Goal: Task Accomplishment & Management: Manage account settings

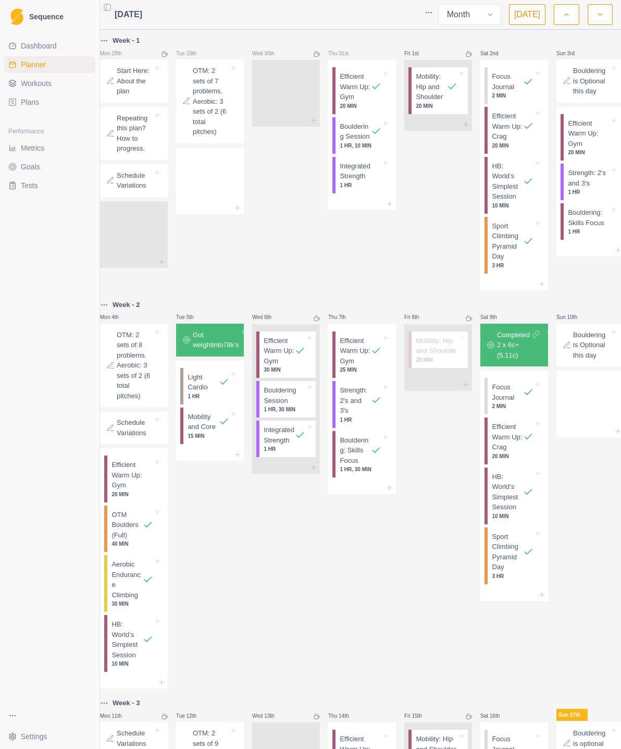
select select "month"
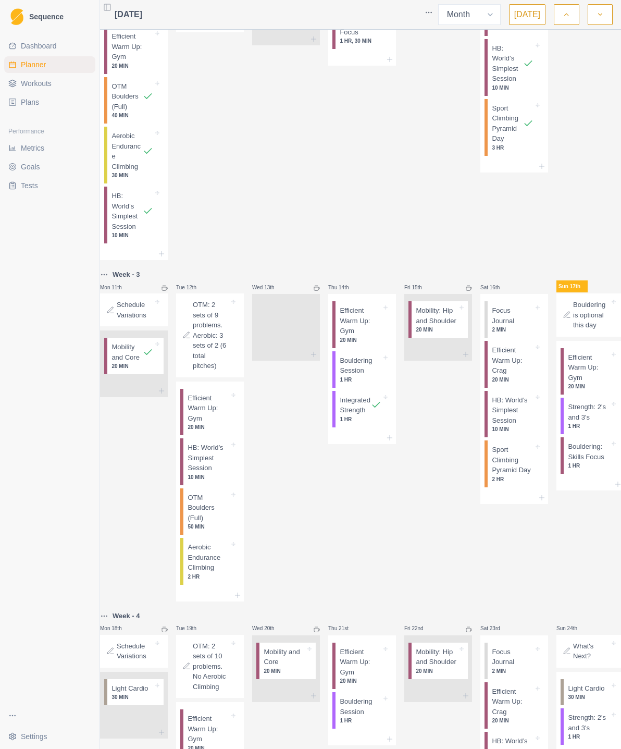
click at [148, 644] on p "Schedule Variations" at bounding box center [135, 651] width 36 height 20
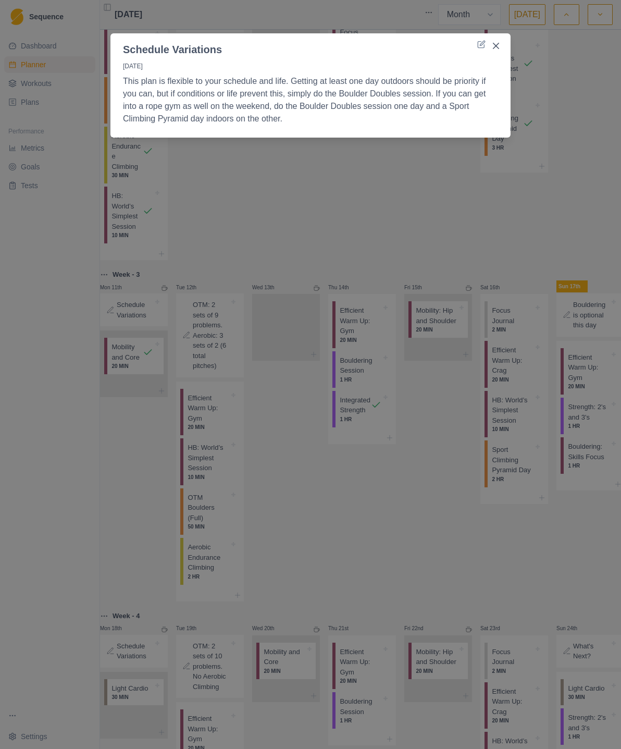
click at [424, 560] on div "Schedule Variations 18/8/25 This plan is flexible to your schedule and life. Ge…" at bounding box center [310, 374] width 621 height 749
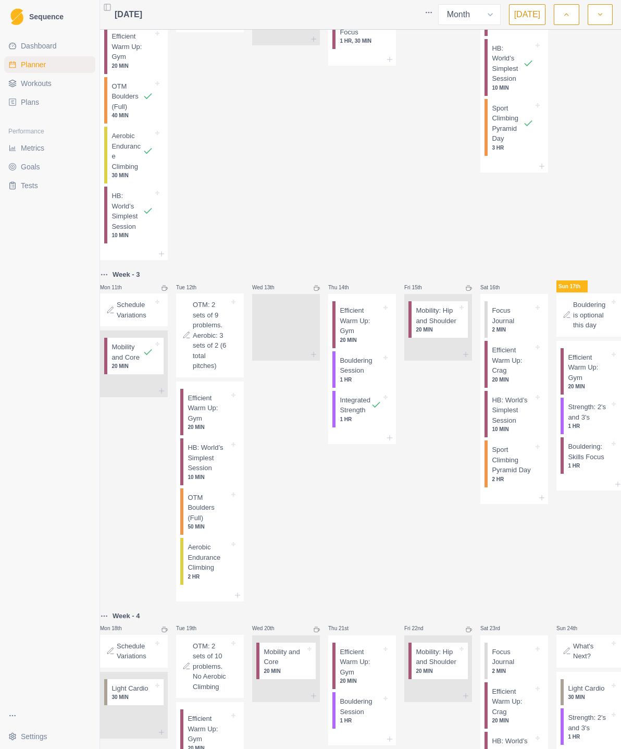
click at [374, 368] on p "Bouldering Session" at bounding box center [361, 366] width 42 height 20
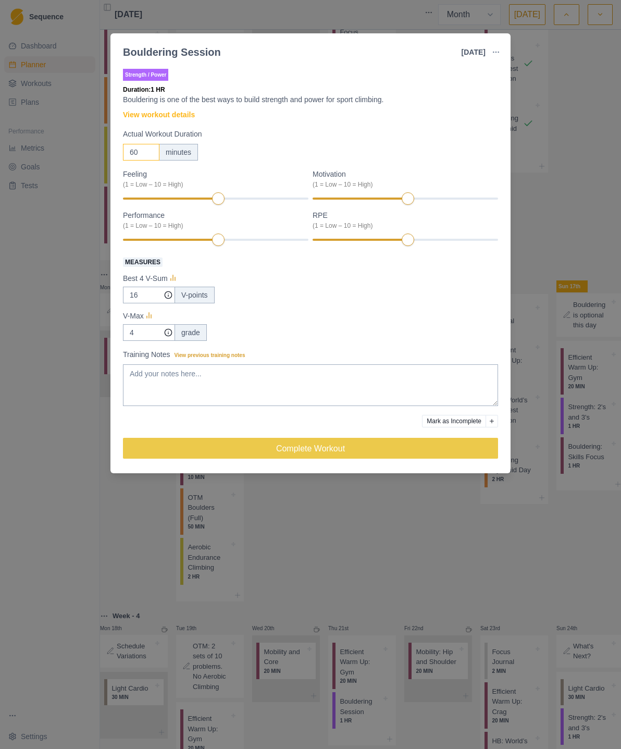
click at [153, 148] on input "60" at bounding box center [141, 152] width 36 height 17
type input "6"
type input "80"
click at [137, 374] on textarea "Training Notes View previous training notes" at bounding box center [310, 385] width 375 height 42
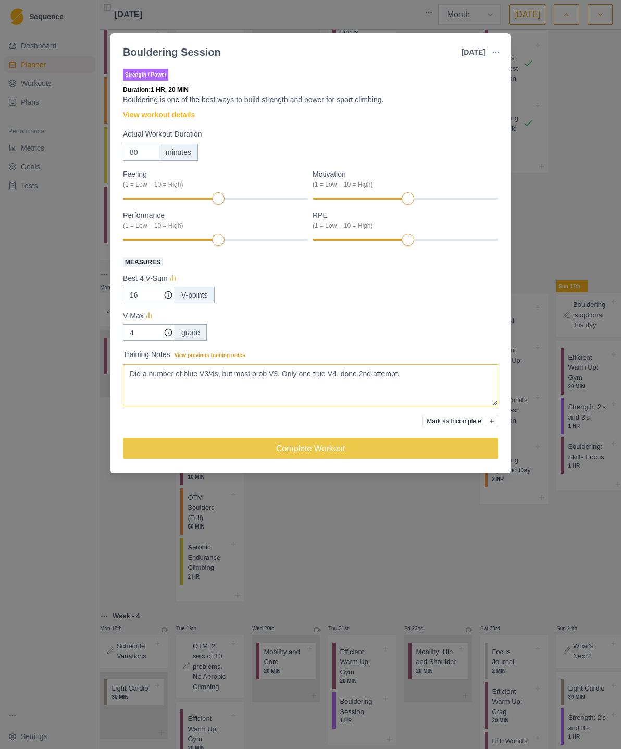
type textarea "Did a number of blue V3/4s, but most prob V3. Only one true V4, done 2nd attemp…"
click at [338, 450] on button "Complete Workout" at bounding box center [310, 448] width 375 height 21
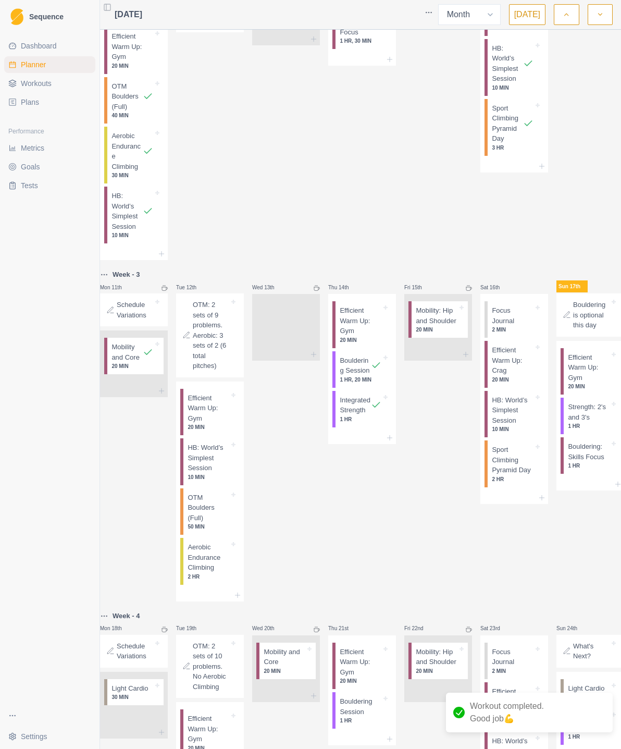
click at [374, 322] on p "Efficient Warm Up: Gym" at bounding box center [361, 321] width 42 height 31
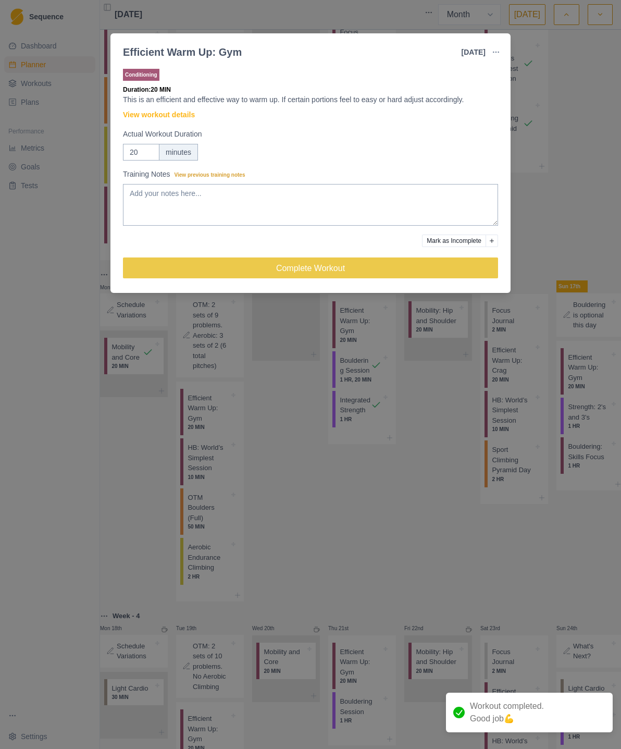
click at [401, 267] on button "Complete Workout" at bounding box center [310, 268] width 375 height 21
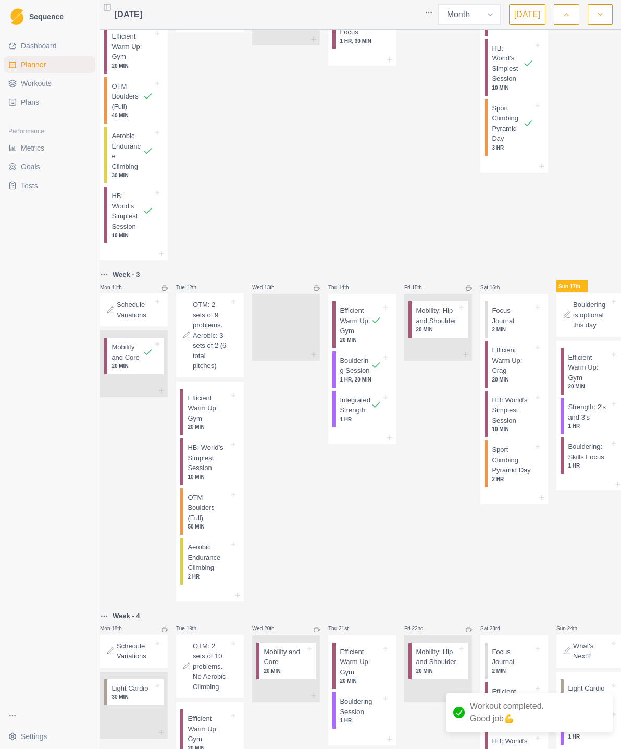
click at [454, 323] on p "Mobility: Hip and Shoulder" at bounding box center [437, 316] width 42 height 20
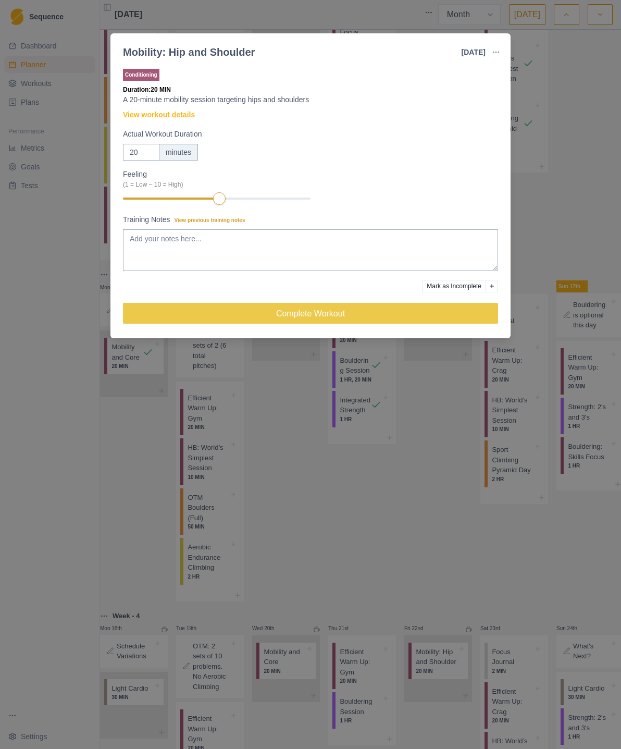
click at [385, 313] on button "Complete Workout" at bounding box center [310, 313] width 375 height 21
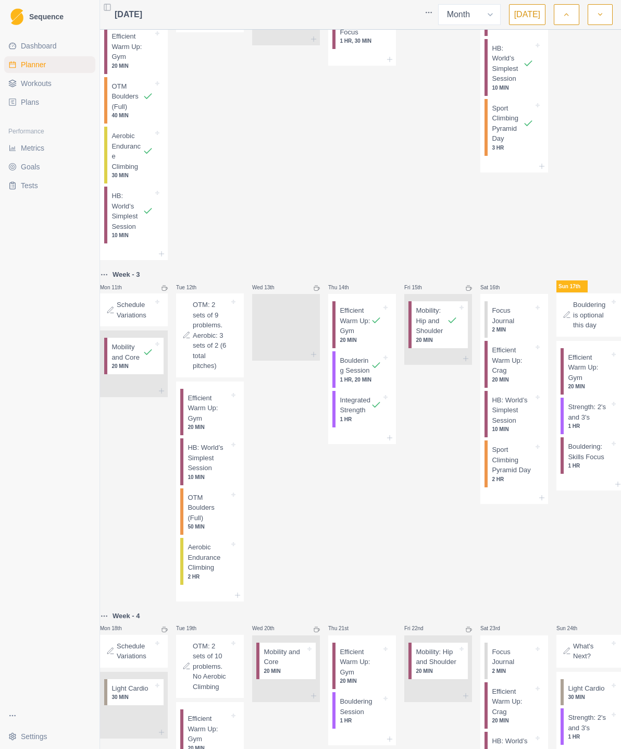
click at [524, 367] on p "Efficient Warm Up: Crag" at bounding box center [513, 360] width 42 height 31
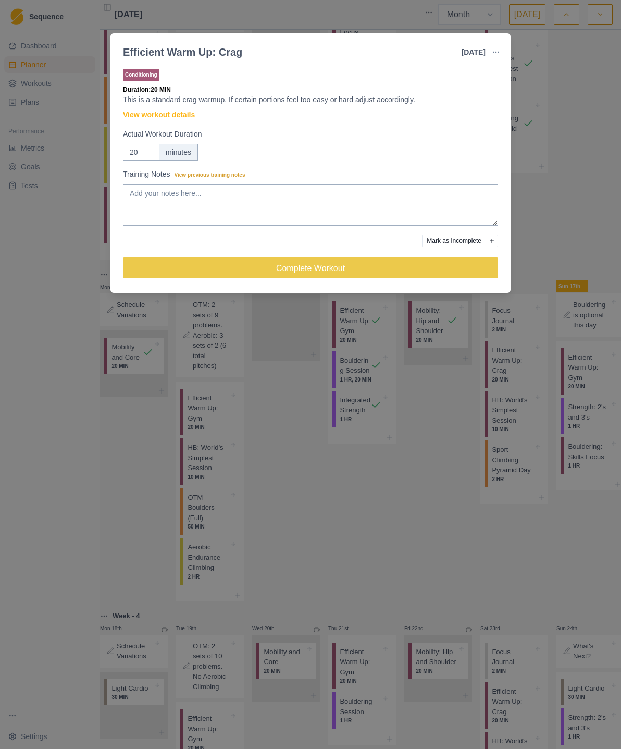
click at [423, 267] on button "Complete Workout" at bounding box center [310, 268] width 375 height 21
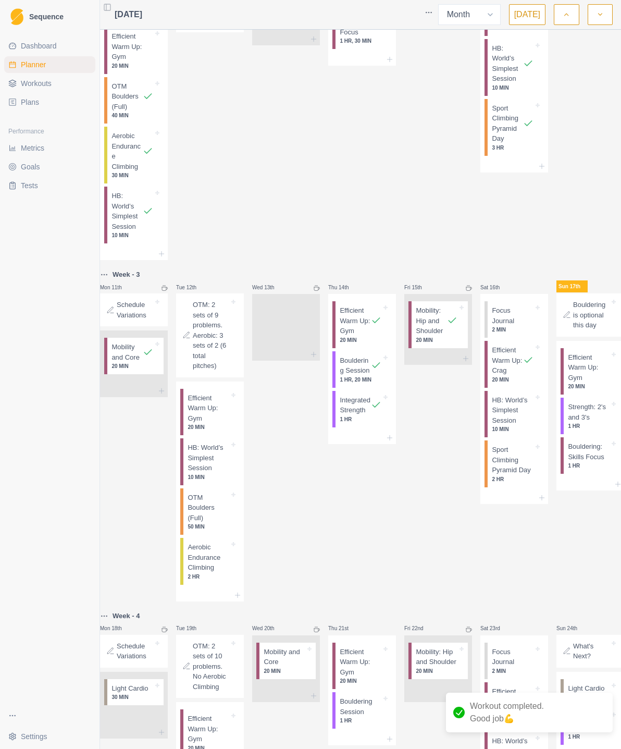
click at [518, 412] on p "HB: World’s Simplest Session" at bounding box center [513, 410] width 42 height 31
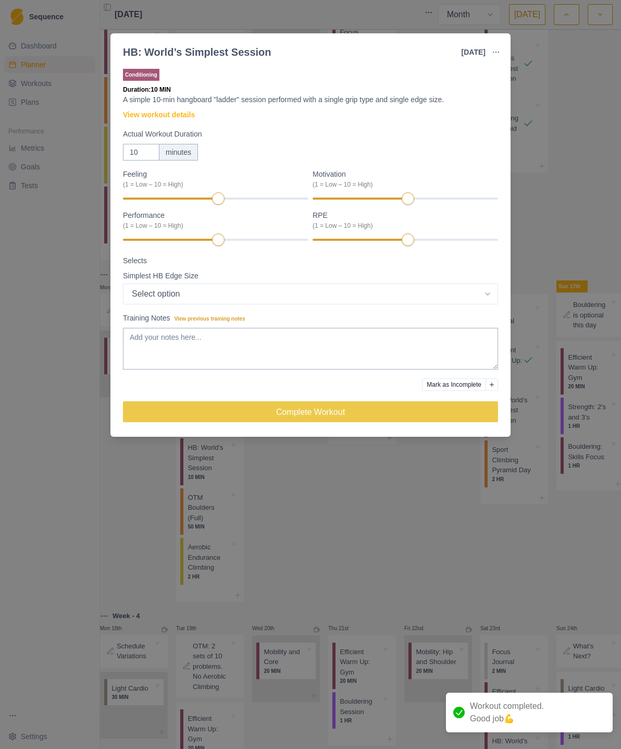
click at [466, 385] on button "Mark as Incomplete" at bounding box center [454, 384] width 64 height 13
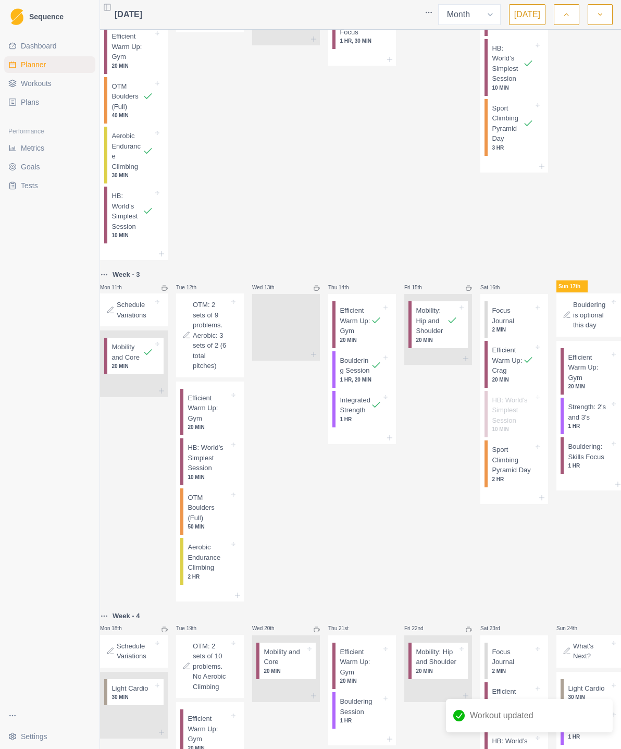
click at [518, 470] on p "Sport Climbing Pyramid Day" at bounding box center [513, 460] width 42 height 31
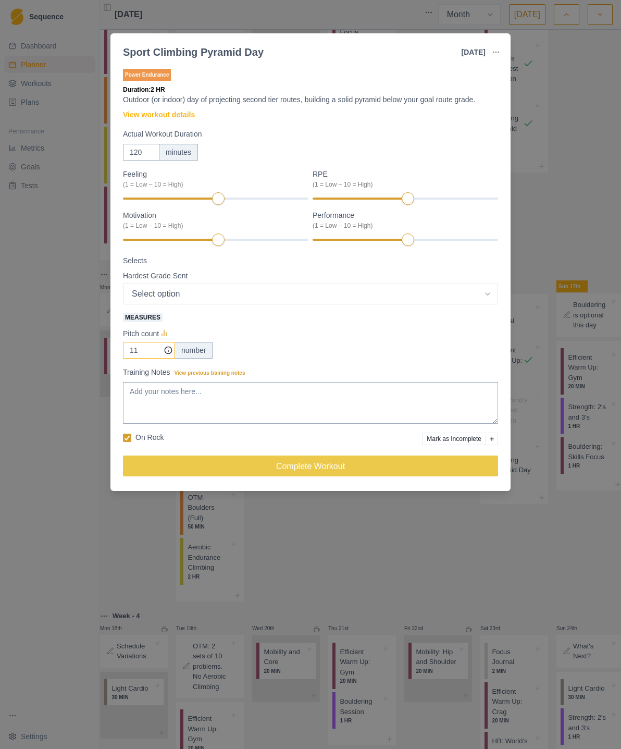
click at [146, 353] on input "11" at bounding box center [149, 350] width 52 height 17
type input "14"
click at [170, 291] on select "Select option 5.4 5.5 5.6 5.7 5.8 5.9 5.10a 5.10b 5.10c 5.10d 5.11a 5.11b 5.11c…" at bounding box center [310, 294] width 375 height 21
click at [141, 393] on textarea "Training Notes View previous training notes" at bounding box center [310, 403] width 375 height 42
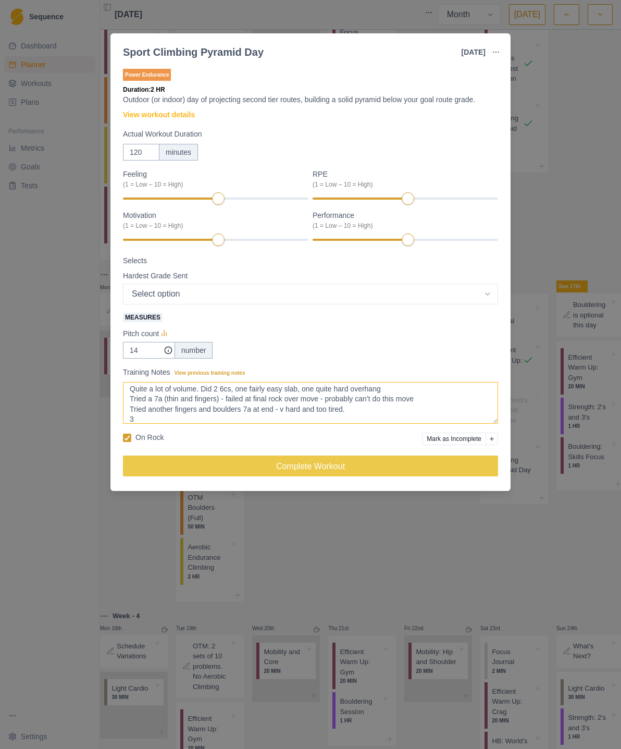
scroll to position [3, 0]
click at [238, 371] on span "View previous training notes" at bounding box center [210, 373] width 71 height 6
click at [238, 382] on textarea "Quite a lot of volume. Did 2 6cs, one fairly easy slab, one quite hard overhang…" at bounding box center [310, 403] width 375 height 42
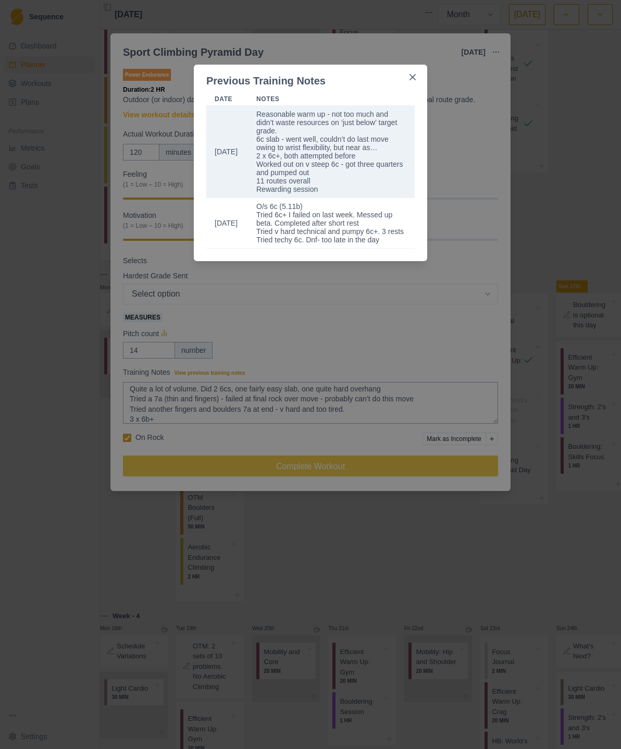
click at [417, 80] on button "Close" at bounding box center [413, 77] width 17 height 17
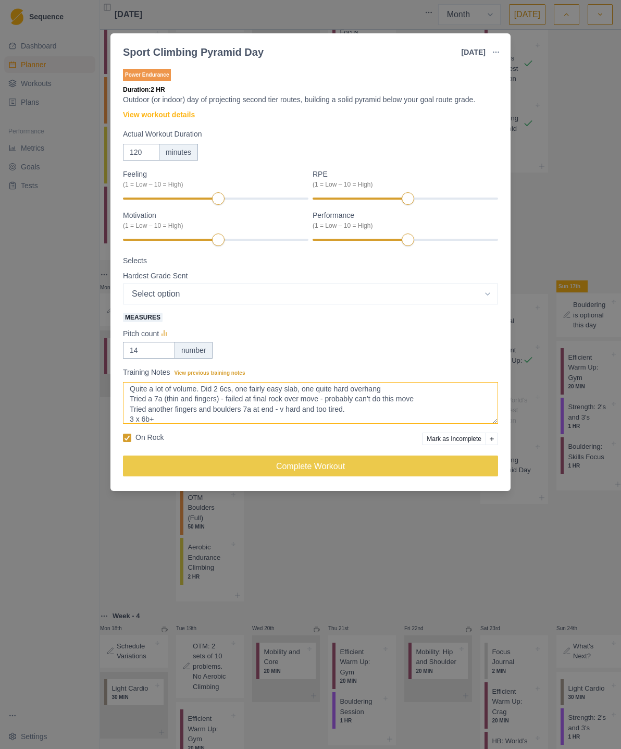
click at [174, 420] on textarea "Quite a lot of volume. Did 2 6cs, one fairly easy slab, one quite hard overhang…" at bounding box center [310, 403] width 375 height 42
click at [238, 388] on textarea "Quite a lot of volume. Did 2 6cs, one fairly easy slab, one quite hard overhang…" at bounding box center [310, 403] width 375 height 42
type textarea "Quite a lot of volume. Did 2 6cs(5.11b) one fairly easy slab, one quite hard ov…"
click at [493, 292] on select "Select option 5.4 5.5 5.6 5.7 5.8 5.9 5.10a 5.10b 5.10c 5.10d 5.11a 5.11b 5.11c…" at bounding box center [310, 294] width 375 height 21
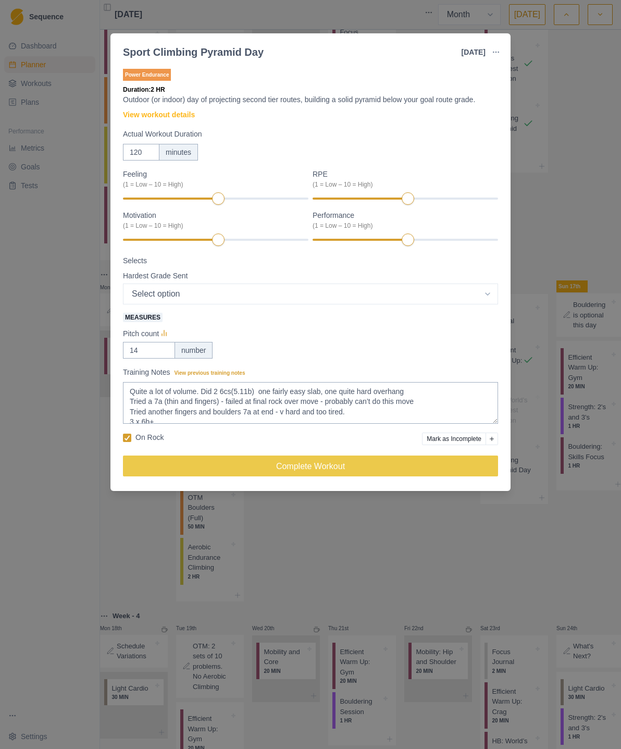
select select "12"
click at [285, 238] on div at bounding box center [216, 239] width 186 height 7
click at [130, 436] on span at bounding box center [127, 438] width 8 height 8
click at [123, 437] on input "On Rock" at bounding box center [123, 437] width 1 height 1
click at [325, 470] on button "Complete Workout" at bounding box center [310, 466] width 375 height 21
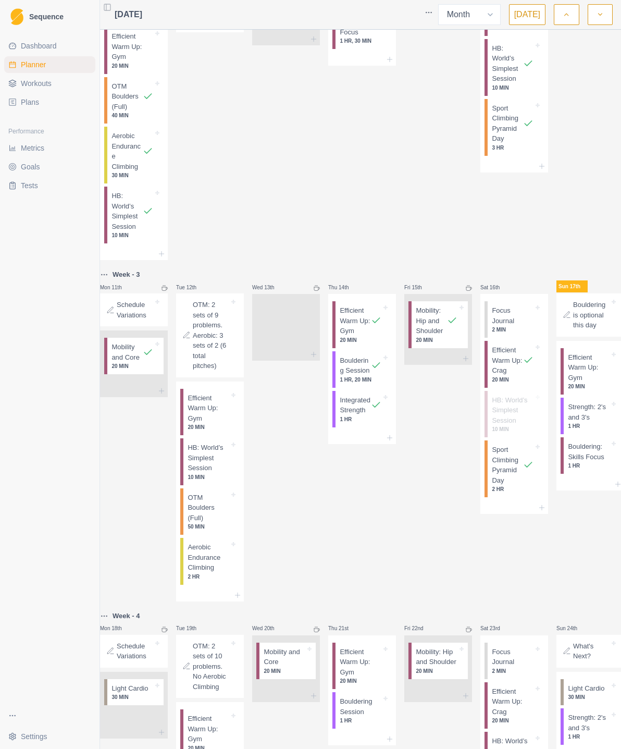
click at [48, 85] on span "Workouts" at bounding box center [36, 83] width 31 height 10
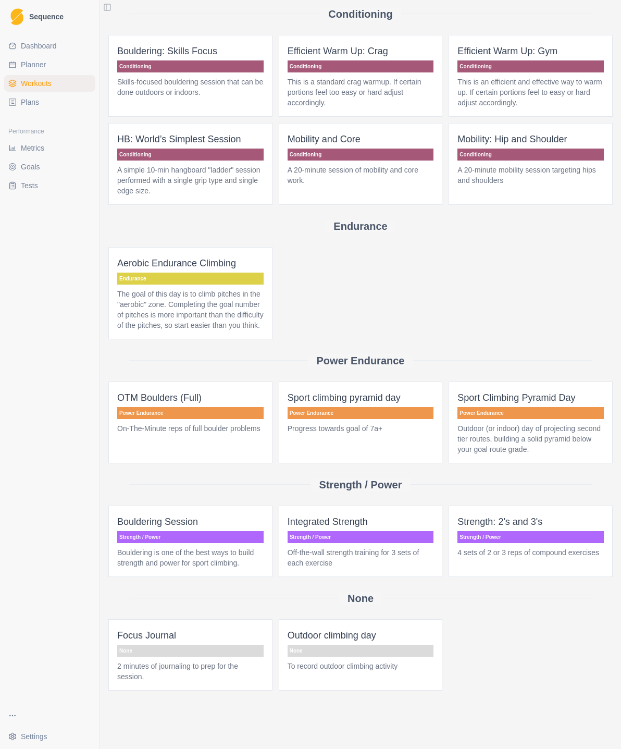
scroll to position [171, 0]
click at [385, 646] on p "None" at bounding box center [361, 651] width 146 height 12
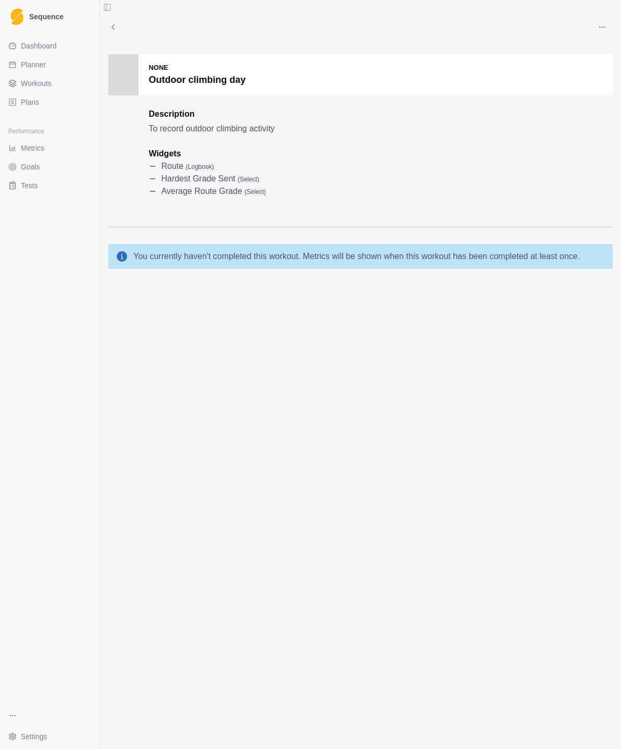
click at [606, 33] on button "button" at bounding box center [602, 27] width 21 height 21
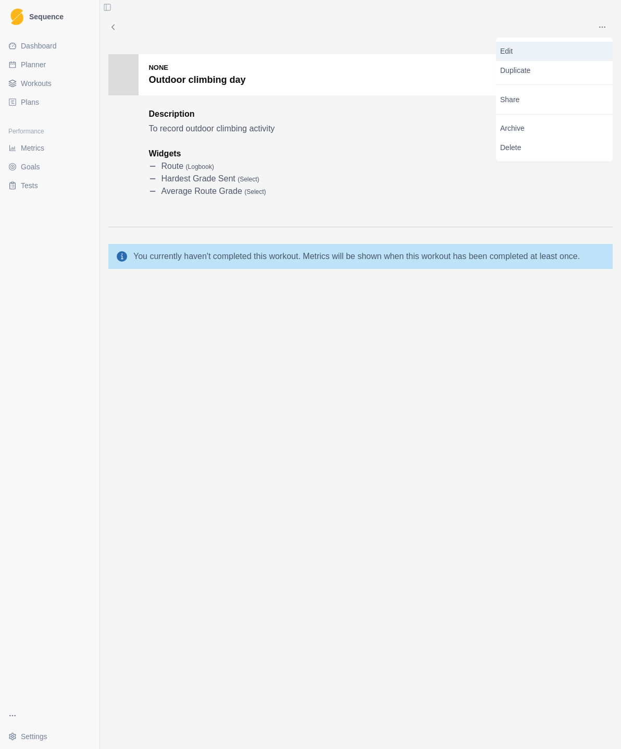
click at [557, 52] on p "Edit" at bounding box center [554, 51] width 108 height 11
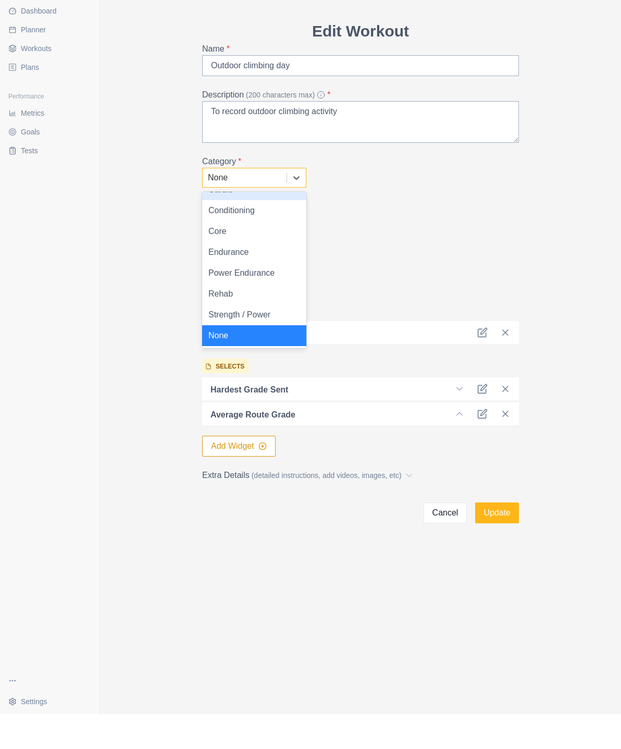
scroll to position [15, 0]
click at [259, 360] on div "None" at bounding box center [254, 370] width 104 height 21
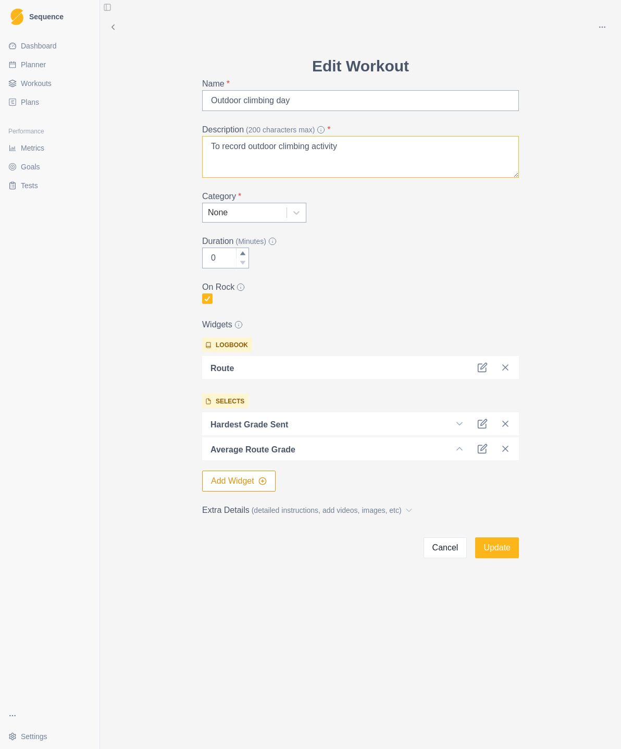
click at [354, 150] on textarea "To record outdoor climbing activity" at bounding box center [360, 157] width 317 height 42
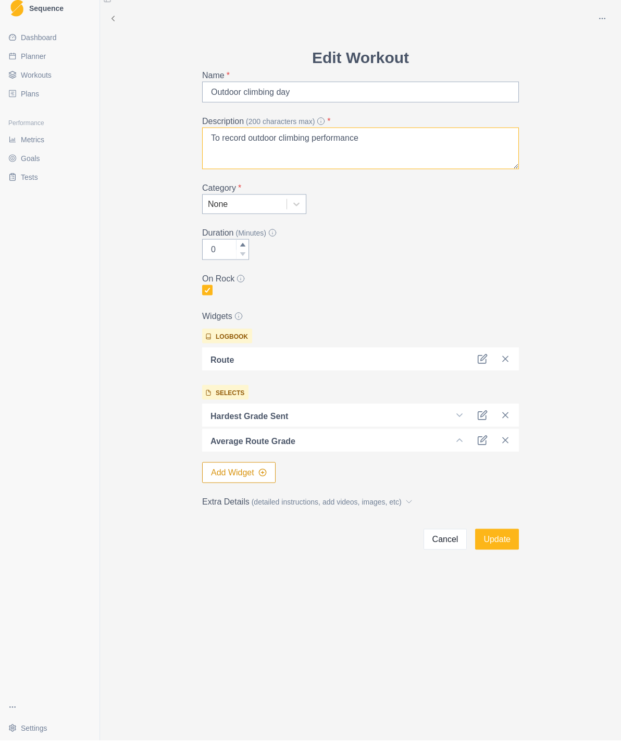
type textarea "To record outdoor climbing performance"
click at [505, 362] on icon at bounding box center [505, 367] width 10 height 10
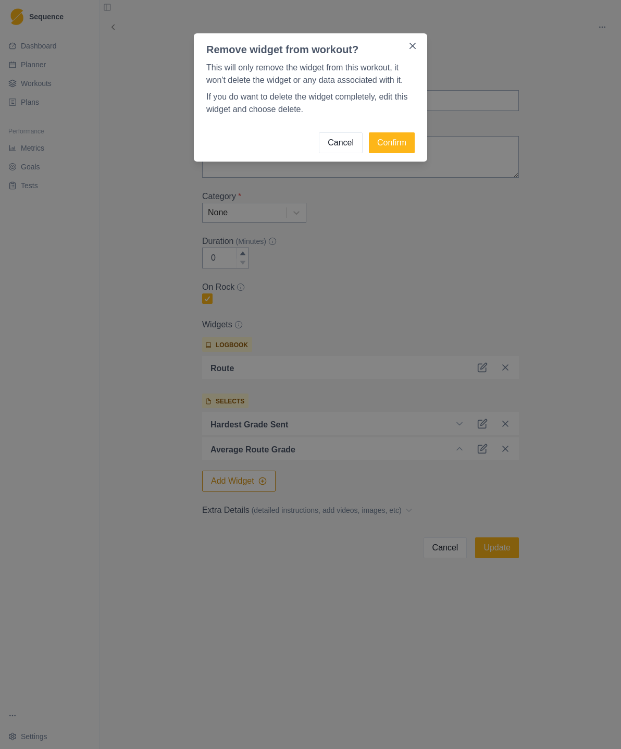
click at [556, 245] on div "Remove widget from workout? This will only remove the widget from this workout,…" at bounding box center [310, 374] width 621 height 749
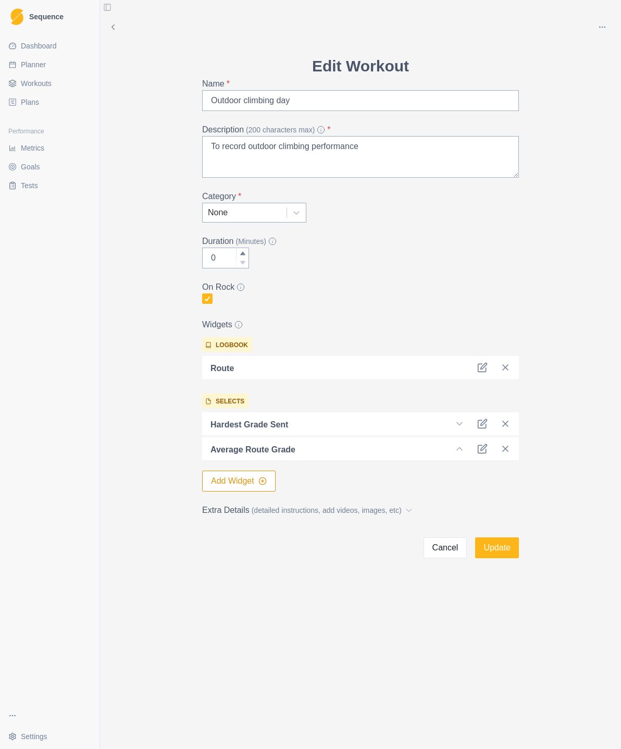
click at [482, 371] on icon at bounding box center [483, 367] width 10 height 10
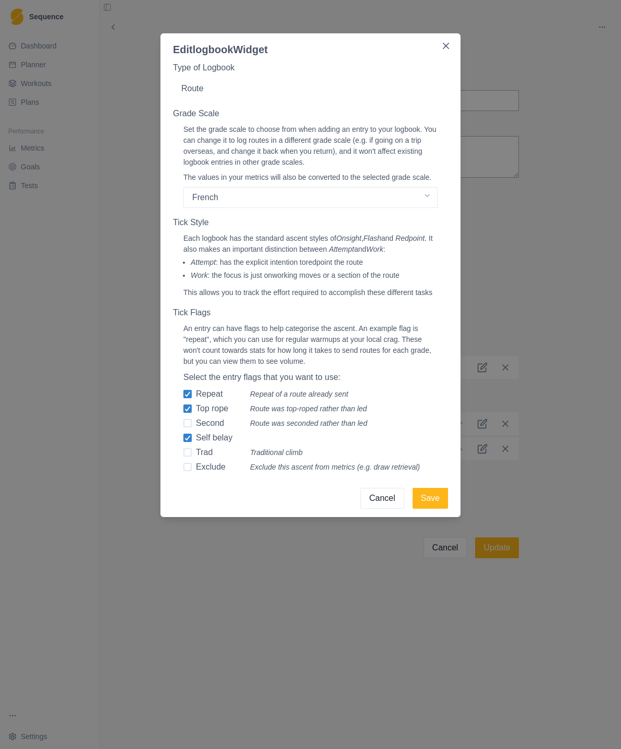
click at [544, 280] on div "Edit logbook Widget Type of Logbook Route Grade Scale Set the grade scale to ch…" at bounding box center [310, 374] width 621 height 749
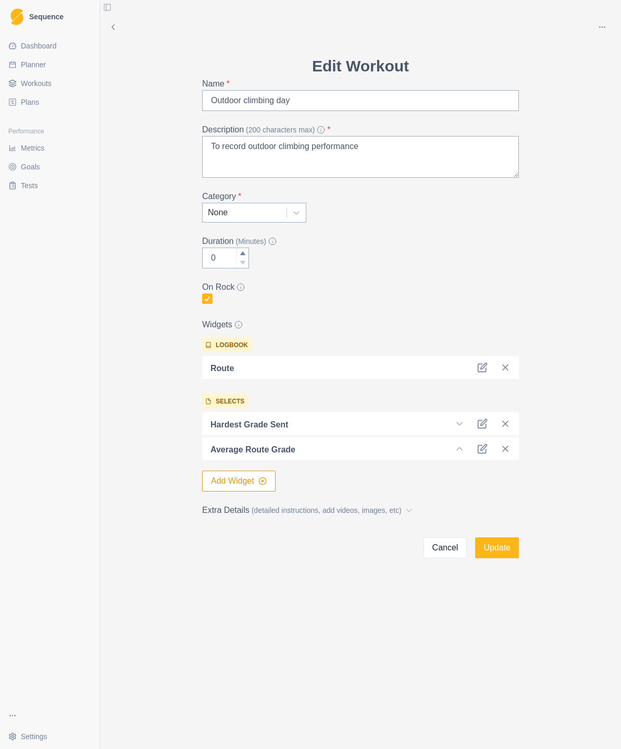
click at [463, 425] on icon at bounding box center [460, 424] width 10 height 10
click at [487, 422] on icon at bounding box center [483, 424] width 10 height 10
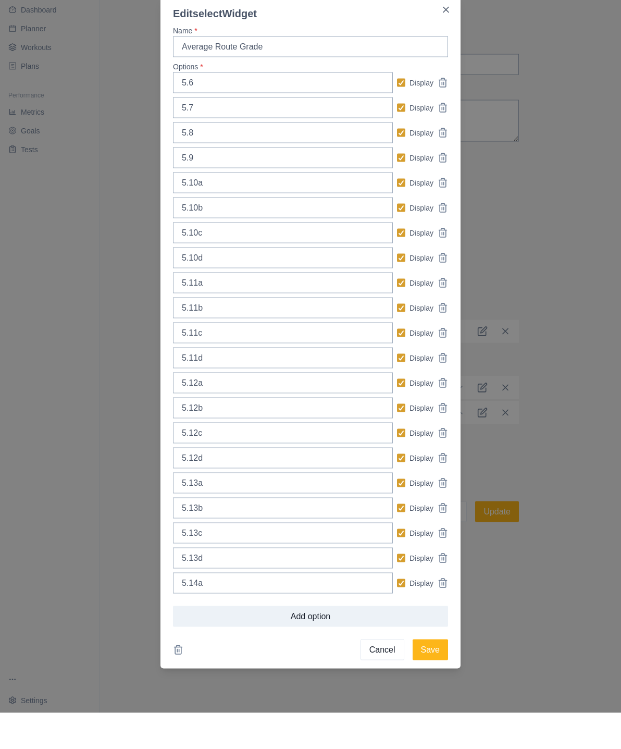
click at [562, 311] on div "Edit select Widget Name * Average Route Grade Options * 5.6 Display 5.7 Display…" at bounding box center [310, 374] width 621 height 749
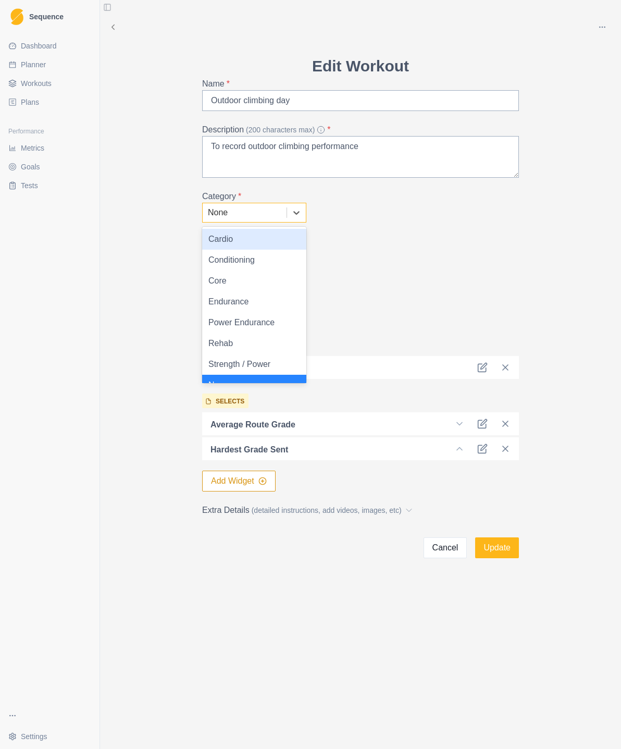
click at [414, 240] on label "Duration (Minutes)" at bounding box center [357, 241] width 311 height 13
click at [249, 248] on input "0" at bounding box center [225, 258] width 47 height 21
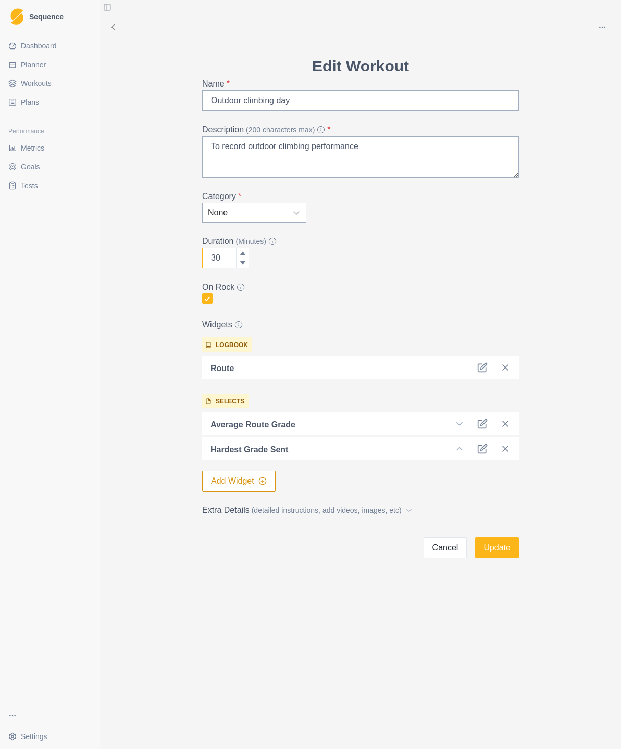
type input "300"
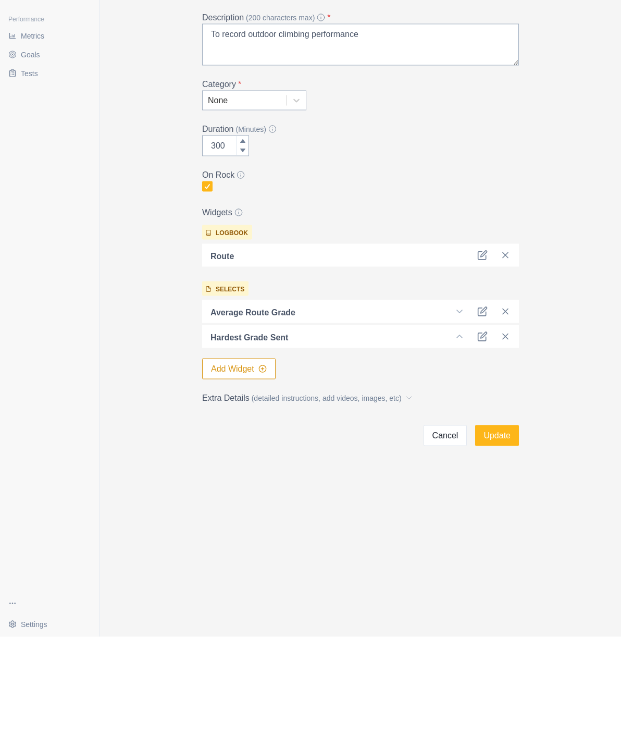
click at [498, 538] on button "Update" at bounding box center [497, 548] width 44 height 21
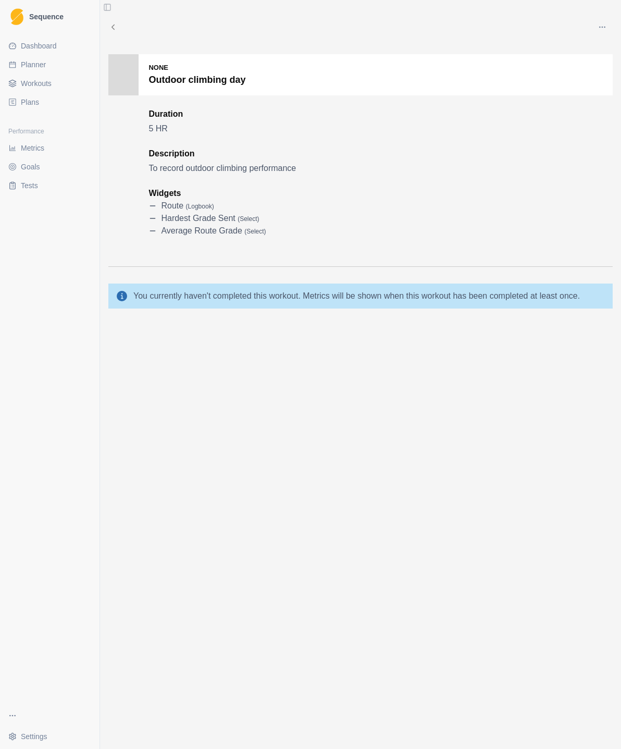
click at [38, 59] on link "Planner" at bounding box center [49, 64] width 91 height 17
select select "month"
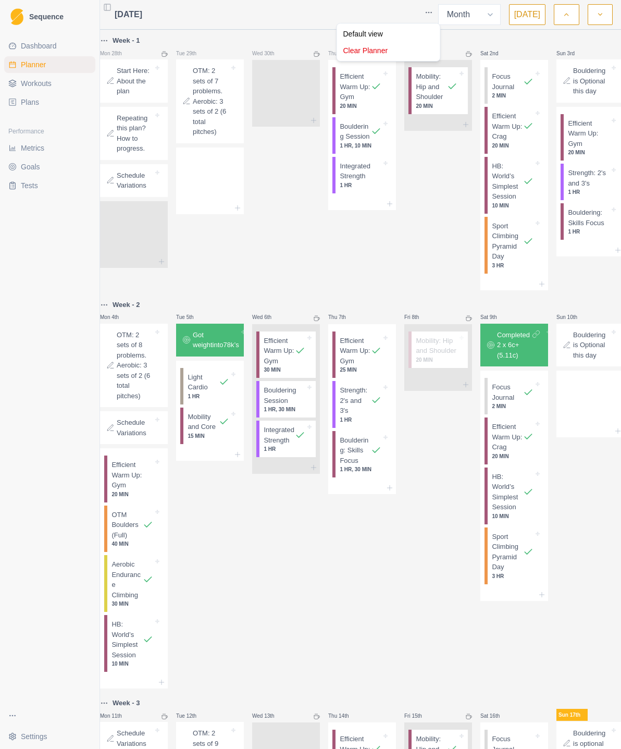
click at [556, 44] on html "Sequence Dashboard Planner Workouts Plans Performance Metrics Goals Tests Setti…" at bounding box center [310, 374] width 621 height 749
click at [40, 147] on span "Metrics" at bounding box center [32, 148] width 23 height 10
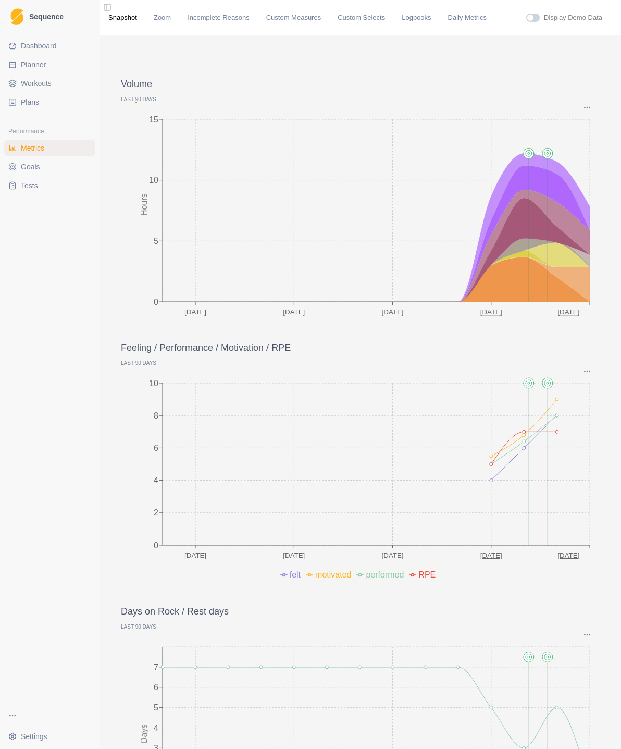
click at [39, 98] on span "Plans" at bounding box center [30, 102] width 18 height 10
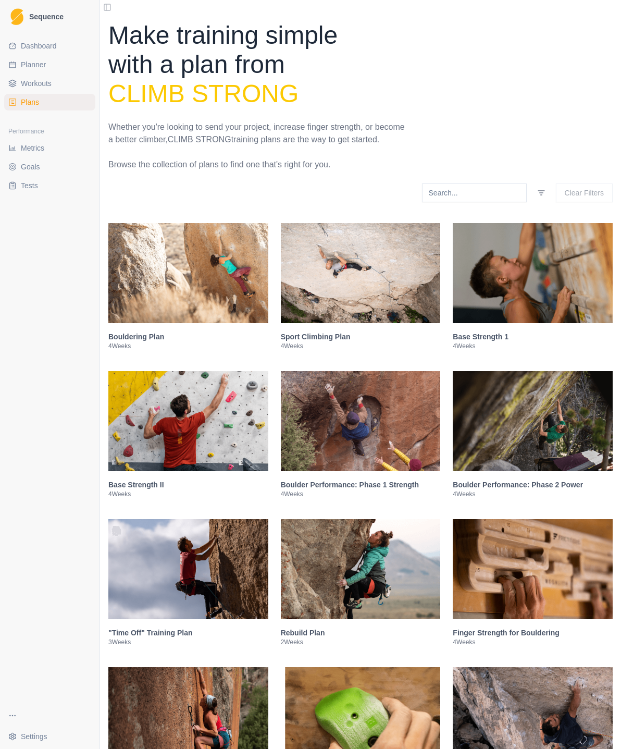
click at [50, 83] on span "Workouts" at bounding box center [36, 83] width 31 height 10
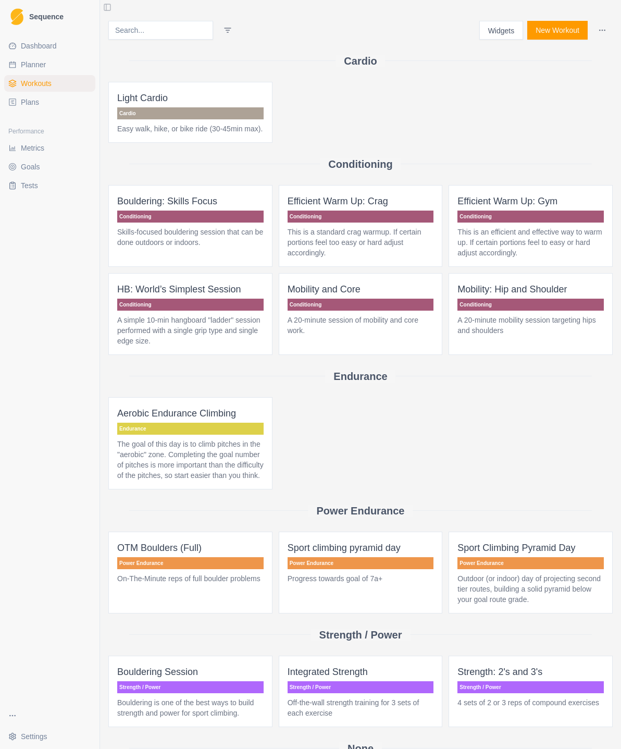
click at [562, 29] on button "New Workout" at bounding box center [558, 30] width 60 height 19
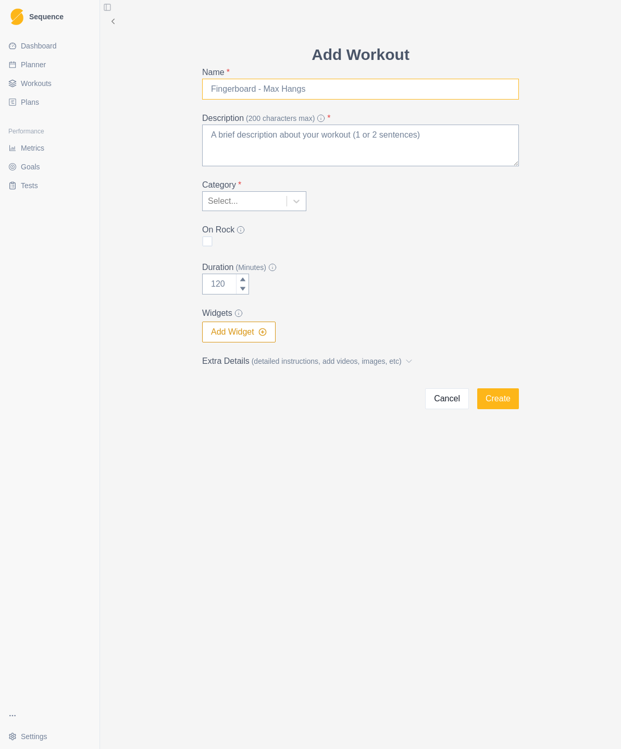
click at [330, 91] on input "Name *" at bounding box center [360, 89] width 317 height 21
click at [39, 66] on span "Planner" at bounding box center [33, 64] width 25 height 10
select select "month"
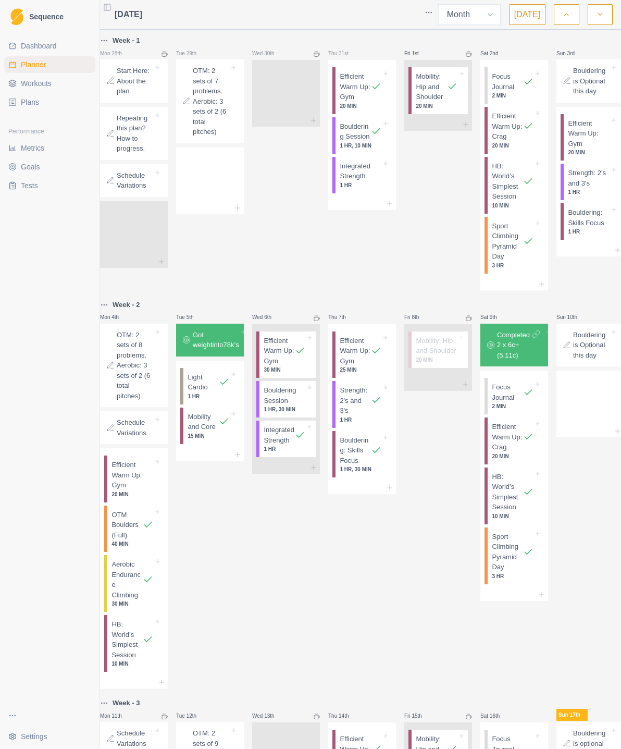
click at [50, 81] on span "Workouts" at bounding box center [36, 83] width 31 height 10
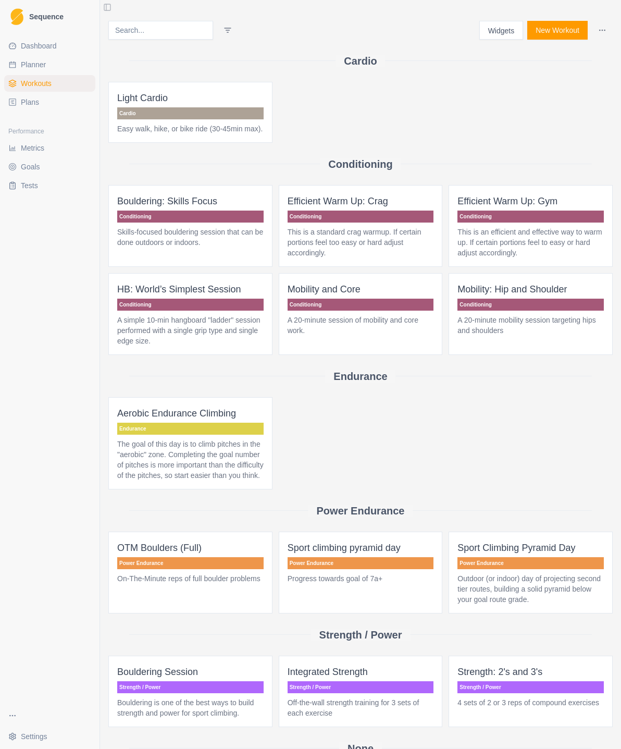
click at [44, 68] on span "Planner" at bounding box center [33, 64] width 25 height 10
select select "month"
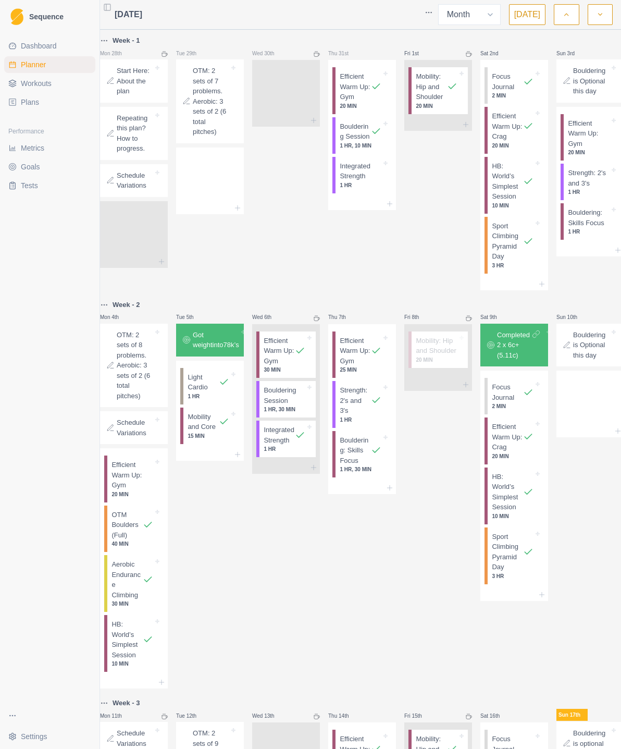
click at [48, 50] on span "Dashboard" at bounding box center [39, 46] width 36 height 10
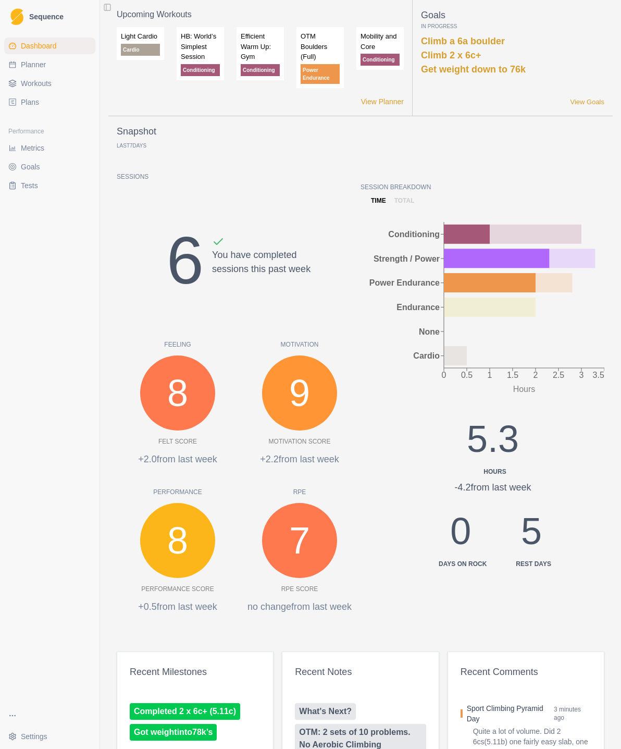
click at [29, 87] on span "Workouts" at bounding box center [36, 83] width 31 height 10
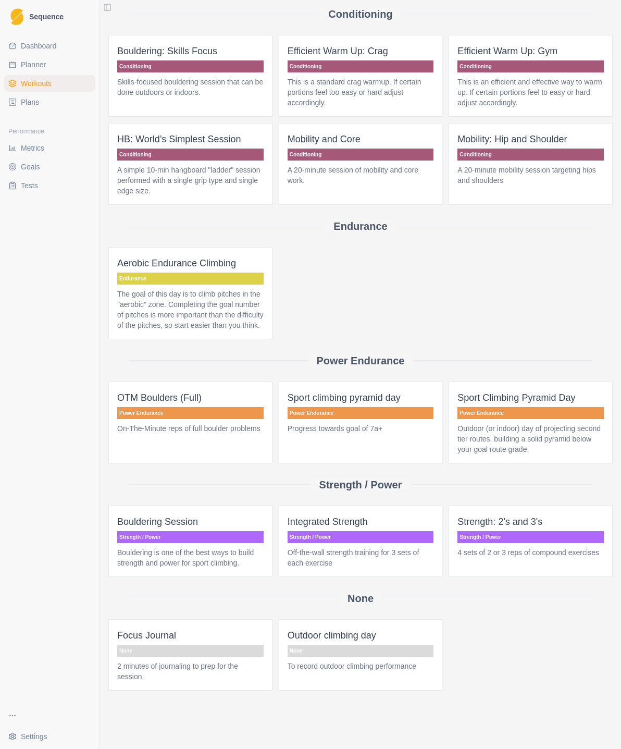
scroll to position [171, 0]
click at [343, 638] on p "Outdoor climbing day" at bounding box center [361, 635] width 146 height 15
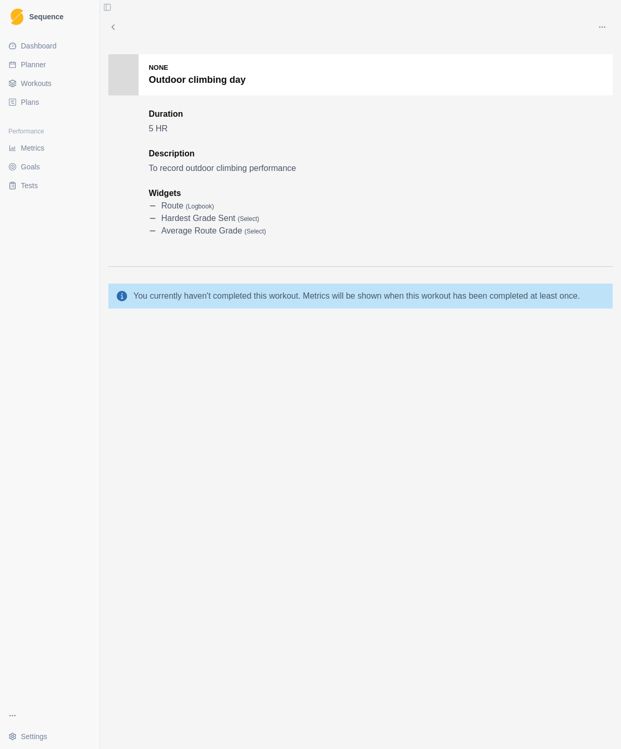
click at [602, 28] on icon "button" at bounding box center [602, 27] width 8 height 8
click at [518, 217] on div "None Outdoor climbing day Duration 5 HR Description To record outdoor climbing …" at bounding box center [360, 160] width 505 height 213
click at [612, 26] on button "button" at bounding box center [602, 27] width 21 height 21
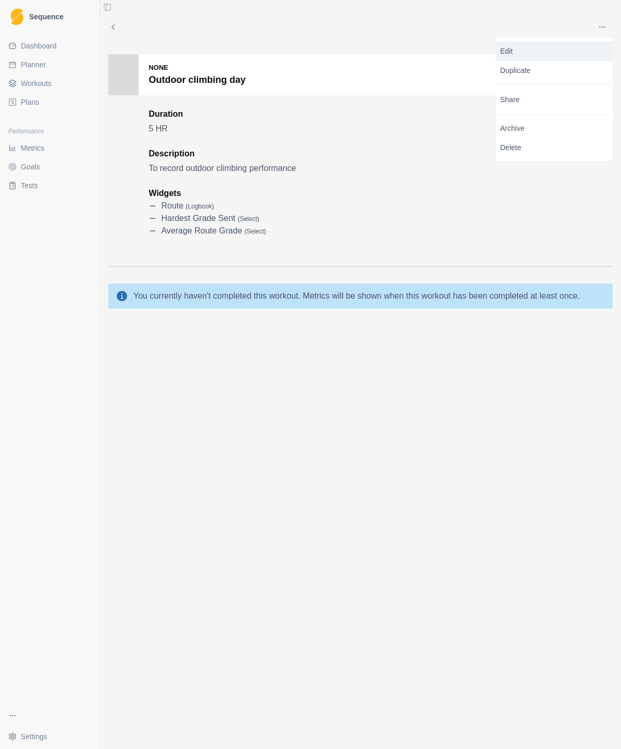
click at [564, 54] on p "Edit" at bounding box center [554, 51] width 108 height 11
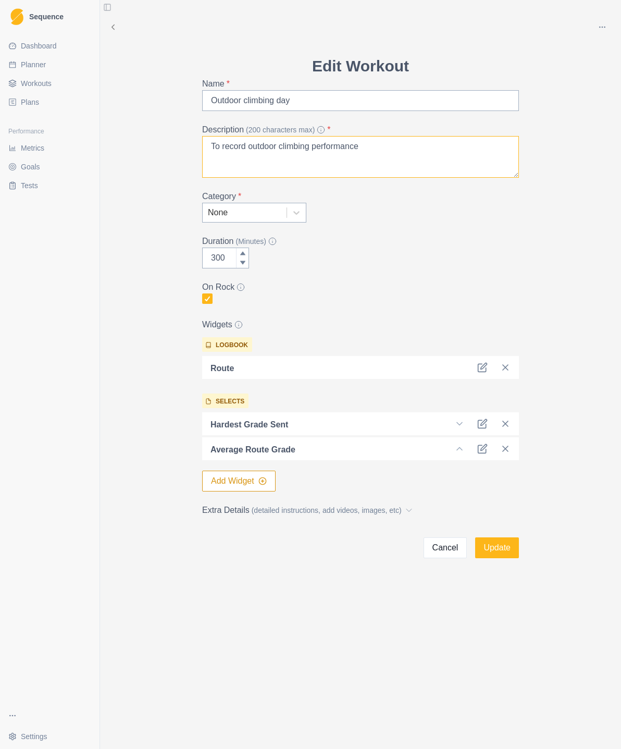
click at [388, 152] on textarea "To record outdoor climbing performance" at bounding box center [360, 157] width 317 height 42
type textarea "To"
click at [335, 172] on textarea "Cuttings Portland with Richard V hot and sunny Did 2 climbs graded at 6a" at bounding box center [360, 157] width 317 height 42
type textarea "Cuttings Portland with Richard V hot and sunny Did 2 climbs graded at 6a Toprop…"
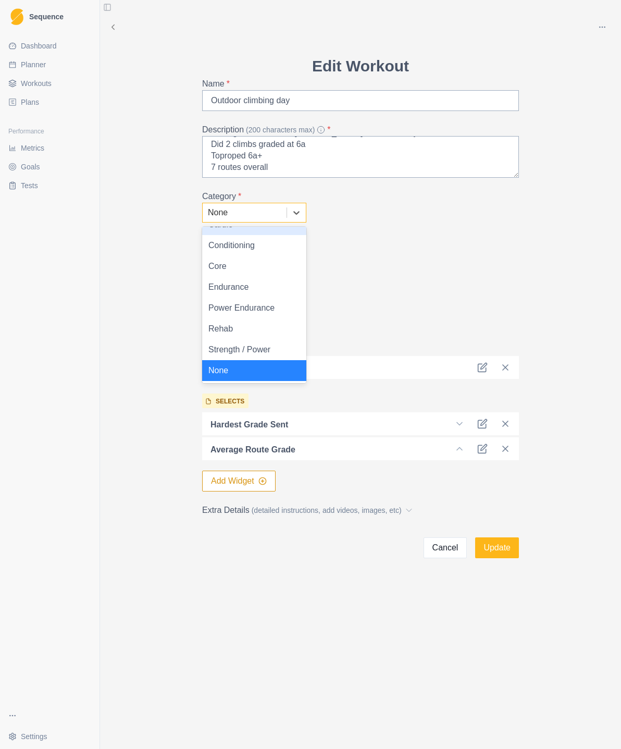
scroll to position [15, 0]
click at [450, 304] on div "On Rock" at bounding box center [360, 293] width 317 height 25
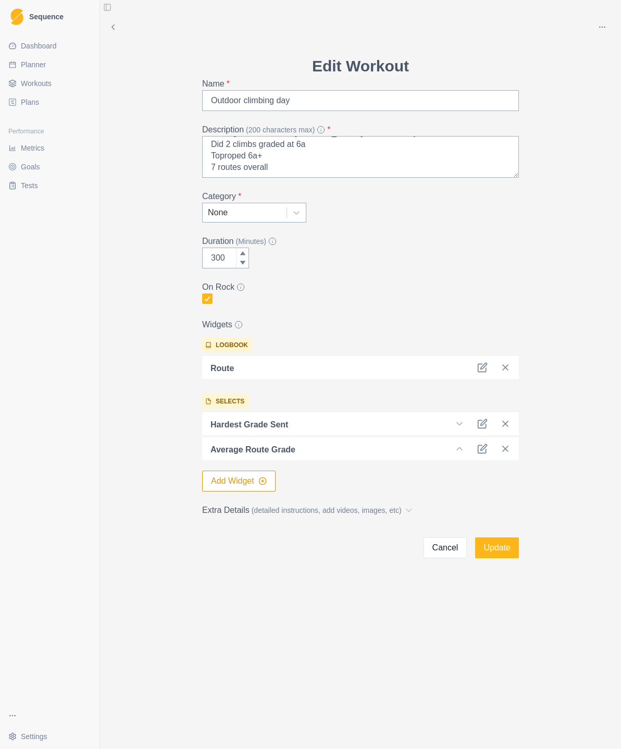
click at [479, 371] on icon at bounding box center [483, 368] width 8 height 8
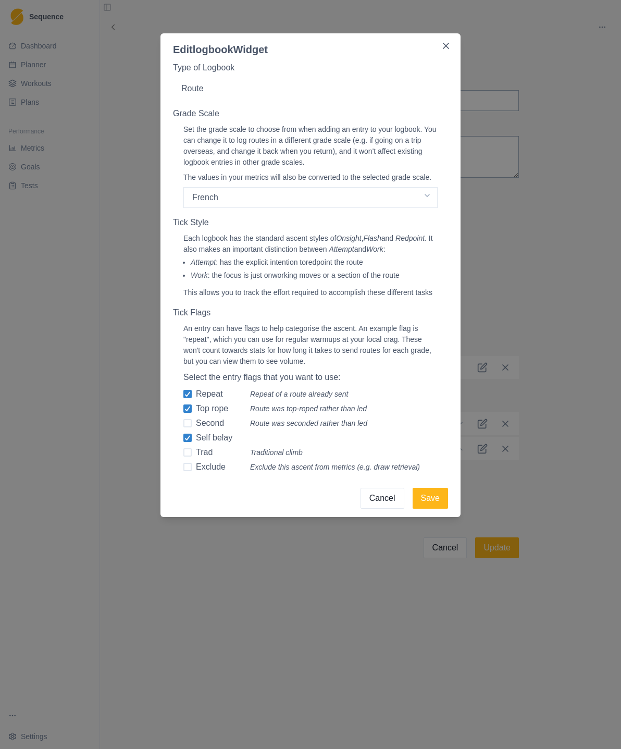
click at [435, 509] on button "Save" at bounding box center [430, 498] width 35 height 21
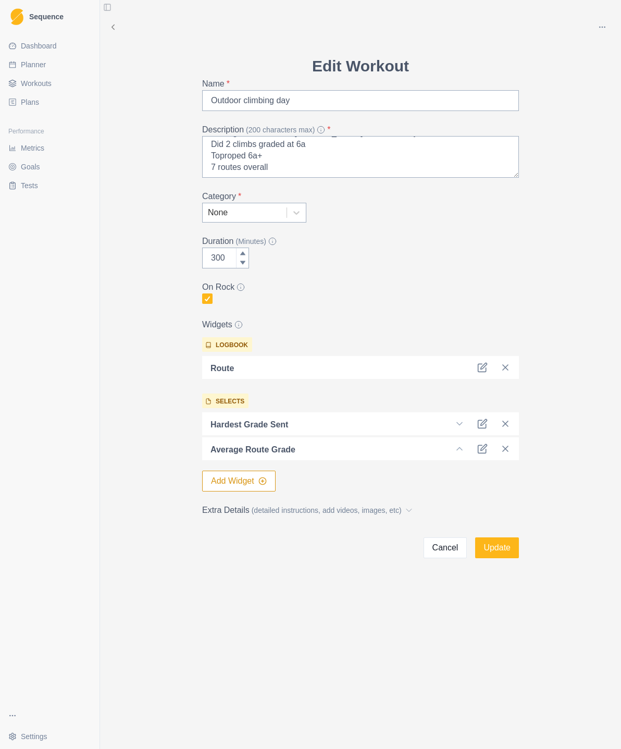
click at [251, 487] on button "Add Widget" at bounding box center [239, 481] width 74 height 21
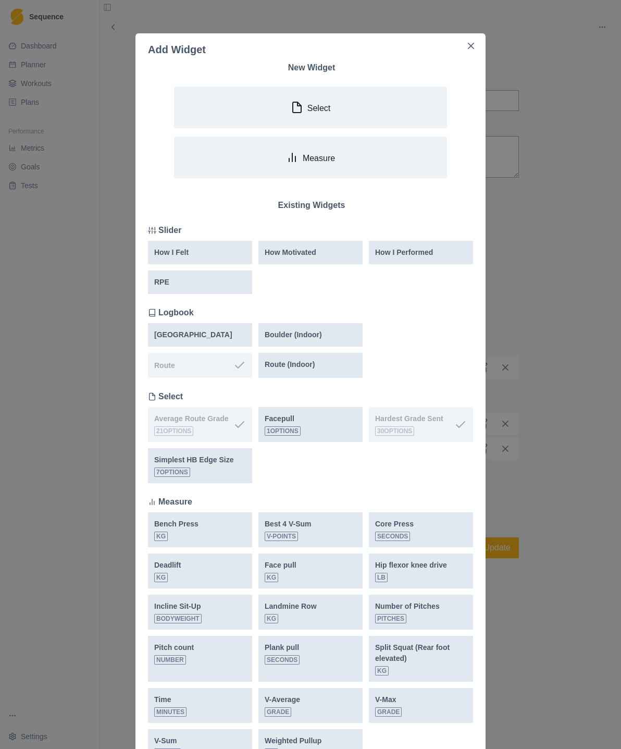
click at [212, 371] on div "Route" at bounding box center [193, 365] width 79 height 11
click at [324, 114] on button "Select" at bounding box center [310, 108] width 273 height 42
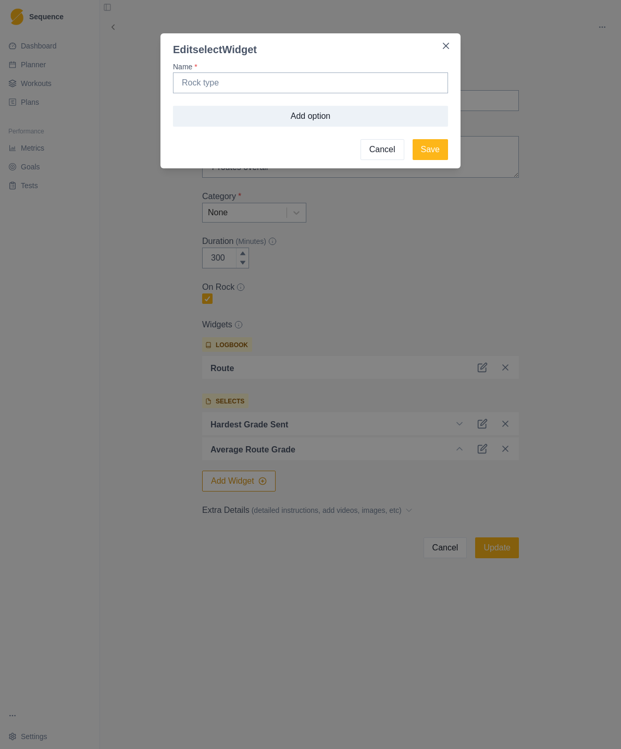
click at [312, 81] on input "Name *" at bounding box center [310, 82] width 275 height 21
type input "Limestone"
click at [333, 114] on button "Add option" at bounding box center [310, 116] width 275 height 21
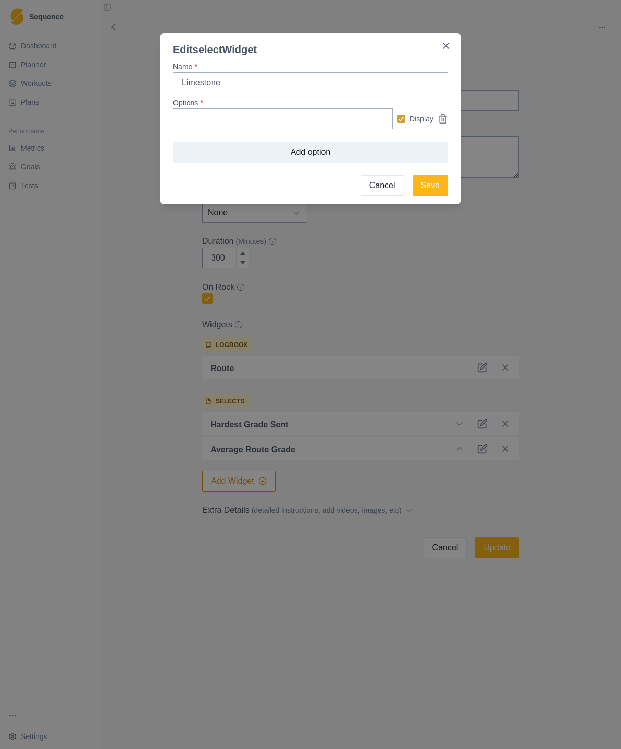
click at [383, 184] on button "Cancel" at bounding box center [383, 185] width 44 height 21
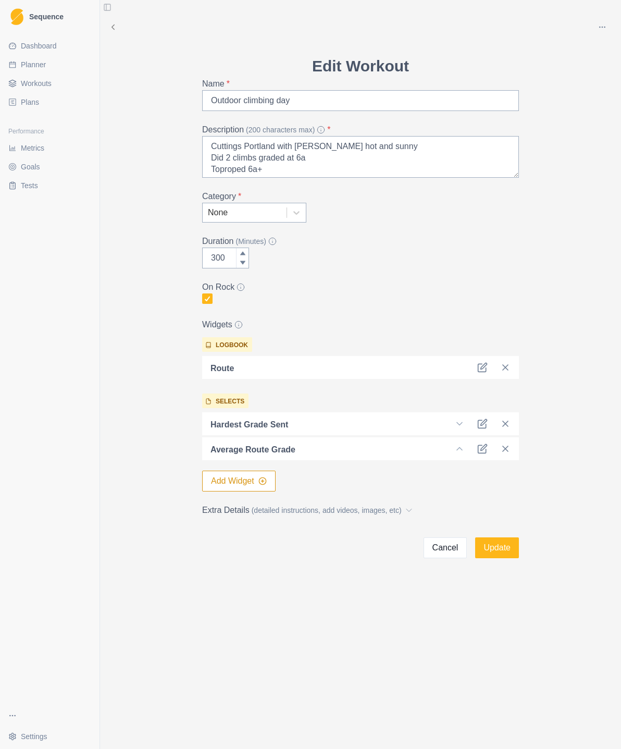
click at [482, 425] on icon at bounding box center [484, 423] width 6 height 6
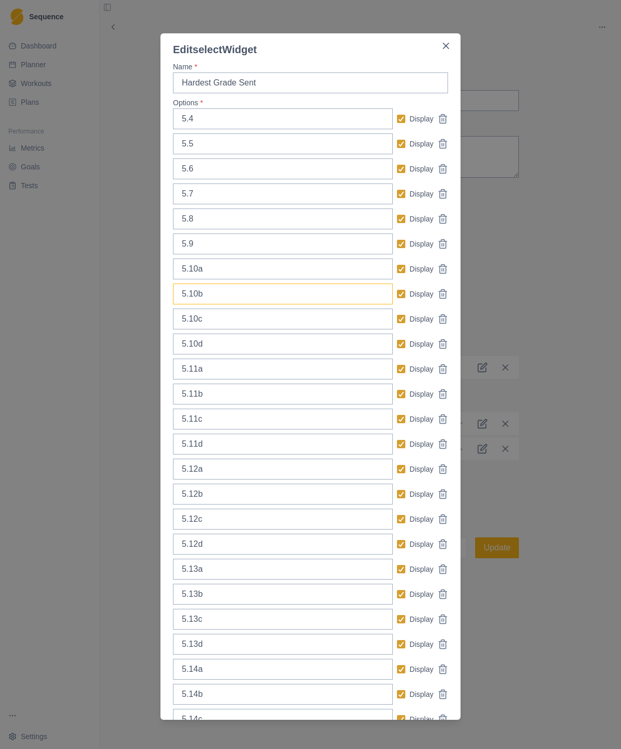
click at [365, 296] on input "5.10b" at bounding box center [283, 294] width 220 height 21
click at [424, 294] on p "Display" at bounding box center [422, 294] width 24 height 11
click at [397, 294] on input "Display" at bounding box center [397, 294] width 1 height 1
checkbox input "false"
click at [258, 301] on input "5.10b" at bounding box center [283, 294] width 220 height 21
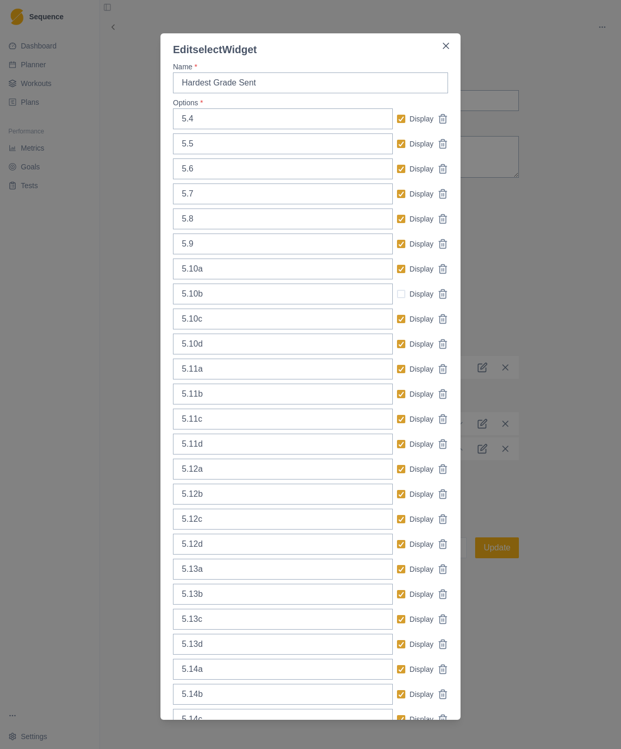
click at [560, 170] on div "Edit select Widget Name * Hardest Grade Sent Options * 5.4 Display 5.5 Display …" at bounding box center [310, 374] width 621 height 749
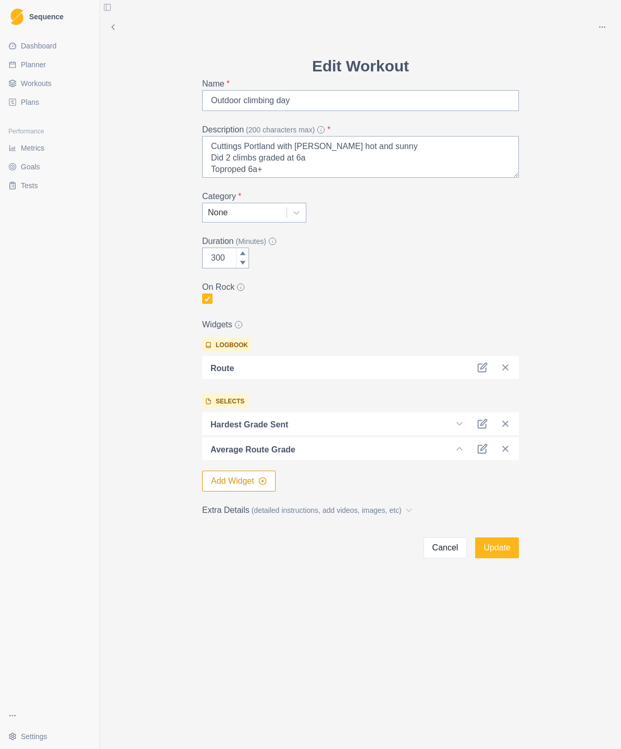
click at [482, 425] on icon at bounding box center [484, 423] width 6 height 6
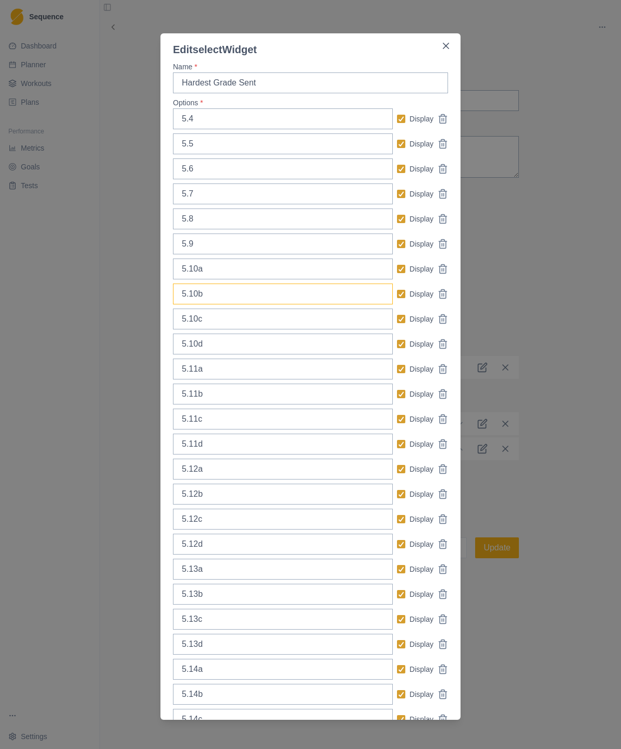
click at [273, 300] on input "5.10b" at bounding box center [283, 294] width 220 height 21
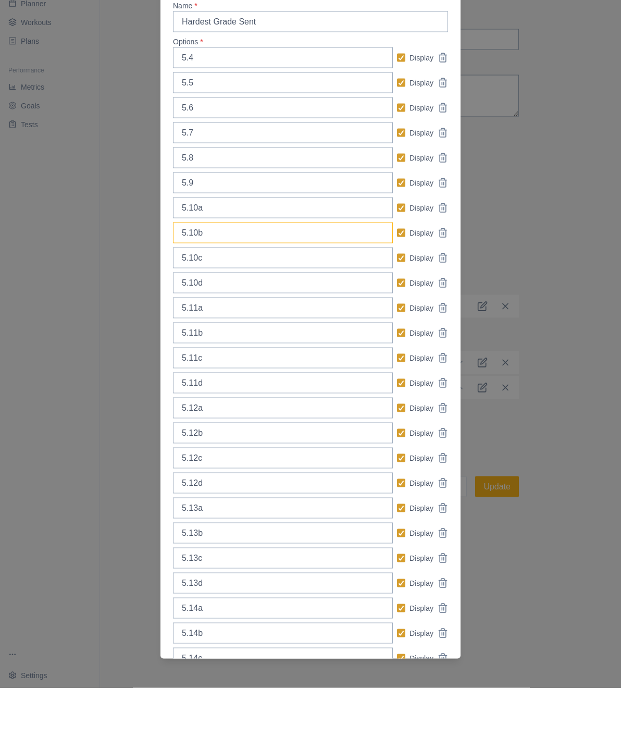
click at [421, 289] on p "Display" at bounding box center [422, 294] width 24 height 11
click at [397, 294] on input "Display" at bounding box center [397, 294] width 1 height 1
click at [406, 289] on label "Display" at bounding box center [415, 294] width 36 height 11
click at [397, 294] on input "Display" at bounding box center [397, 294] width 1 height 1
checkbox input "true"
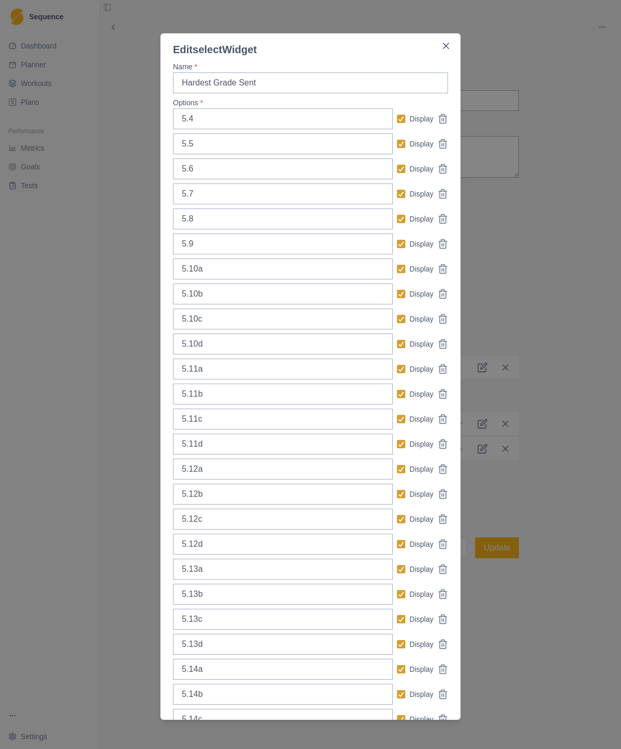
click at [454, 45] on button "Close" at bounding box center [446, 46] width 17 height 17
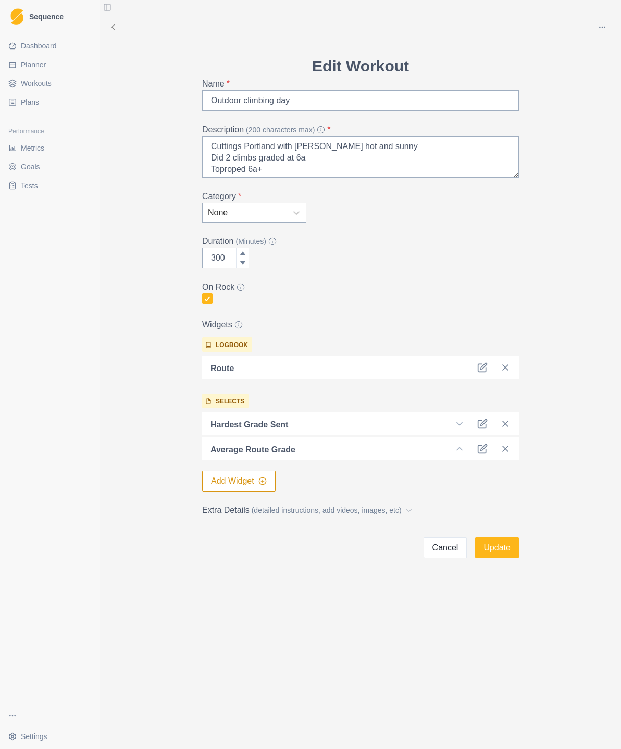
click at [214, 427] on p "Hardest Grade Sent" at bounding box center [250, 425] width 78 height 13
click at [456, 423] on icon at bounding box center [460, 424] width 10 height 10
click at [459, 427] on icon at bounding box center [460, 424] width 10 height 10
click at [463, 426] on icon at bounding box center [460, 424] width 10 height 10
click at [459, 426] on icon at bounding box center [460, 424] width 10 height 10
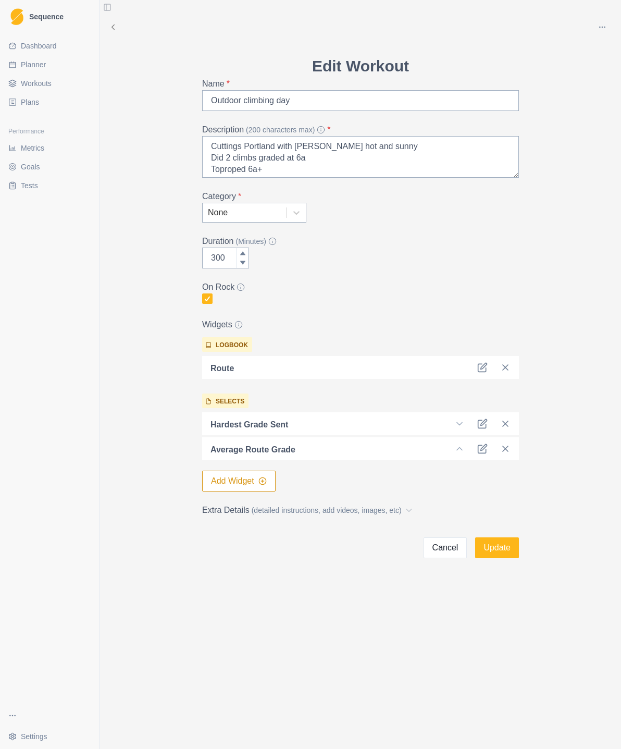
click at [486, 421] on icon at bounding box center [484, 423] width 6 height 6
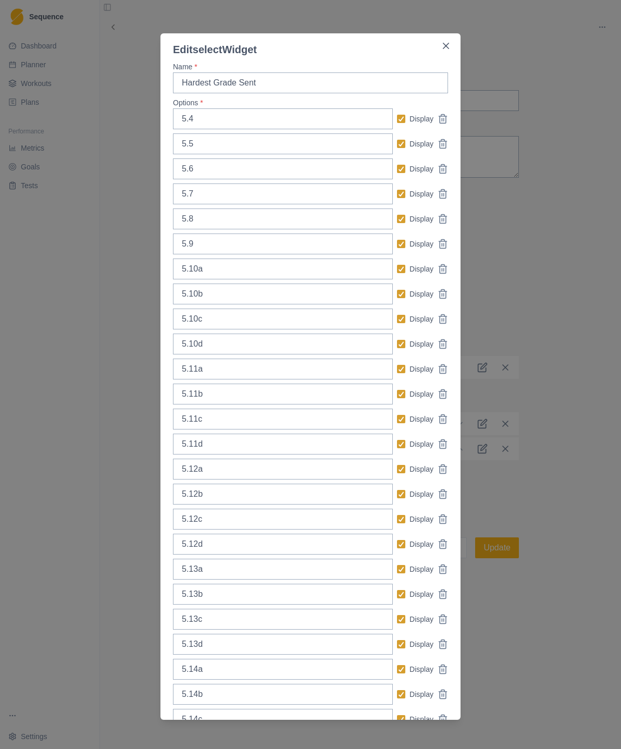
click at [460, 44] on header "Edit select Widget" at bounding box center [311, 45] width 300 height 24
click at [442, 45] on button "Close" at bounding box center [446, 46] width 17 height 17
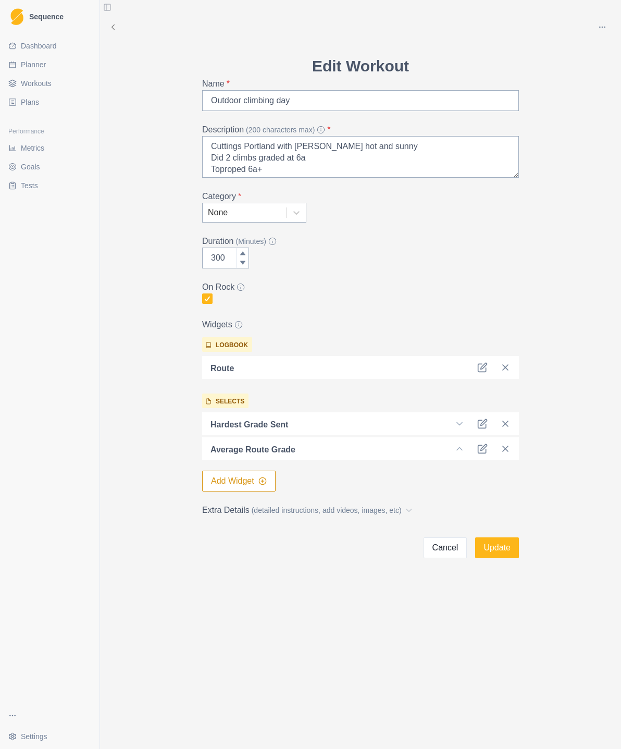
click at [61, 87] on link "Workouts" at bounding box center [49, 83] width 91 height 17
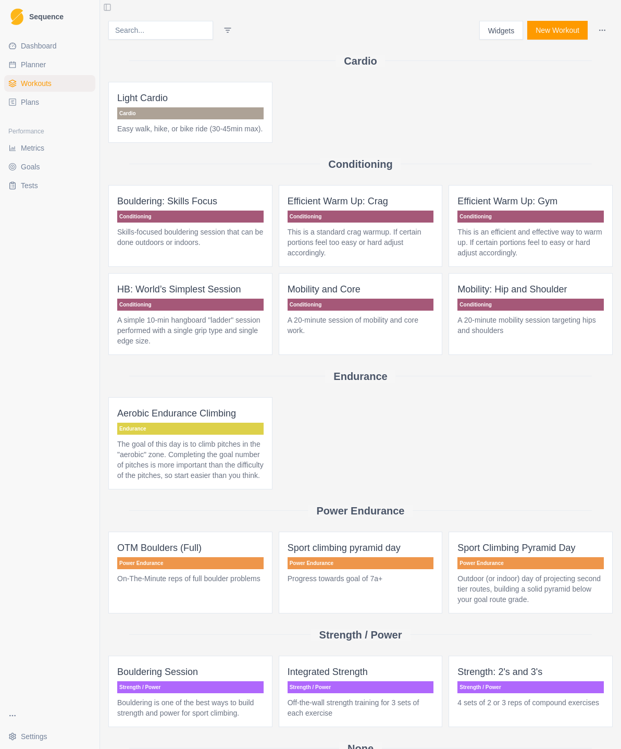
click at [506, 24] on button "Widgets" at bounding box center [502, 30] width 44 height 19
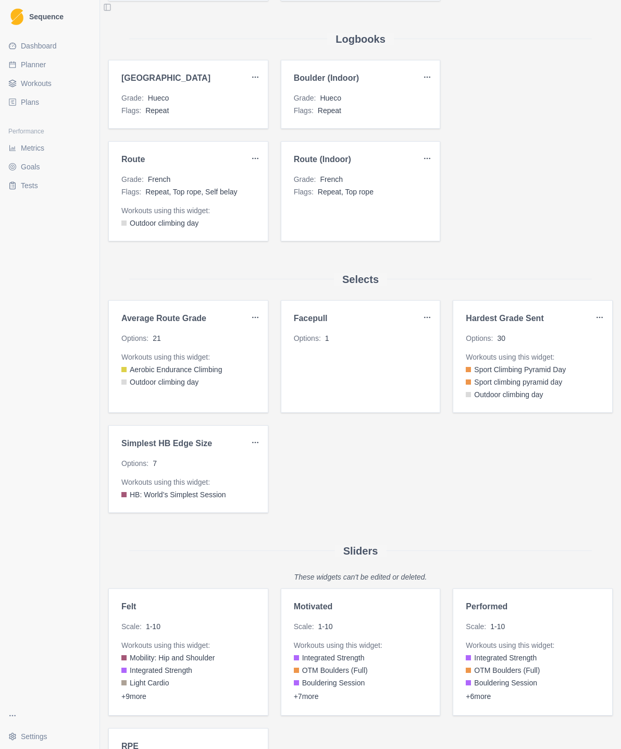
scroll to position [804, 0]
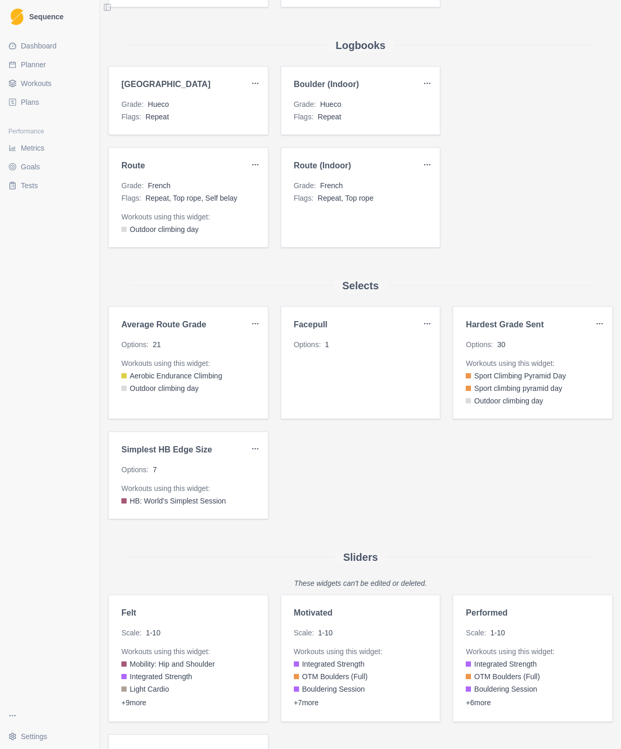
click at [203, 201] on span "Repeat, Top rope, Self belay" at bounding box center [191, 198] width 92 height 10
click at [153, 179] on div "Route Grade : French Flags : Repeat, Top rope, Self belay Workouts using this w…" at bounding box center [188, 198] width 160 height 100
click at [196, 236] on html "Sequence Dashboard Planner Workouts Plans Performance Metrics Goals Tests Setti…" at bounding box center [310, 374] width 621 height 749
click at [238, 191] on div "Edit" at bounding box center [231, 186] width 62 height 17
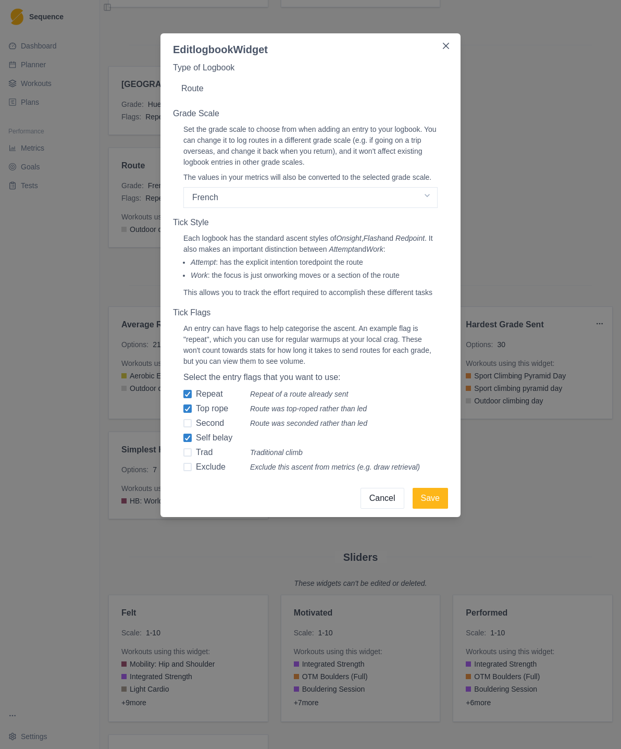
click at [184, 444] on label "Self belay" at bounding box center [217, 438] width 67 height 13
click at [184, 395] on input "Self belay" at bounding box center [183, 394] width 1 height 1
click at [434, 509] on button "Save" at bounding box center [430, 498] width 35 height 21
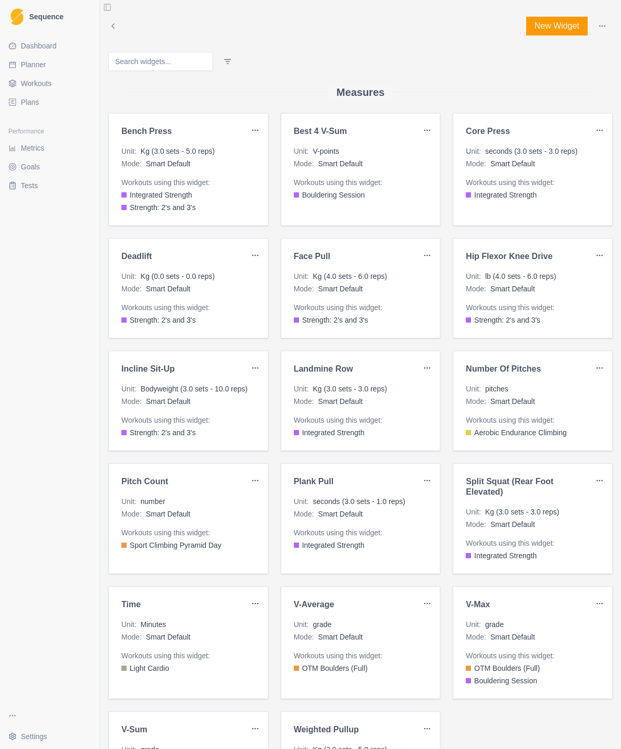
scroll to position [0, 0]
click at [27, 68] on span "Planner" at bounding box center [33, 64] width 25 height 10
select select "month"
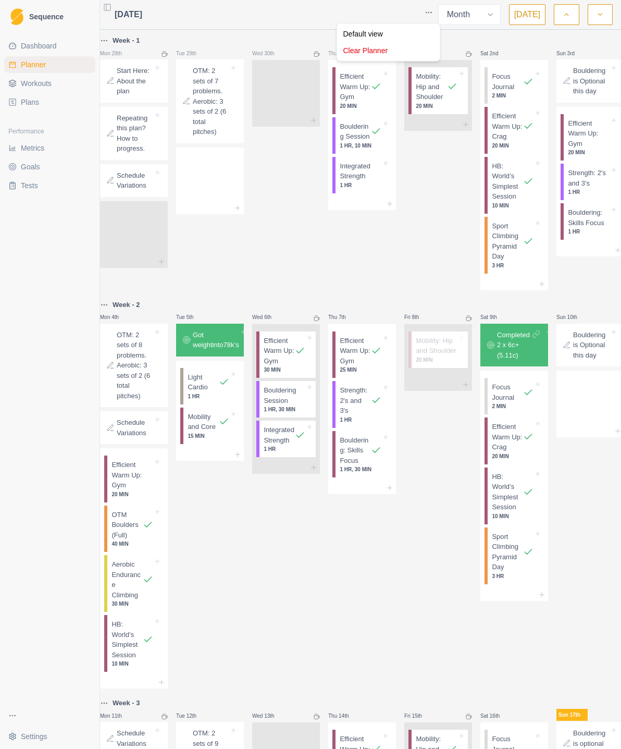
click at [405, 8] on html "Sequence Dashboard Planner Workouts Plans Performance Metrics Goals Tests Setti…" at bounding box center [310, 374] width 621 height 749
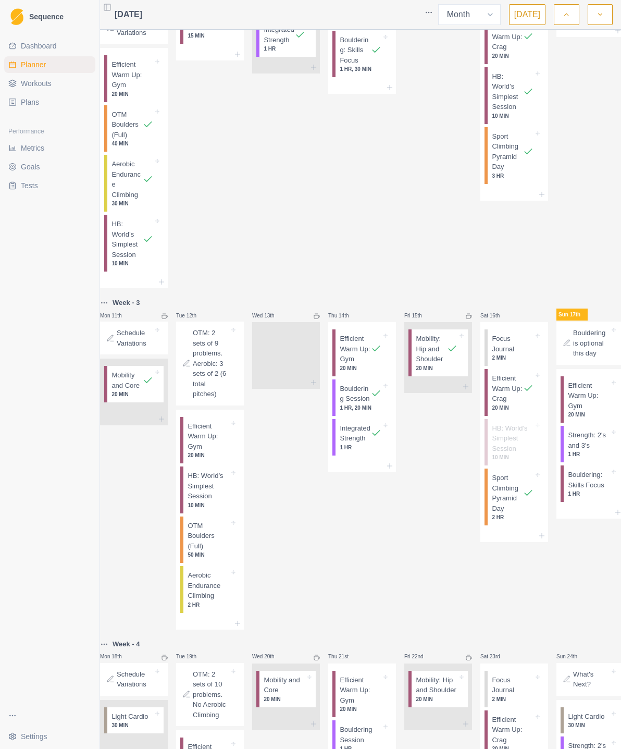
scroll to position [402, 0]
click at [223, 535] on p "OTM Boulders (Full)" at bounding box center [209, 534] width 42 height 31
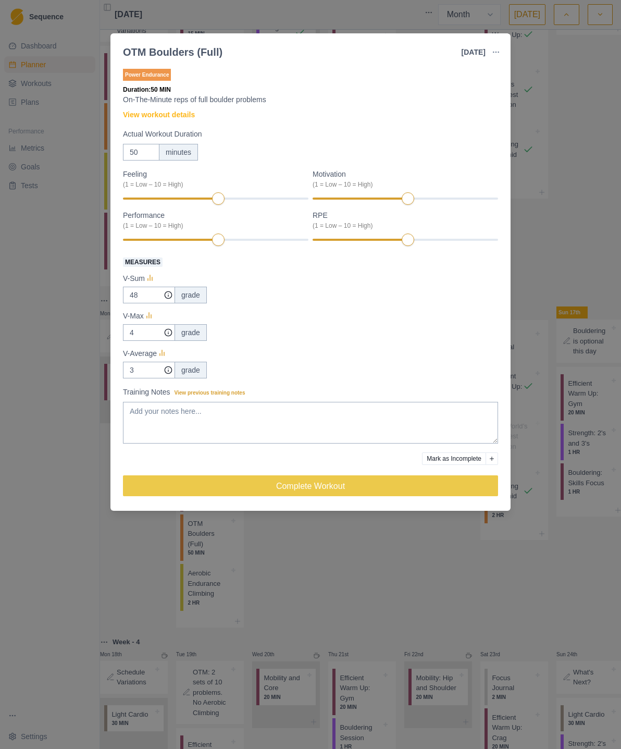
click at [582, 200] on div "OTM Boulders (Full) 12 Aug 2025 Link To Goal View Workout Metrics Edit Original…" at bounding box center [310, 374] width 621 height 749
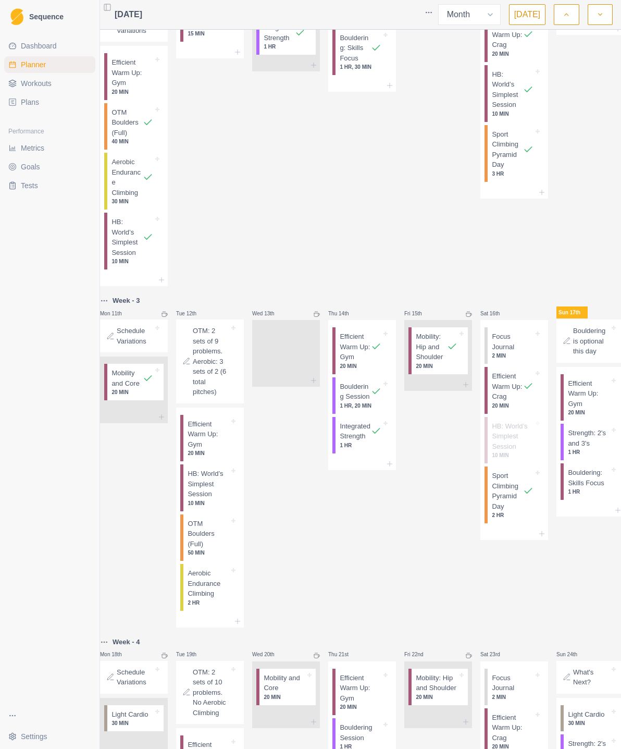
click at [227, 490] on p "HB: World’s Simplest Session" at bounding box center [209, 484] width 42 height 31
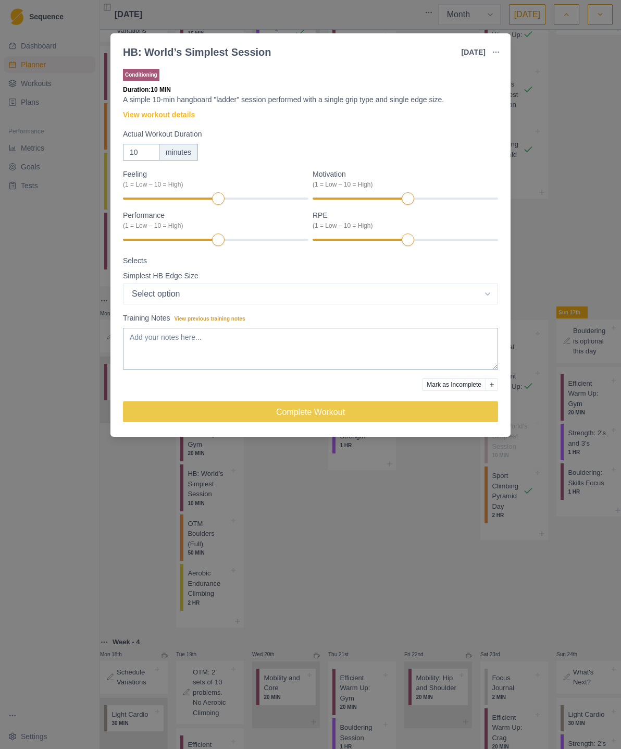
click at [502, 51] on button "button" at bounding box center [496, 52] width 21 height 21
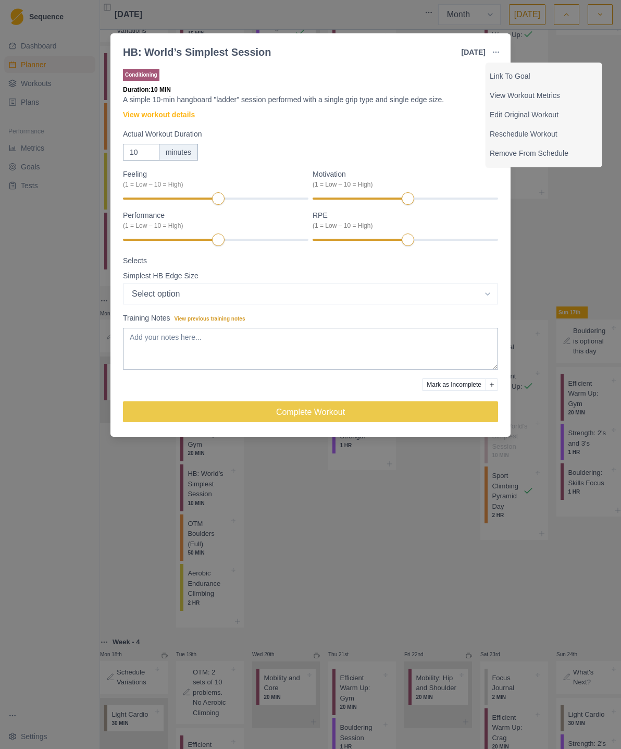
click at [573, 219] on div "HB: World’s Simplest Session 12 Aug 2025 Link To Goal View Workout Metrics Edit…" at bounding box center [310, 374] width 621 height 749
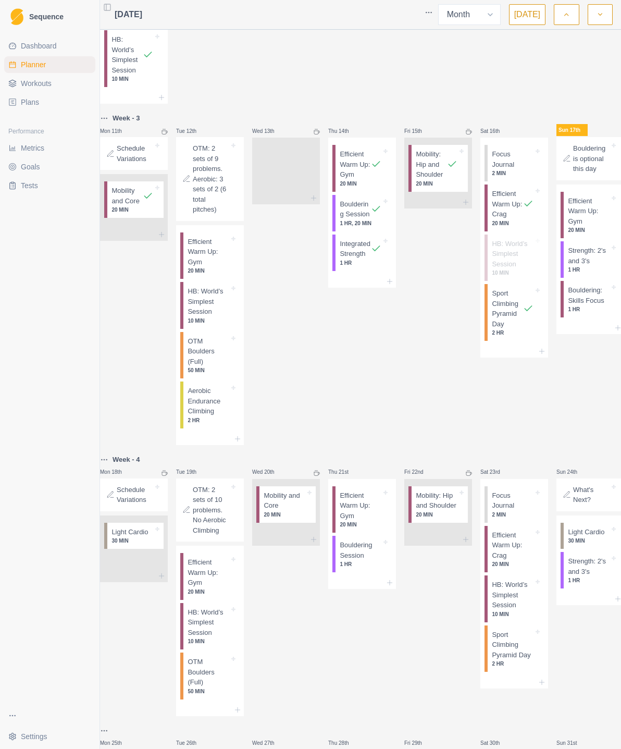
scroll to position [575, 0]
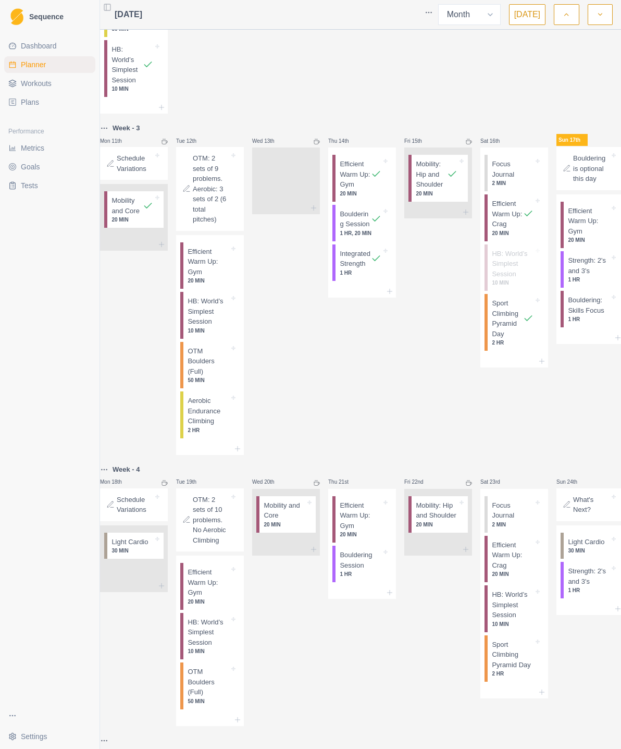
click at [219, 267] on p "Efficient Warm Up: Gym" at bounding box center [209, 262] width 42 height 31
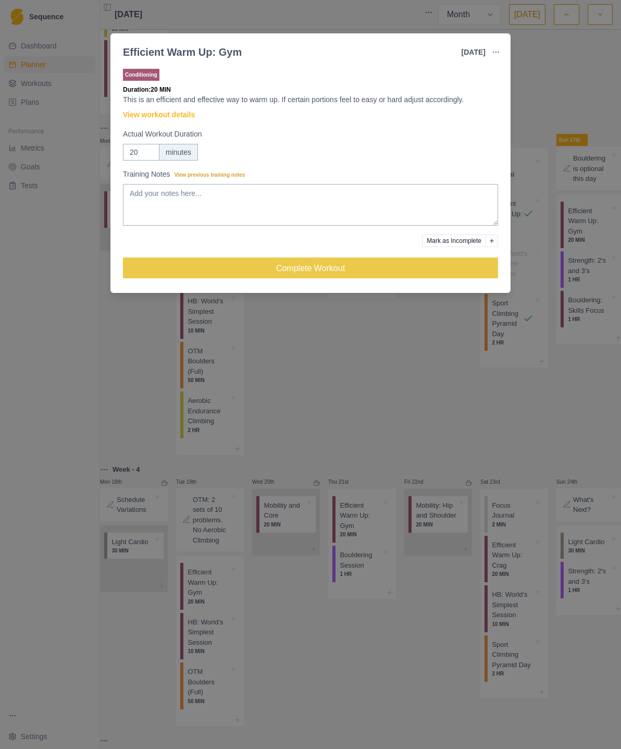
click at [500, 51] on button "button" at bounding box center [496, 52] width 21 height 21
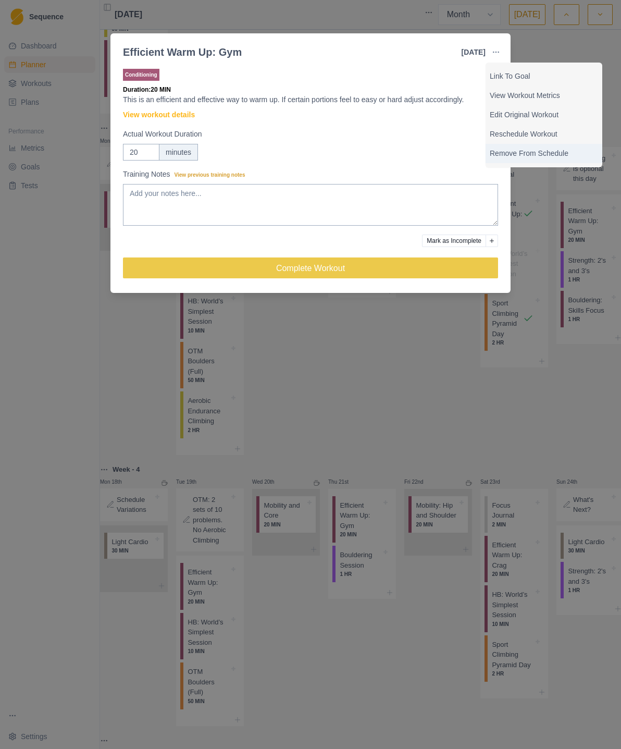
click at [561, 156] on p "Remove From Schedule" at bounding box center [544, 153] width 108 height 11
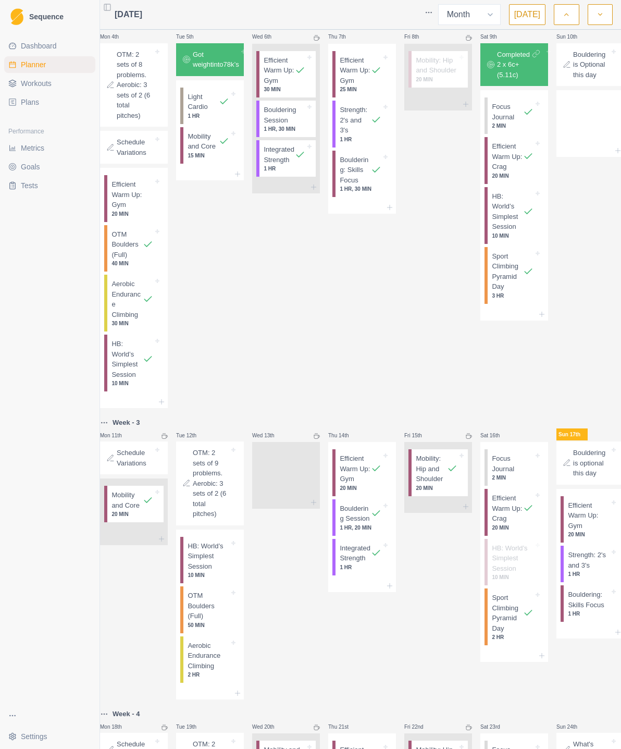
scroll to position [279, 0]
click at [240, 545] on div "HB: World’s Simplest Session 10 MIN" at bounding box center [212, 562] width 56 height 47
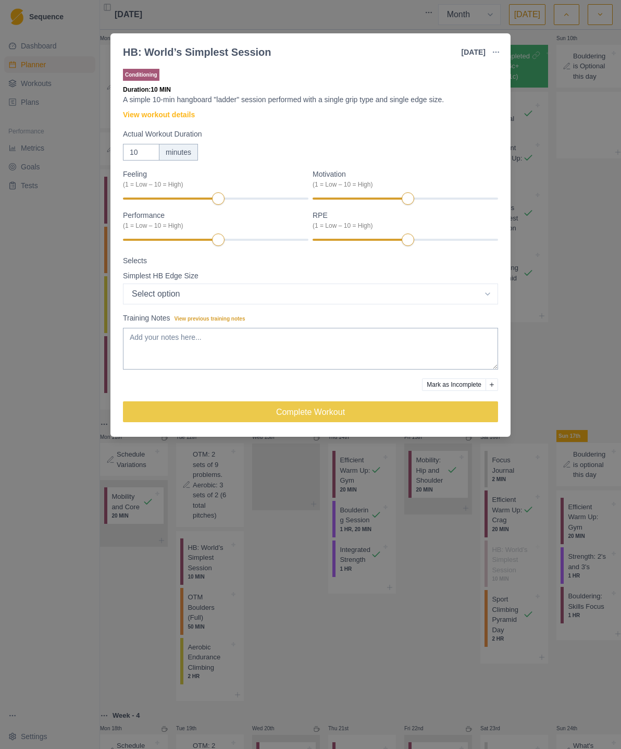
click at [501, 52] on button "button" at bounding box center [496, 52] width 21 height 21
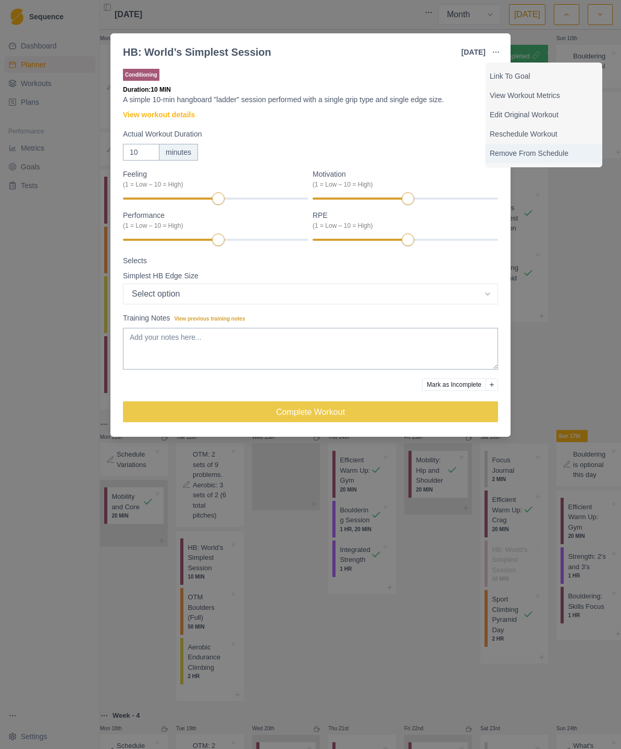
click at [562, 154] on p "Remove From Schedule" at bounding box center [544, 153] width 108 height 11
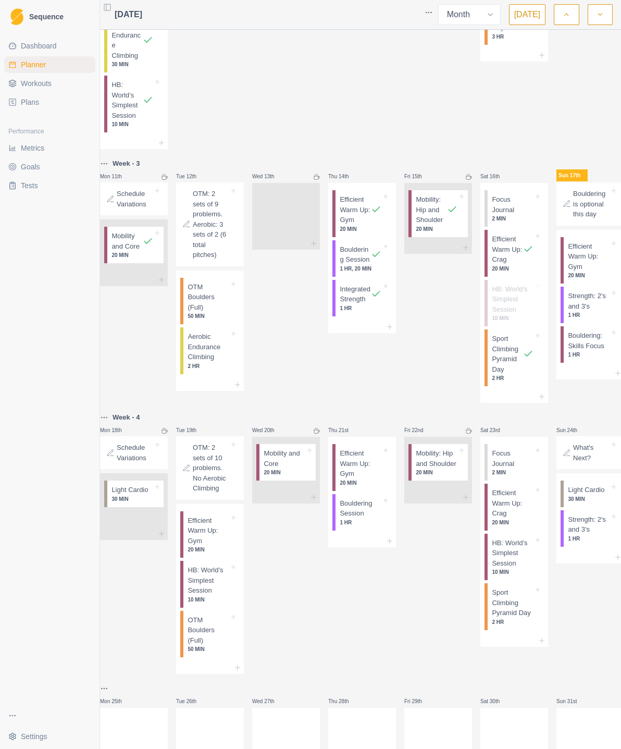
scroll to position [547, 0]
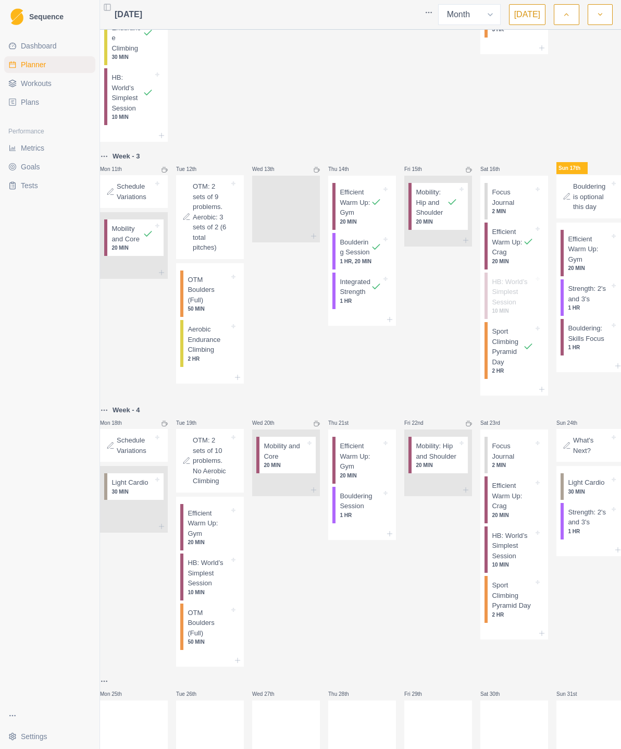
click at [223, 347] on p "Aerobic Endurance Climbing" at bounding box center [209, 339] width 42 height 31
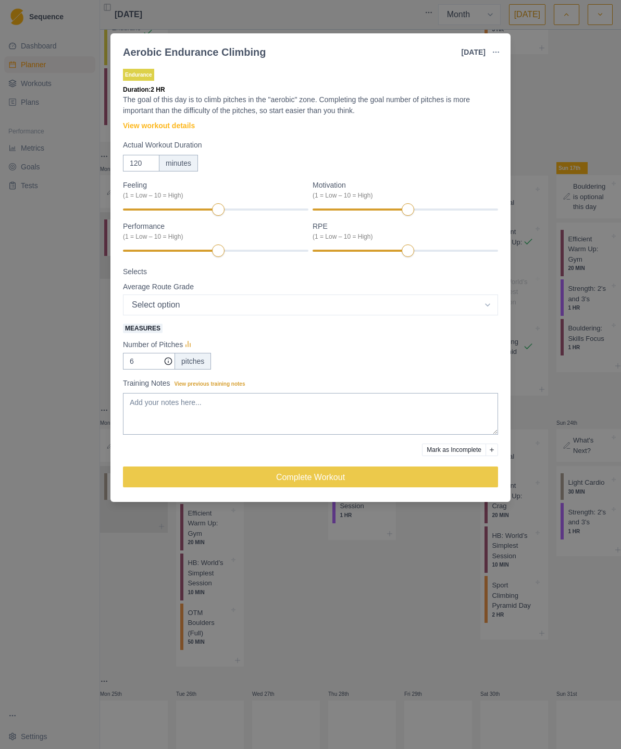
click at [502, 51] on button "button" at bounding box center [496, 52] width 21 height 21
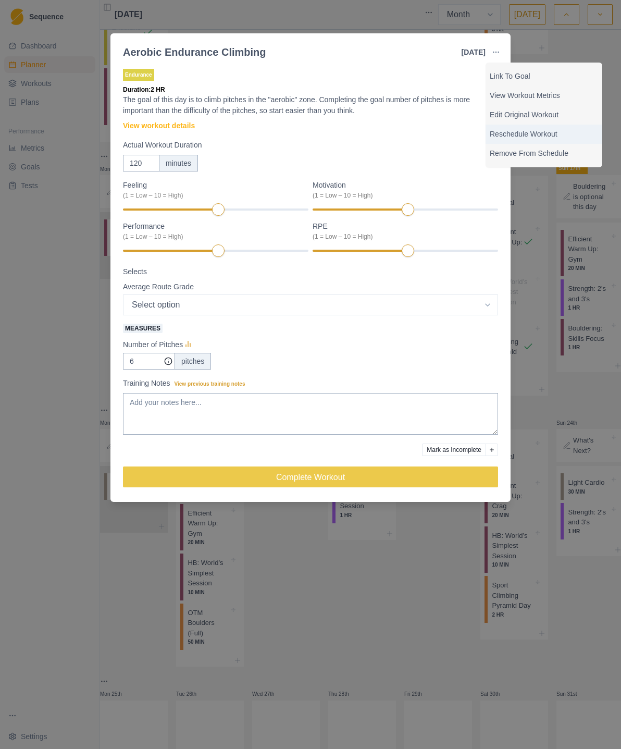
click at [558, 135] on p "Reschedule Workout" at bounding box center [544, 134] width 108 height 11
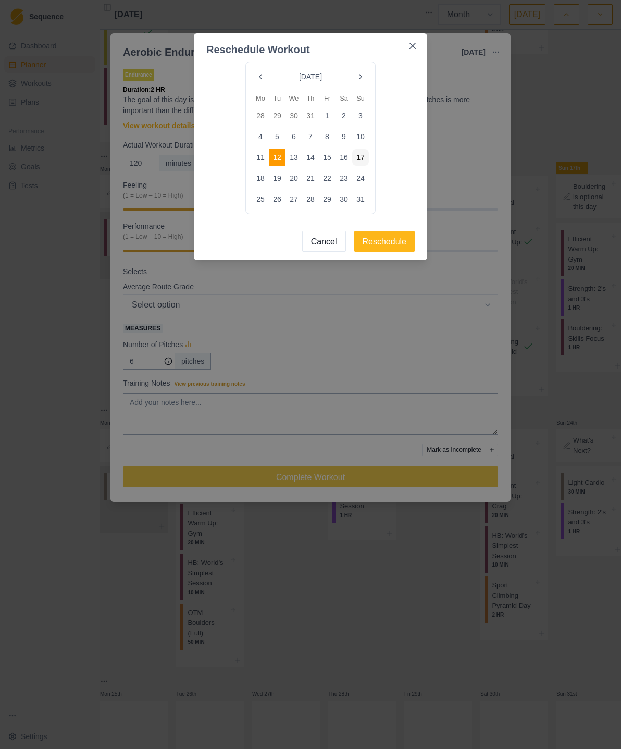
click at [263, 179] on button "18" at bounding box center [260, 178] width 17 height 17
click at [390, 245] on button "Reschedule" at bounding box center [385, 241] width 61 height 21
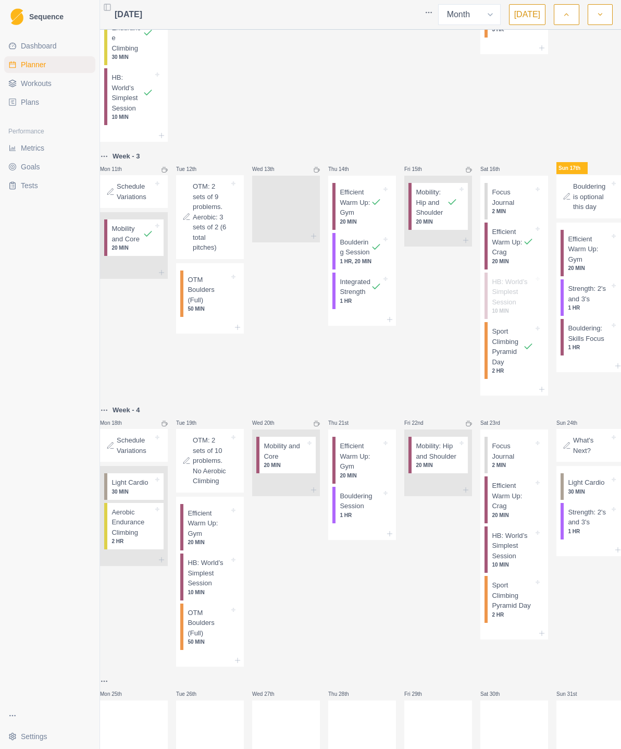
click at [220, 295] on p "OTM Boulders (Full)" at bounding box center [209, 290] width 42 height 31
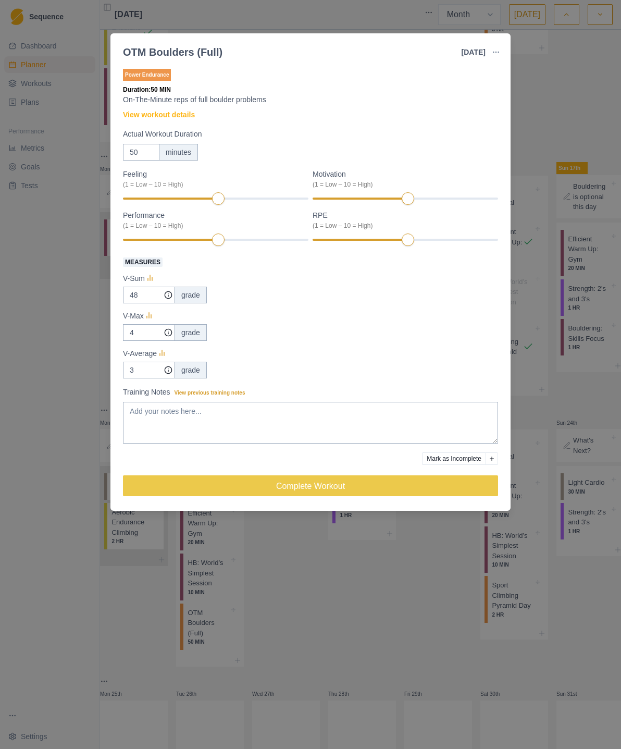
click at [501, 50] on button "button" at bounding box center [496, 52] width 21 height 21
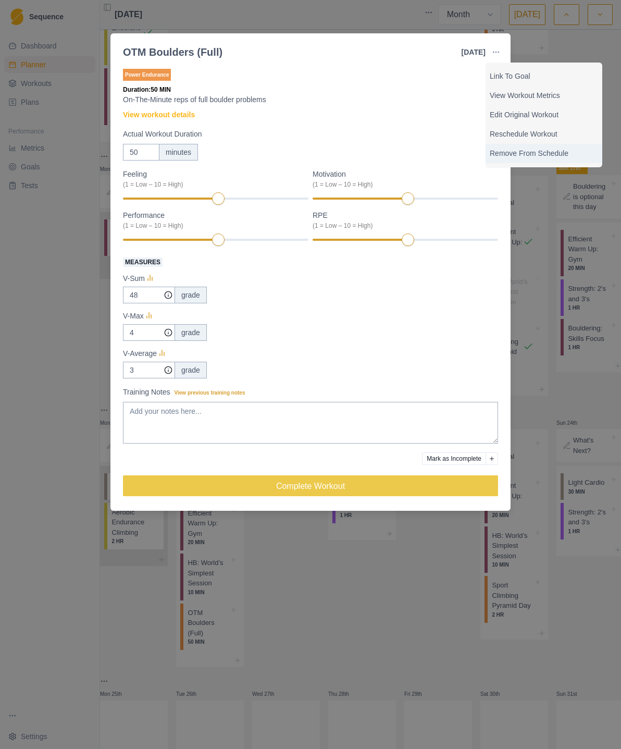
click at [554, 157] on p "Remove From Schedule" at bounding box center [544, 153] width 108 height 11
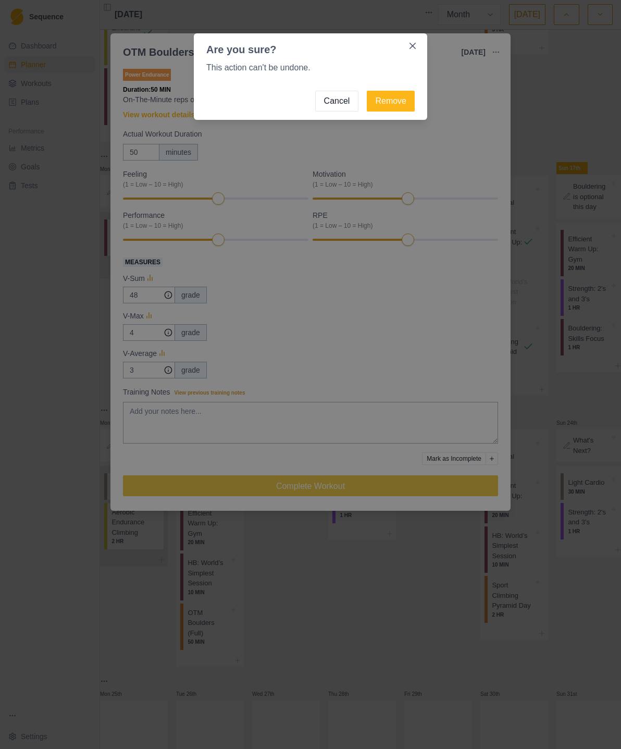
click at [396, 100] on button "Remove" at bounding box center [391, 101] width 48 height 21
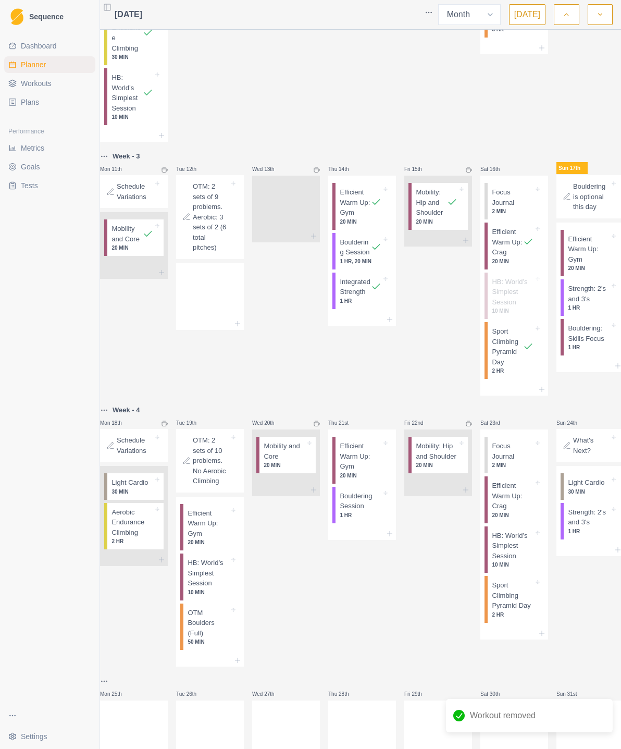
click at [244, 319] on div at bounding box center [210, 323] width 68 height 13
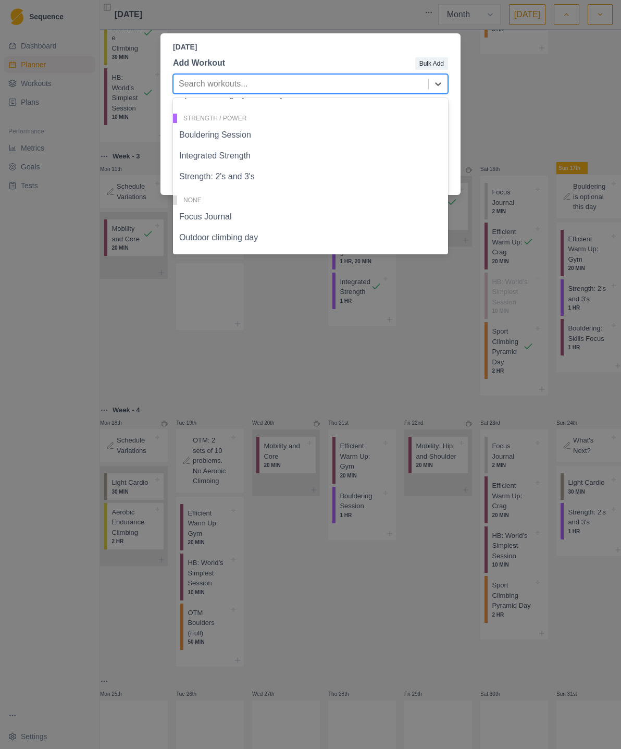
scroll to position [297, 0]
click at [249, 240] on div "Outdoor climbing day" at bounding box center [310, 237] width 275 height 21
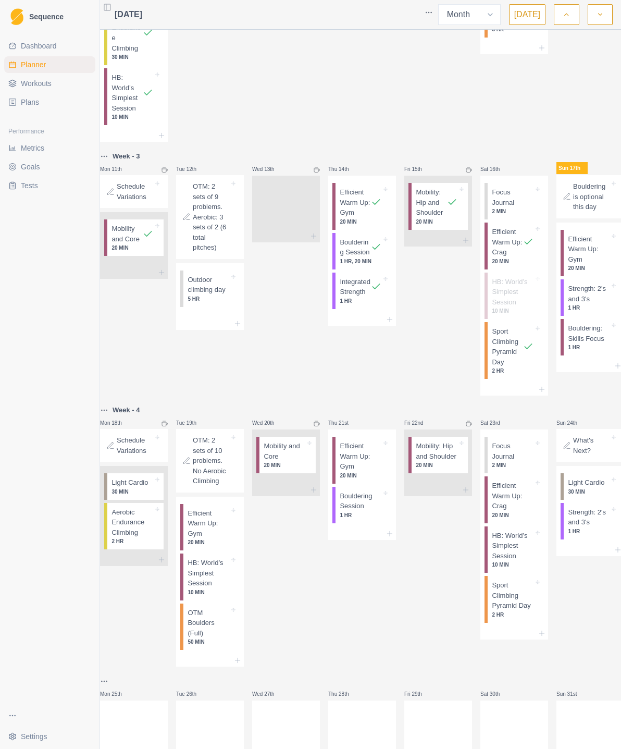
click at [221, 294] on p "Outdoor climbing day" at bounding box center [209, 285] width 42 height 20
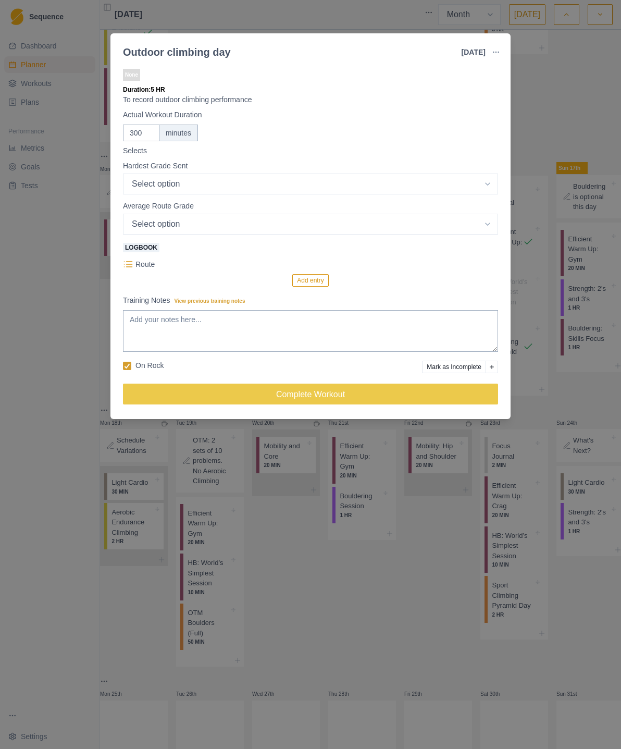
click at [489, 184] on select "Select option 5.4 5.5 5.6 5.7 5.8 5.9 5.10a 5.10b 5.10c 5.10d 5.11a 5.11b 5.11c…" at bounding box center [310, 184] width 375 height 21
select select "8"
click at [497, 194] on select "Select option 5.6 5.7 5.8 5.9 5.10a 5.10b 5.10c 5.10d 5.11a 5.11b 5.11c 5.11d 5…" at bounding box center [310, 184] width 375 height 21
select select "5"
click at [150, 264] on p "Route" at bounding box center [145, 264] width 19 height 11
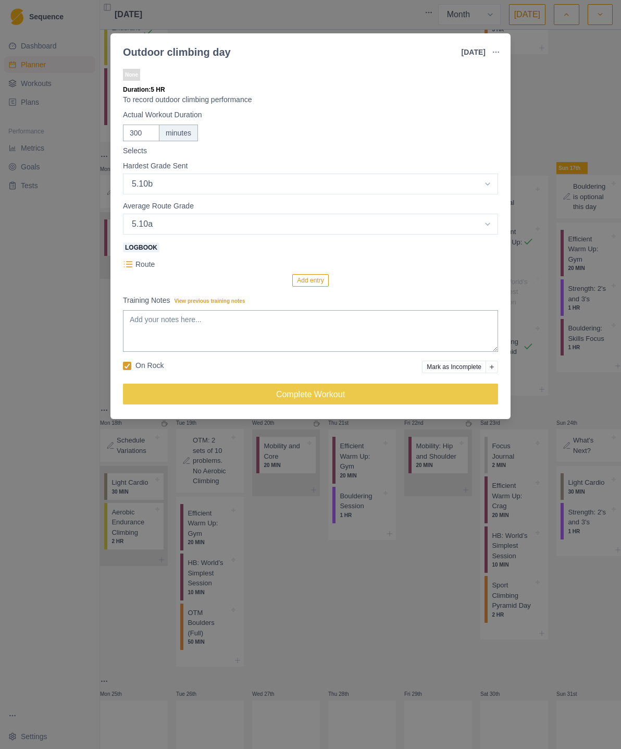
click at [148, 265] on p "Route" at bounding box center [145, 264] width 19 height 11
click at [128, 269] on icon at bounding box center [128, 264] width 10 height 10
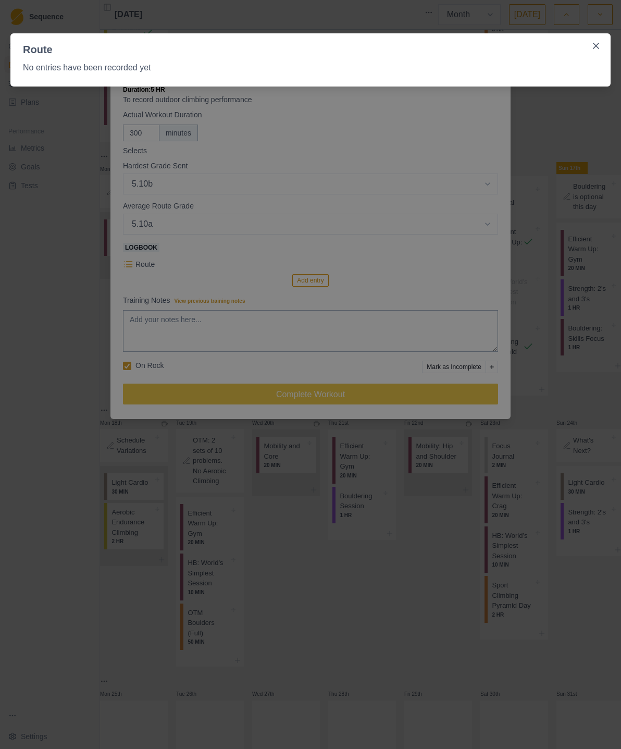
click at [598, 52] on button "Close" at bounding box center [596, 46] width 17 height 17
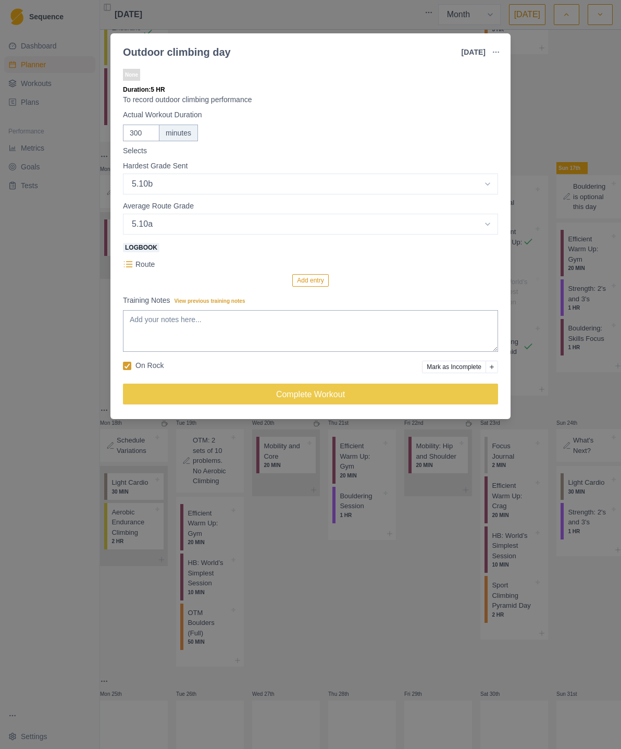
click at [313, 283] on button "Add entry" at bounding box center [310, 280] width 36 height 13
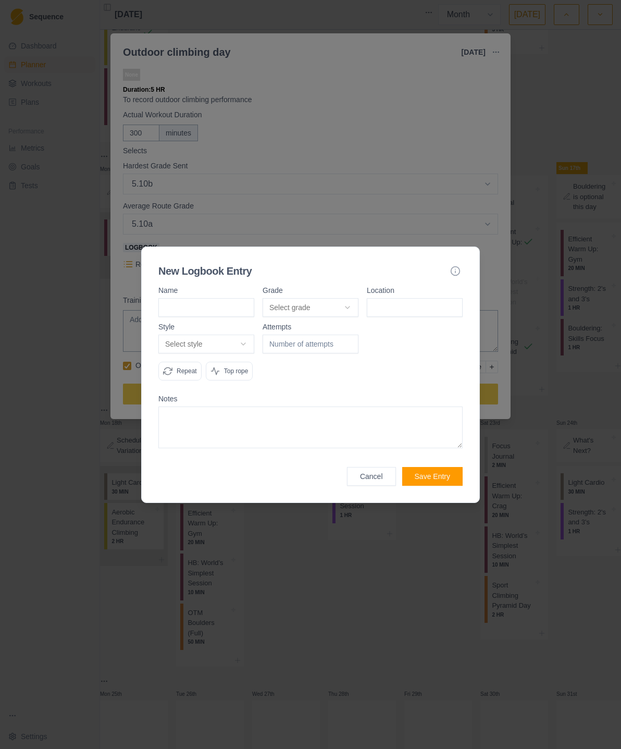
click at [348, 298] on button "Select grade" at bounding box center [311, 307] width 96 height 19
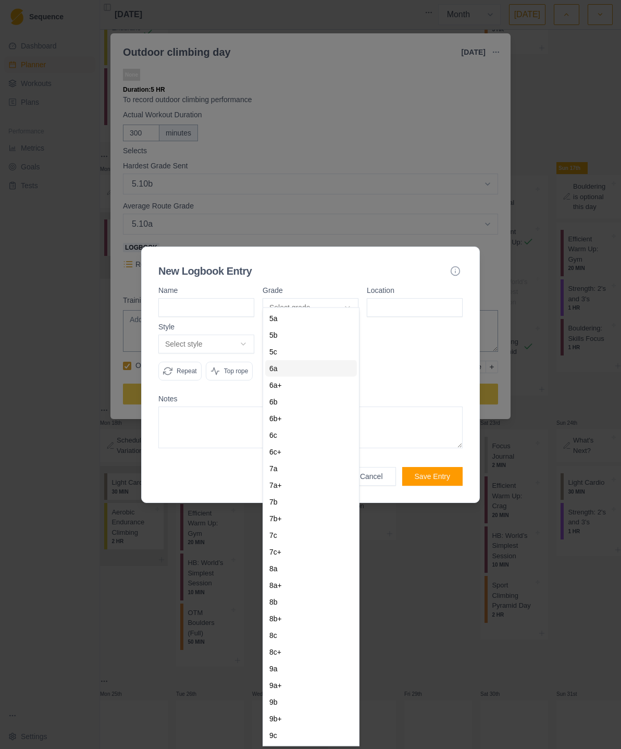
click at [308, 370] on div "6a" at bounding box center [311, 368] width 92 height 17
select select "9359fb1d-12ce-420d-848d-3c4174dd9b58"
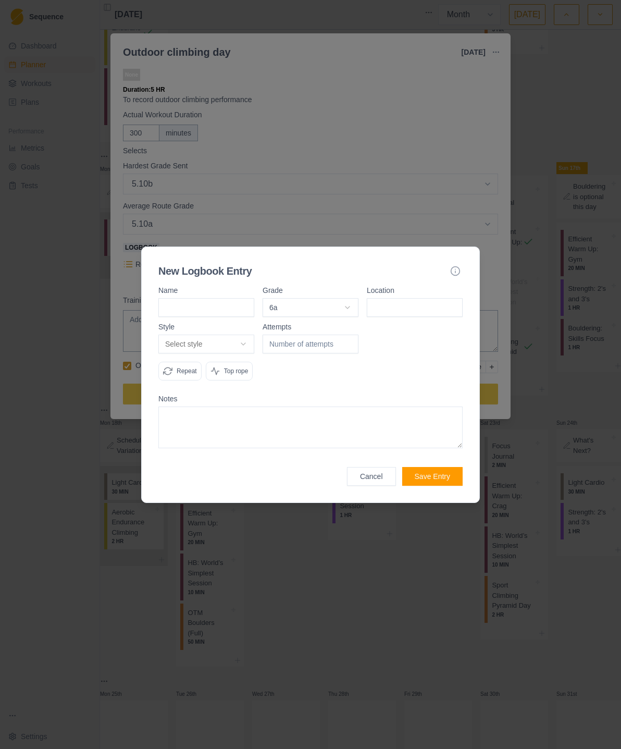
click at [194, 300] on input at bounding box center [206, 307] width 96 height 19
type input "Sting in the tail"
click at [243, 335] on button "Select style" at bounding box center [206, 344] width 96 height 19
click at [216, 359] on div "Onsight" at bounding box center [207, 355] width 92 height 17
click at [433, 486] on button "Save Entry" at bounding box center [432, 476] width 60 height 19
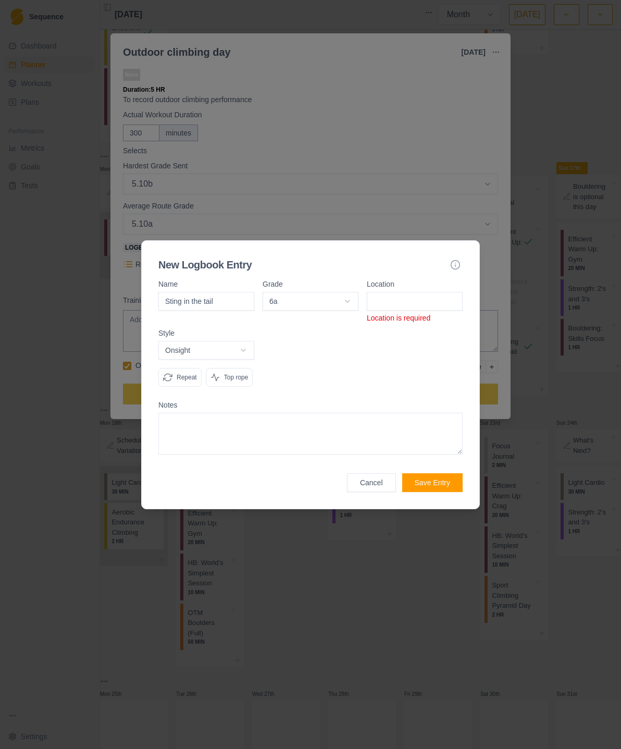
click at [391, 296] on input at bounding box center [415, 301] width 96 height 19
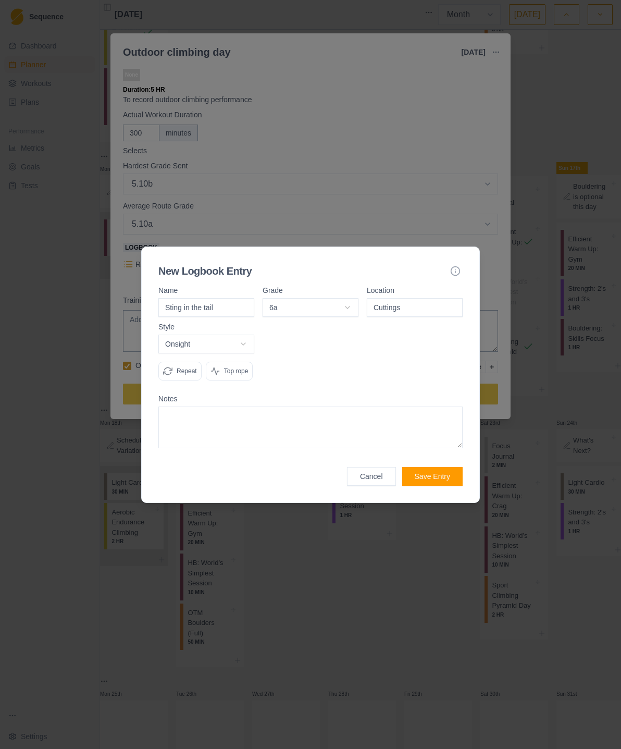
type input "Cuttings"
click at [439, 486] on button "Save Entry" at bounding box center [432, 476] width 60 height 19
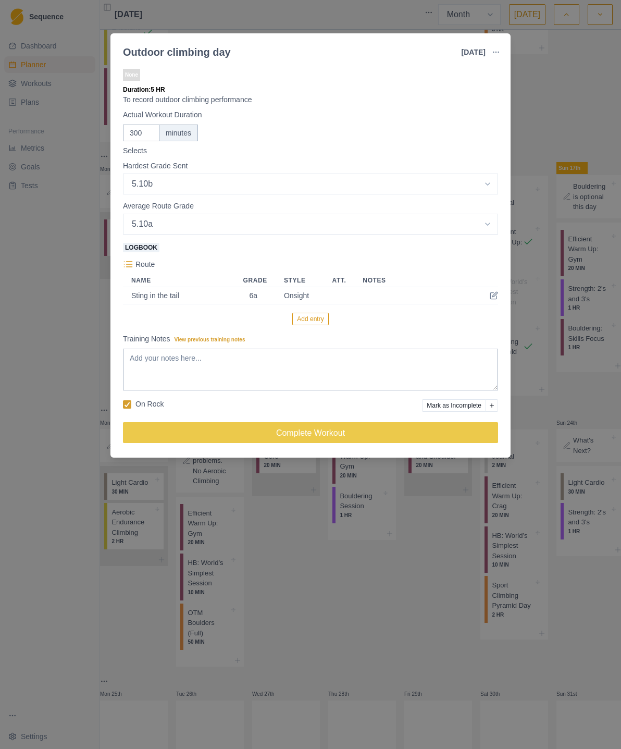
click at [316, 323] on button "Add entry" at bounding box center [310, 319] width 36 height 13
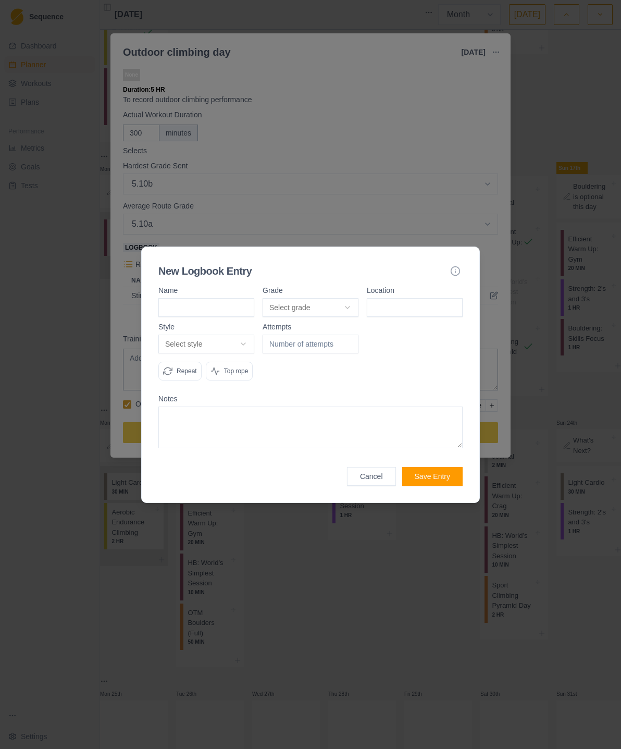
click at [181, 303] on input at bounding box center [206, 307] width 96 height 19
type input "The Sod"
click at [346, 298] on button "Select grade" at bounding box center [311, 307] width 96 height 19
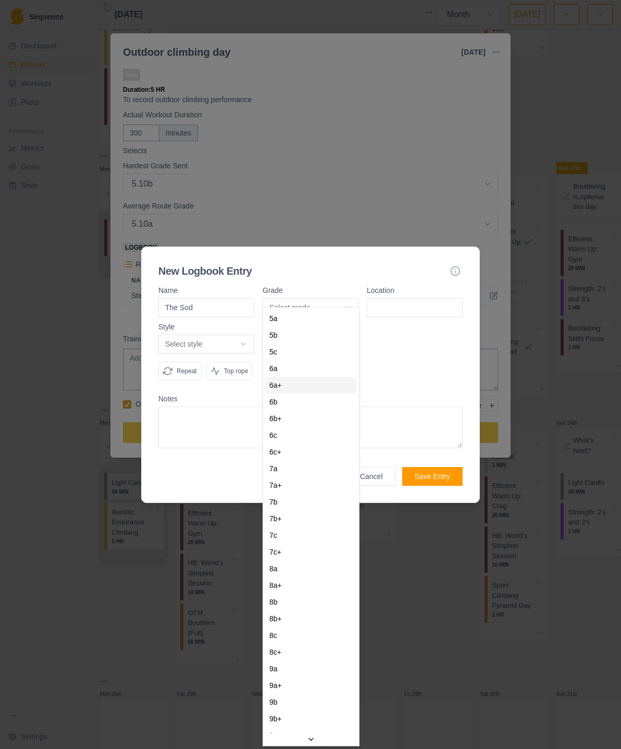
click at [320, 390] on div "6a+" at bounding box center [311, 385] width 92 height 17
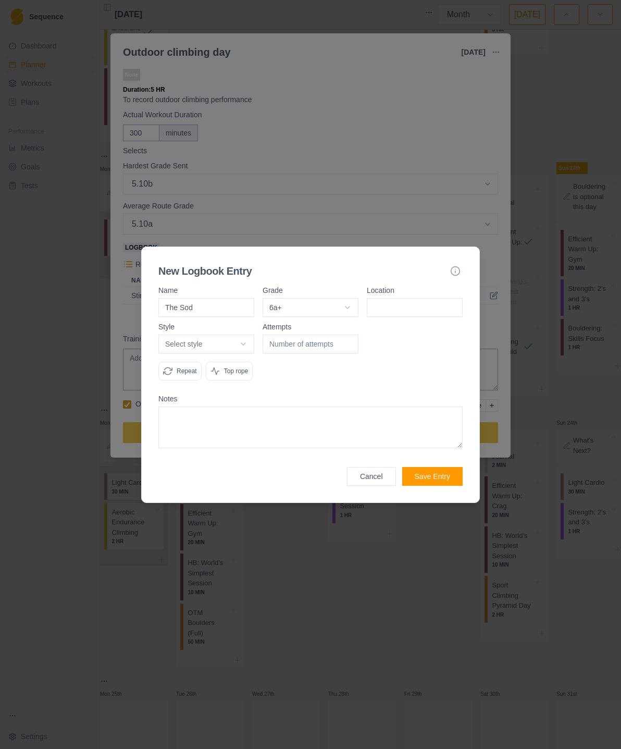
click at [347, 298] on button "6a+" at bounding box center [311, 307] width 96 height 19
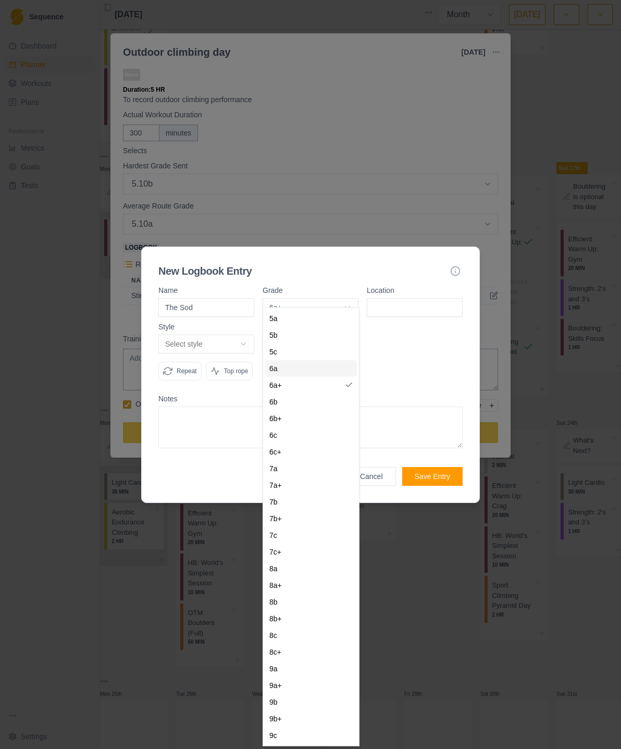
click at [322, 371] on div "6a" at bounding box center [311, 368] width 92 height 17
select select "9359fb1d-12ce-420d-848d-3c4174dd9b58"
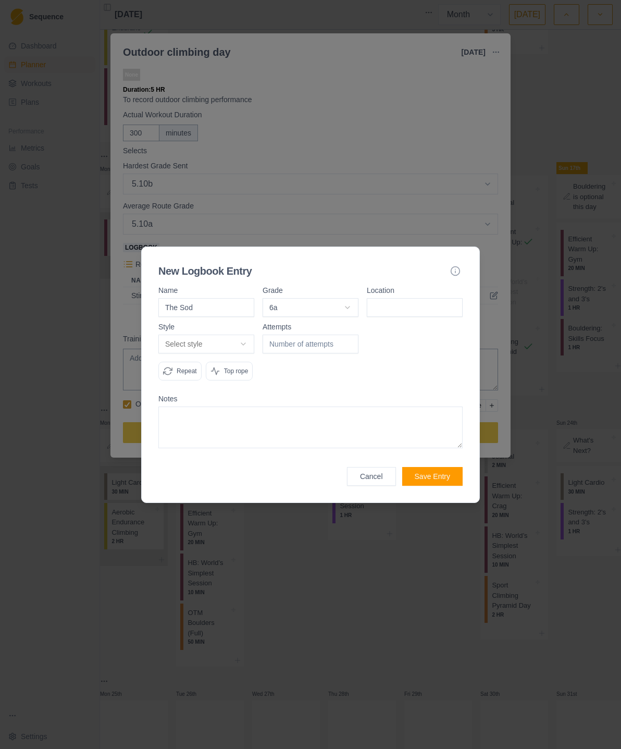
click at [416, 299] on input at bounding box center [415, 307] width 96 height 19
type input "Cuttings"
click at [241, 335] on button "Select style" at bounding box center [206, 344] width 96 height 19
click at [231, 357] on div "Onsight" at bounding box center [207, 355] width 92 height 17
click at [436, 486] on button "Save Entry" at bounding box center [432, 476] width 60 height 19
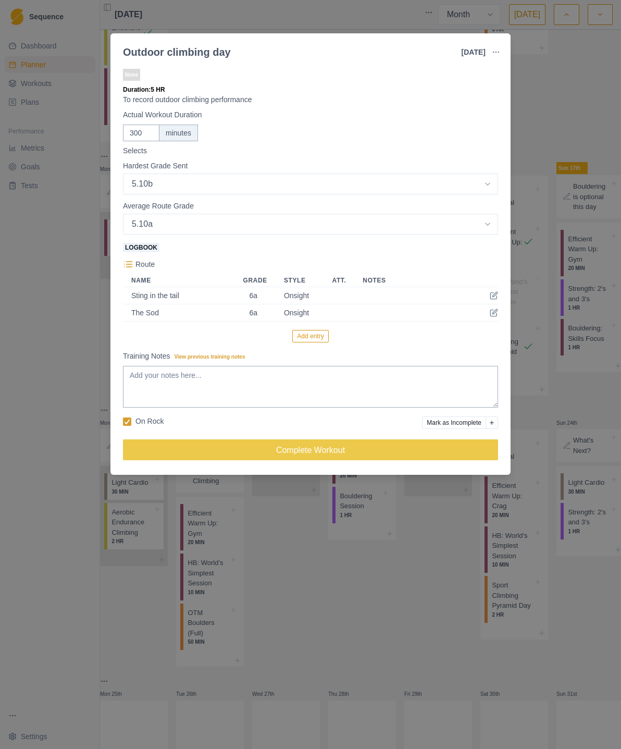
click at [323, 451] on button "Complete Workout" at bounding box center [310, 449] width 375 height 21
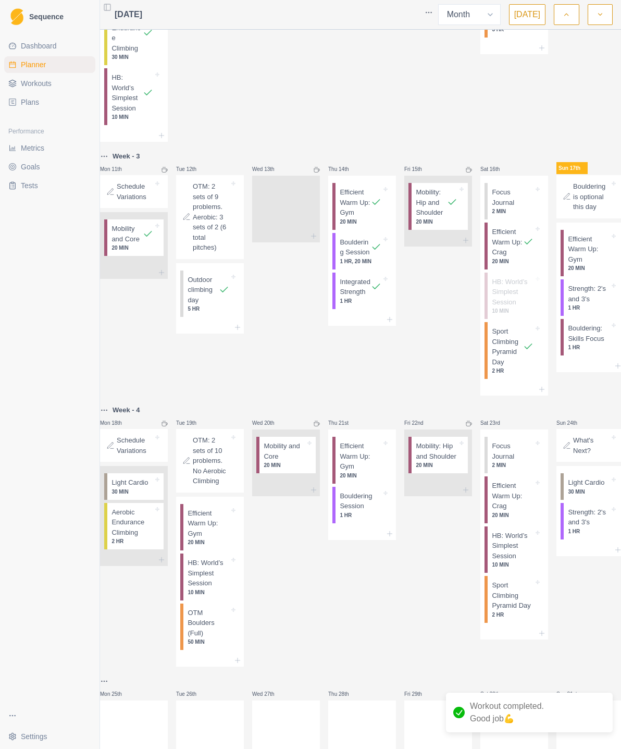
click at [244, 330] on div at bounding box center [210, 327] width 68 height 13
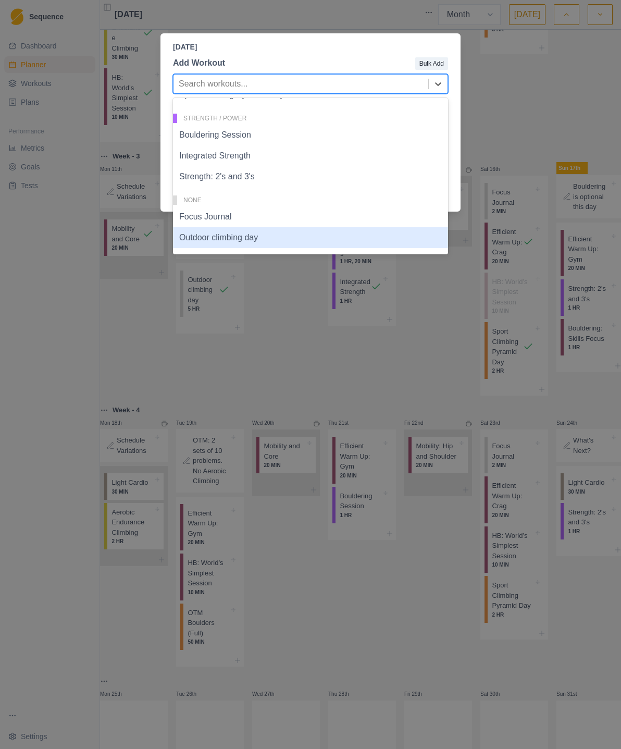
click at [262, 242] on div "Outdoor climbing day" at bounding box center [310, 237] width 275 height 21
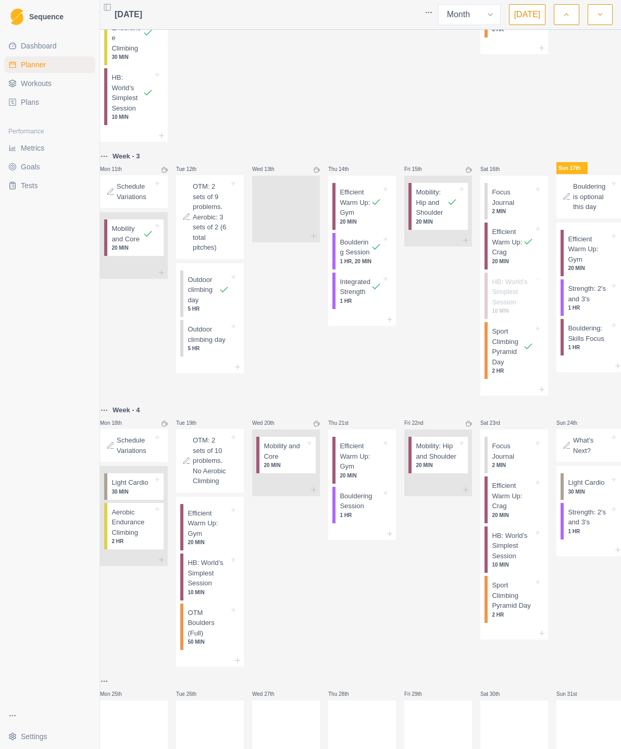
click at [223, 343] on p "Outdoor climbing day" at bounding box center [209, 334] width 42 height 20
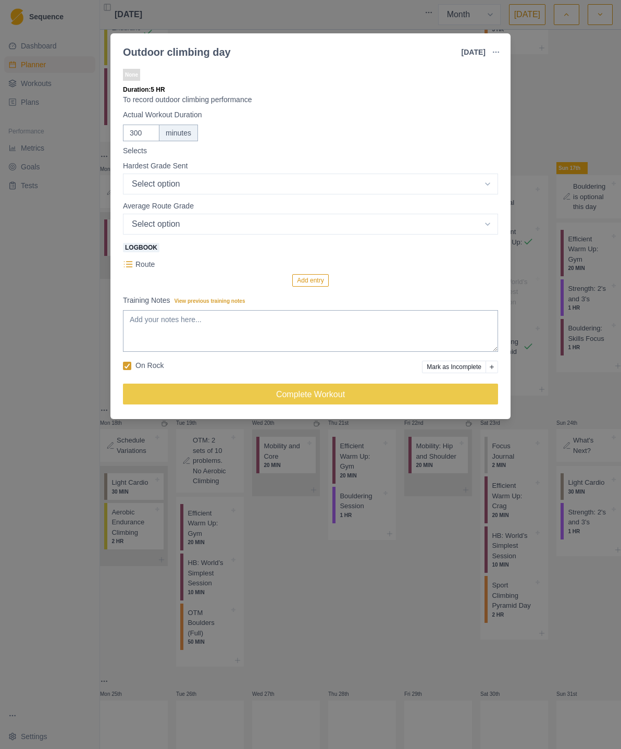
click at [489, 185] on select "Select option 5.4 5.5 5.6 5.7 5.8 5.9 5.10a 5.10b 5.10c 5.10d 5.11a 5.11b 5.11c…" at bounding box center [310, 184] width 375 height 21
select select "8"
click at [487, 194] on select "Select option 5.6 5.7 5.8 5.9 5.10a 5.10b 5.10c 5.10d 5.11a 5.11b 5.11c 5.11d 5…" at bounding box center [310, 184] width 375 height 21
click at [545, 93] on div "Outdoor climbing day 12 Aug 2025 Link To Goal View Workout Metrics Edit Origina…" at bounding box center [310, 374] width 621 height 749
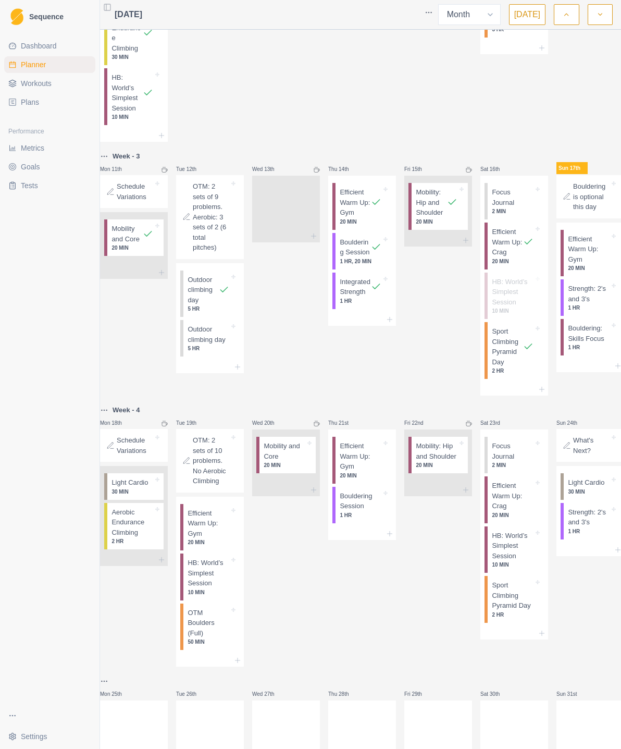
click at [236, 328] on icon at bounding box center [233, 326] width 4 height 4
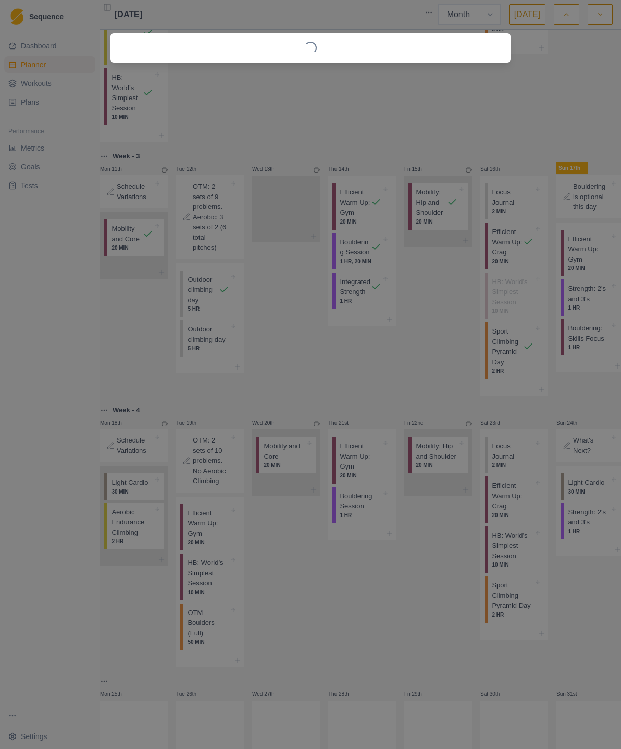
select select "8"
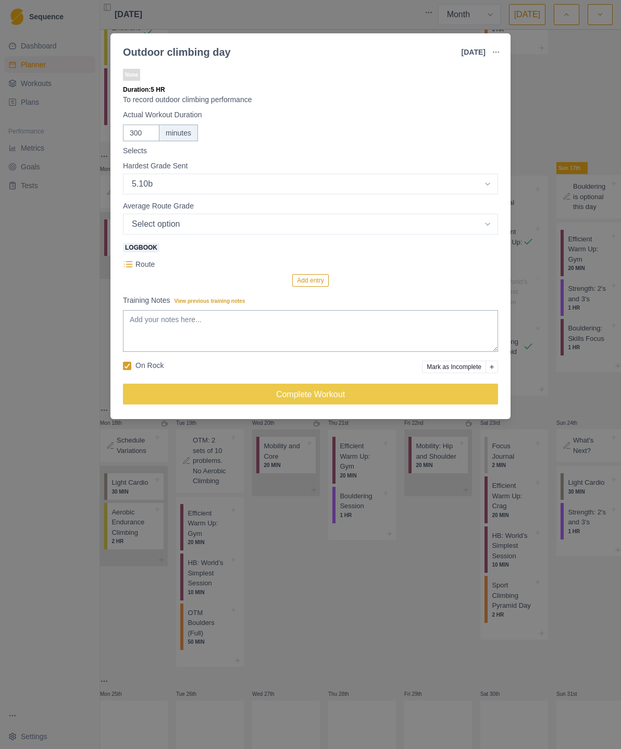
click at [500, 52] on button "button" at bounding box center [496, 52] width 21 height 21
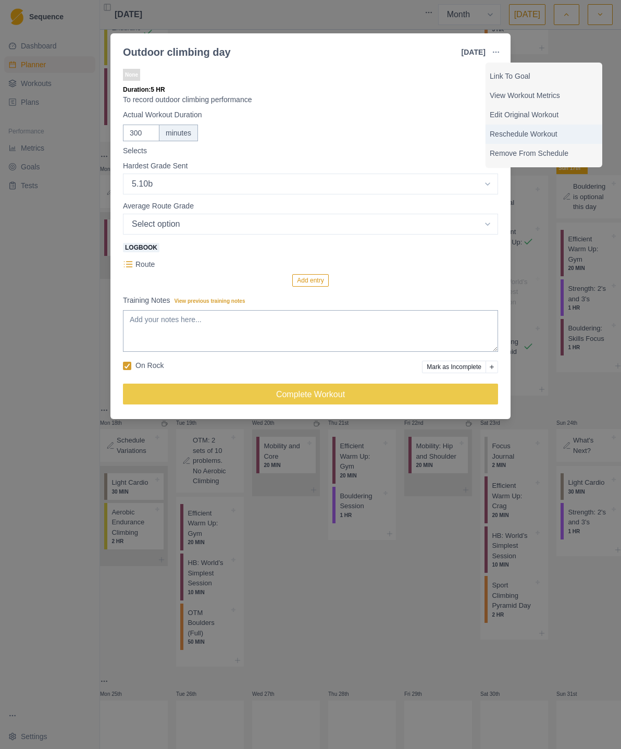
click at [552, 136] on p "Reschedule Workout" at bounding box center [544, 134] width 108 height 11
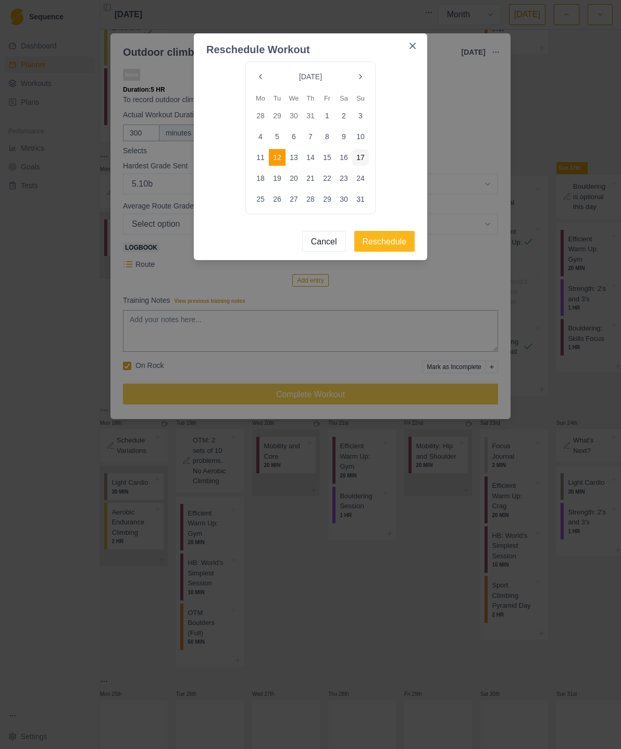
click at [297, 161] on button "13" at bounding box center [294, 157] width 17 height 17
click at [387, 246] on button "Reschedule" at bounding box center [385, 241] width 61 height 21
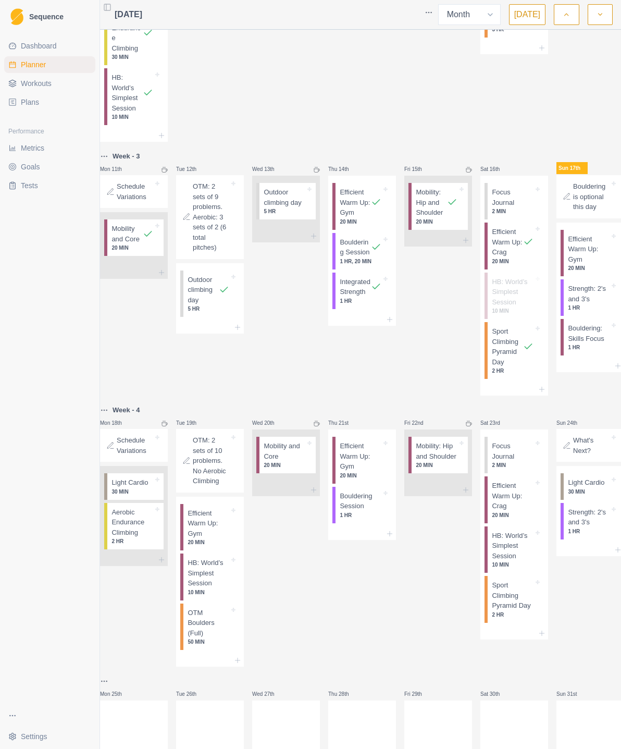
click at [303, 205] on p "Outdoor climbing day" at bounding box center [285, 197] width 42 height 20
select select "8"
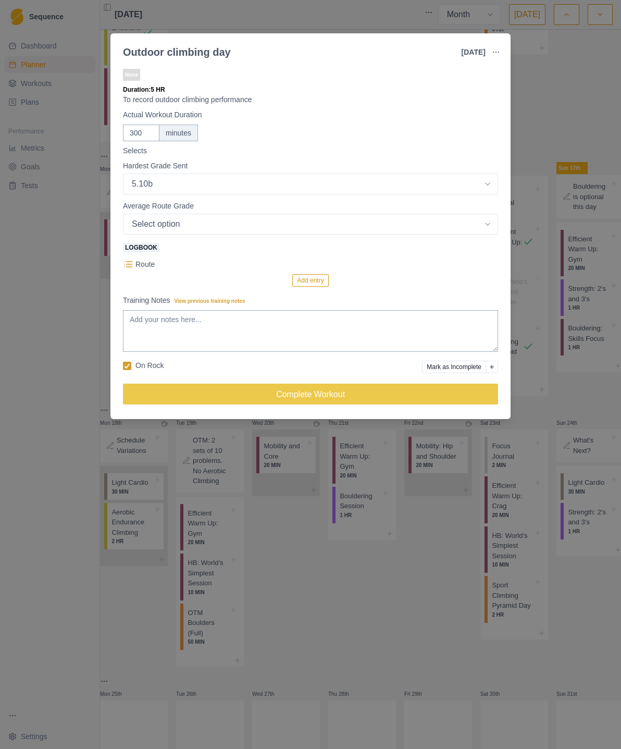
click at [486, 194] on select "Select option 5.6 5.7 5.8 5.9 5.10a 5.10b 5.10c 5.10d 5.11a 5.11b 5.11c 5.11d 5…" at bounding box center [310, 184] width 375 height 21
select select "5"
click at [314, 283] on button "Add entry" at bounding box center [310, 280] width 36 height 13
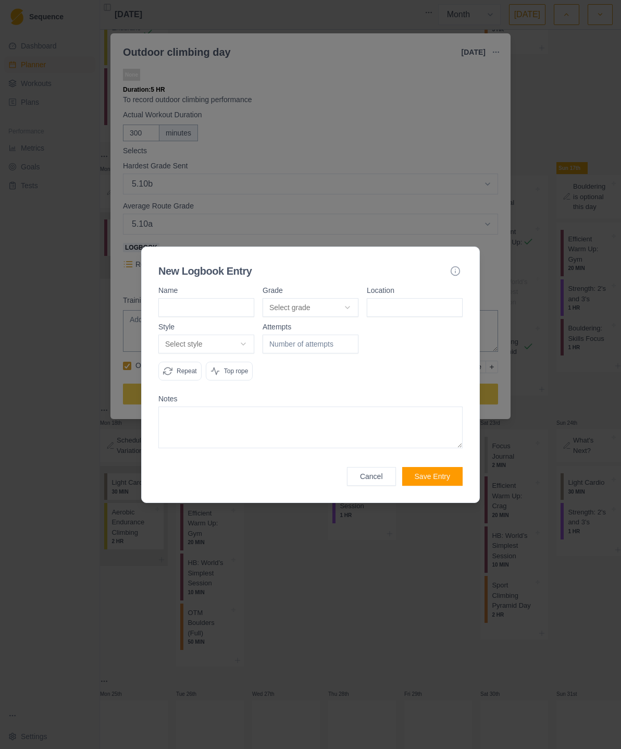
click at [198, 298] on input at bounding box center [206, 307] width 96 height 19
type input "Lifeline"
click at [352, 298] on button "Select grade" at bounding box center [311, 307] width 96 height 19
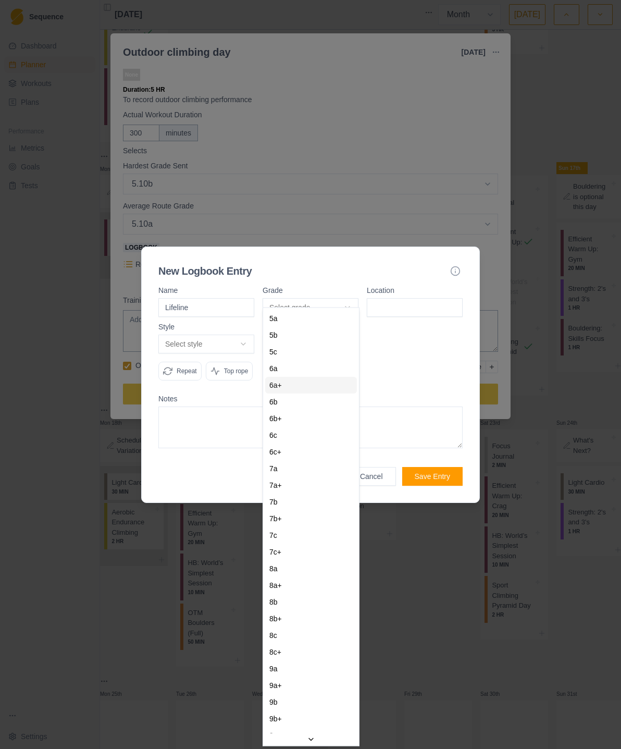
click at [324, 390] on div "6a+" at bounding box center [311, 385] width 92 height 17
select select "25f671ce-718c-40f8-8212-444a3a6db425"
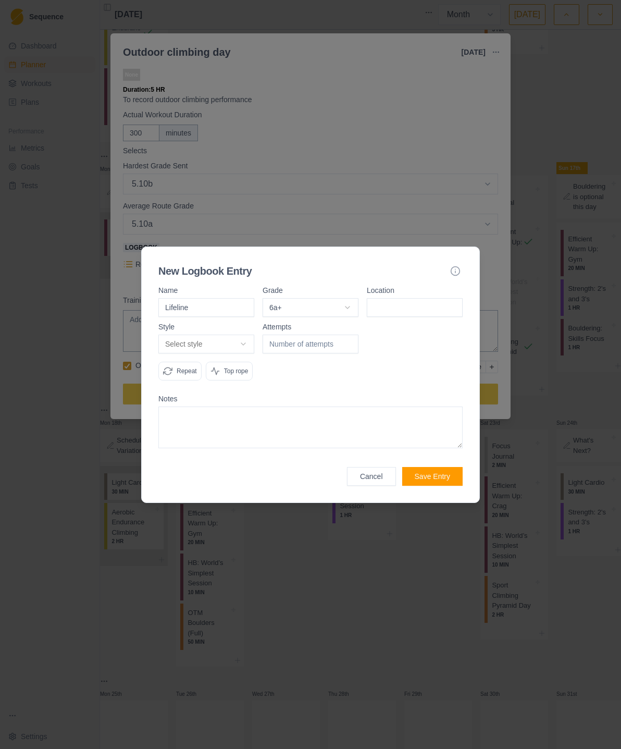
click at [408, 298] on input at bounding box center [415, 307] width 96 height 19
type input "Sacred Angel"
click at [249, 335] on button "Select style" at bounding box center [206, 344] width 96 height 19
click at [229, 357] on div "Onsight" at bounding box center [207, 355] width 92 height 17
click at [204, 431] on textarea at bounding box center [310, 428] width 304 height 42
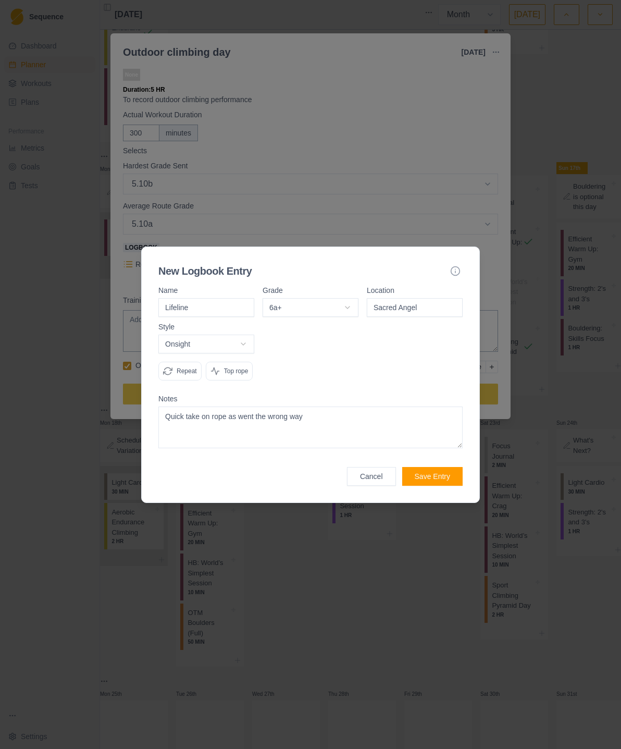
type textarea "Quick take on rope as went the wrong way"
click at [439, 486] on button "Save Entry" at bounding box center [432, 476] width 60 height 19
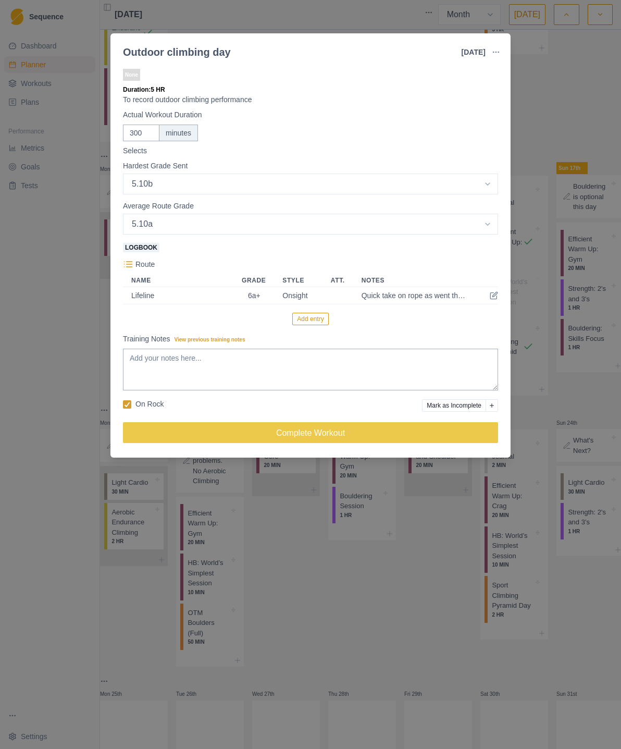
click at [317, 319] on button "Add entry" at bounding box center [310, 319] width 36 height 13
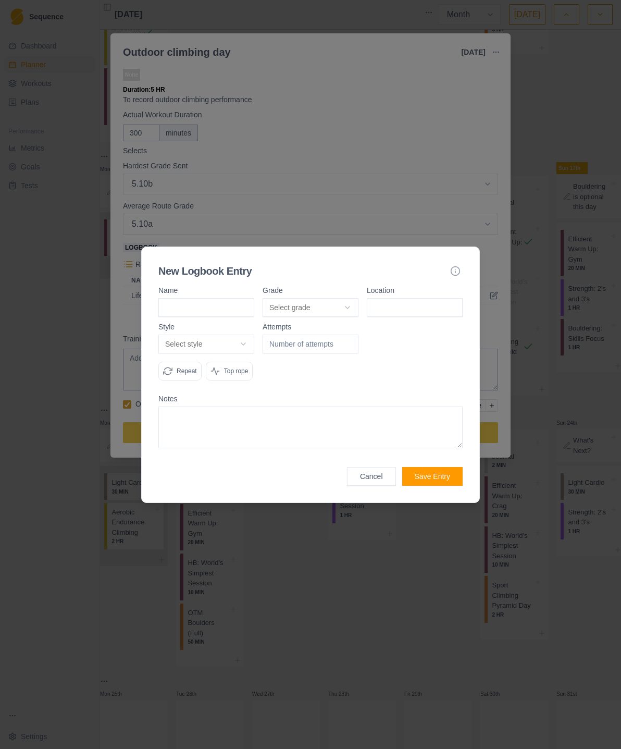
click at [186, 303] on input at bounding box center [206, 307] width 96 height 19
type input "Beware of the Rungis"
click at [351, 298] on button "Select grade" at bounding box center [311, 307] width 96 height 19
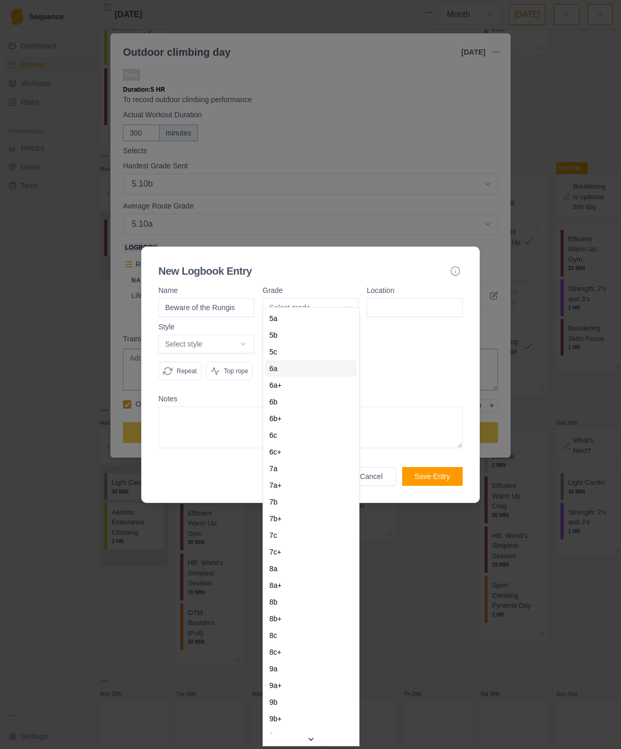
click at [328, 370] on div "6a" at bounding box center [311, 368] width 92 height 17
select select "9359fb1d-12ce-420d-848d-3c4174dd9b58"
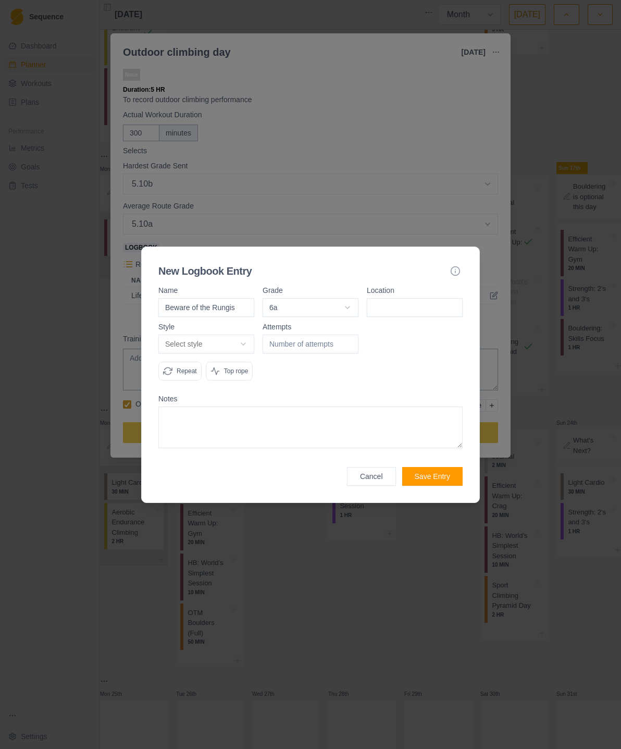
click at [415, 298] on input at bounding box center [415, 307] width 96 height 19
type input "Sacred Angel"
click at [245, 335] on button "Select style" at bounding box center [206, 344] width 96 height 19
click at [227, 356] on div "Onsight" at bounding box center [207, 355] width 92 height 17
click at [439, 486] on button "Save Entry" at bounding box center [432, 476] width 60 height 19
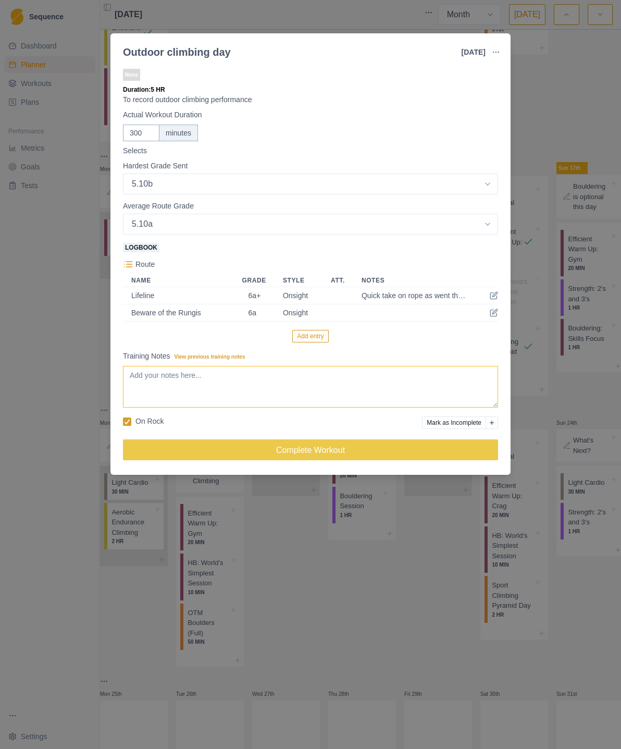
click at [153, 382] on textarea "Training Notes View previous training notes" at bounding box center [310, 387] width 375 height 42
type textarea "6 routes"
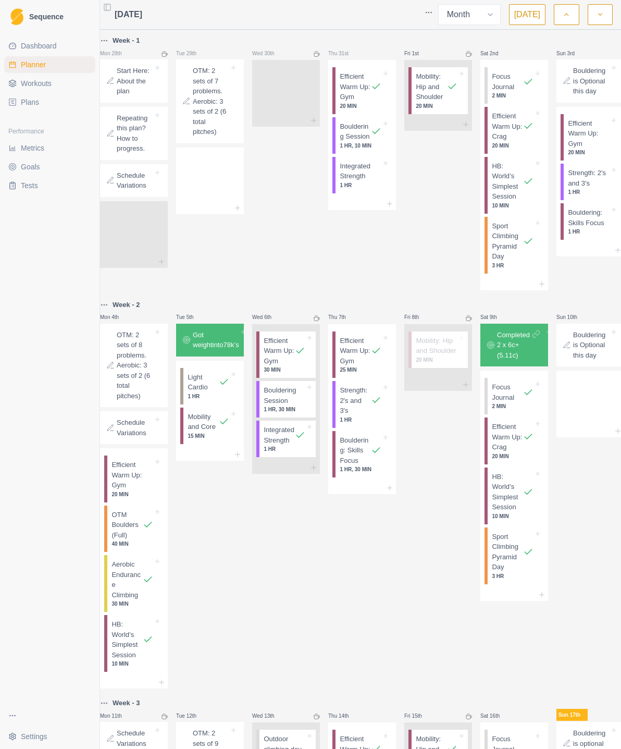
select select "month"
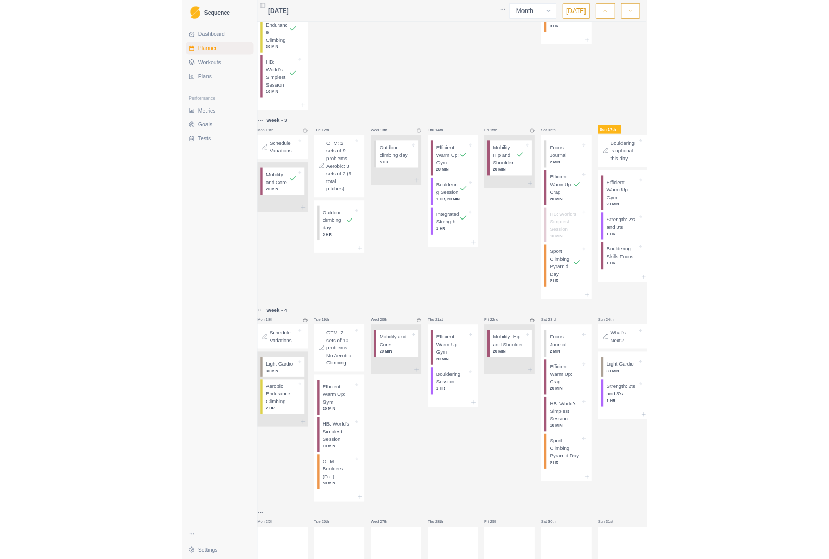
scroll to position [542, 0]
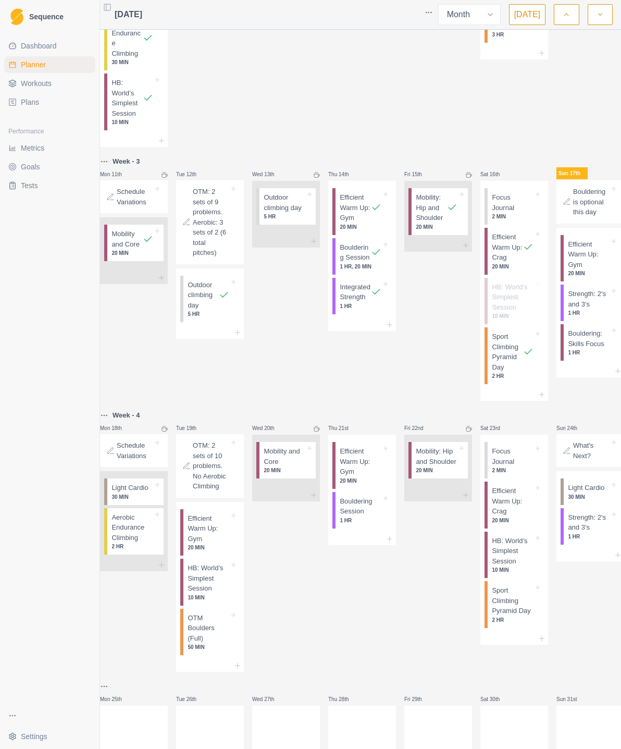
click at [287, 203] on p "Outdoor climbing day" at bounding box center [285, 202] width 42 height 20
select select "8"
select select "5"
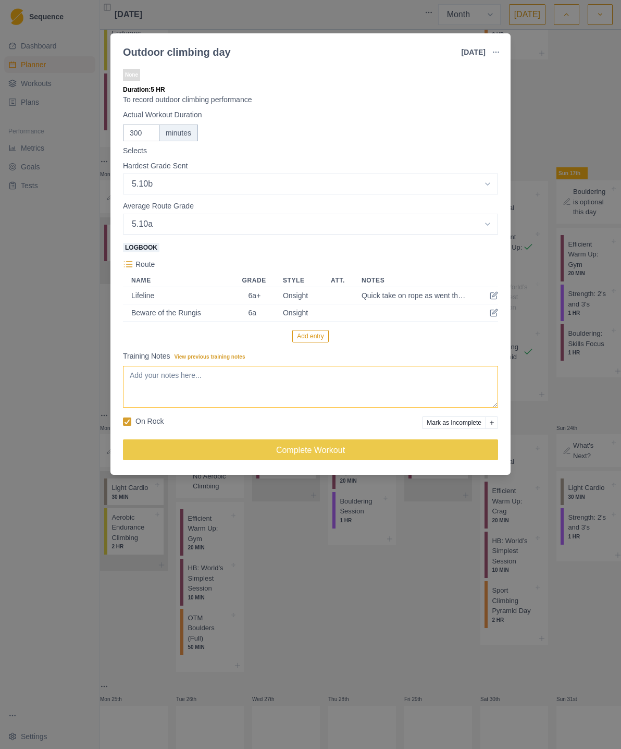
click at [150, 382] on textarea "Training Notes View previous training notes" at bounding box center [310, 387] width 375 height 42
type textarea "6 routes overall"
click at [332, 453] on button "Complete Workout" at bounding box center [310, 449] width 375 height 21
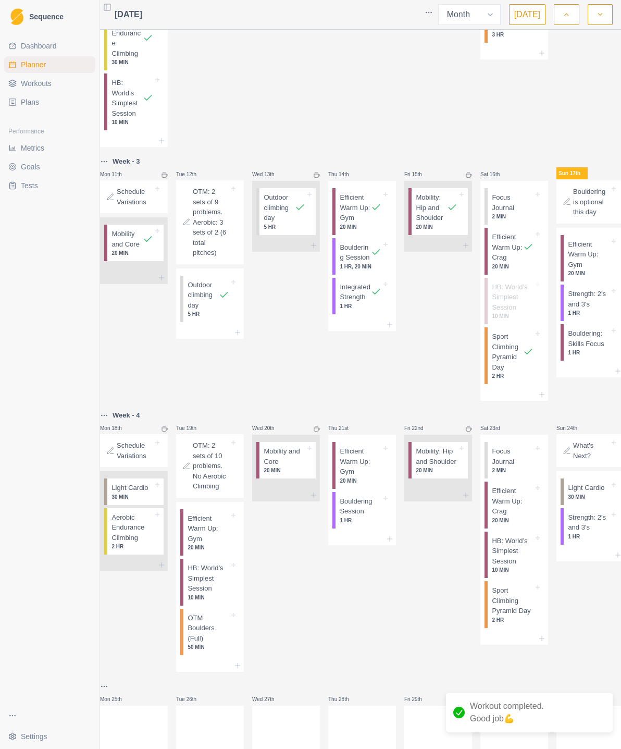
click at [208, 308] on p "Outdoor climbing day" at bounding box center [203, 295] width 31 height 31
select select "8"
select select "5"
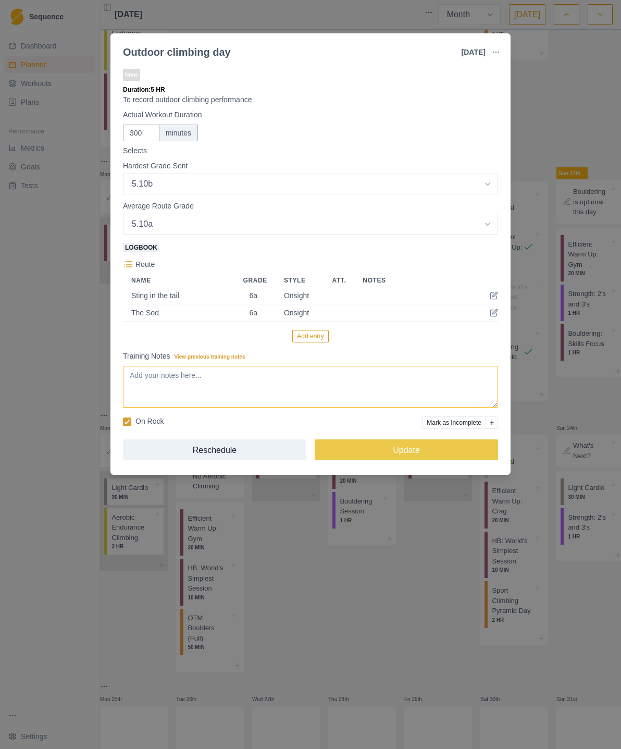
click at [179, 384] on textarea "Training Notes View previous training notes" at bounding box center [310, 387] width 375 height 42
click at [145, 387] on textarea "Too hot Heard grades" at bounding box center [310, 387] width 375 height 42
click at [226, 394] on textarea "Too hot Hard grades" at bounding box center [310, 387] width 375 height 42
type textarea "Too hot Hard grades"
click at [310, 340] on button "Add entry" at bounding box center [310, 336] width 36 height 13
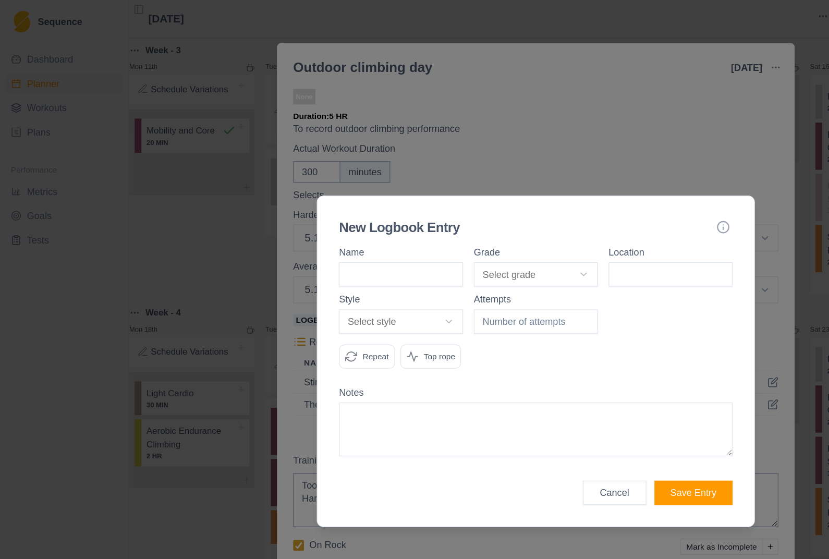
click at [288, 203] on input at bounding box center [310, 212] width 96 height 19
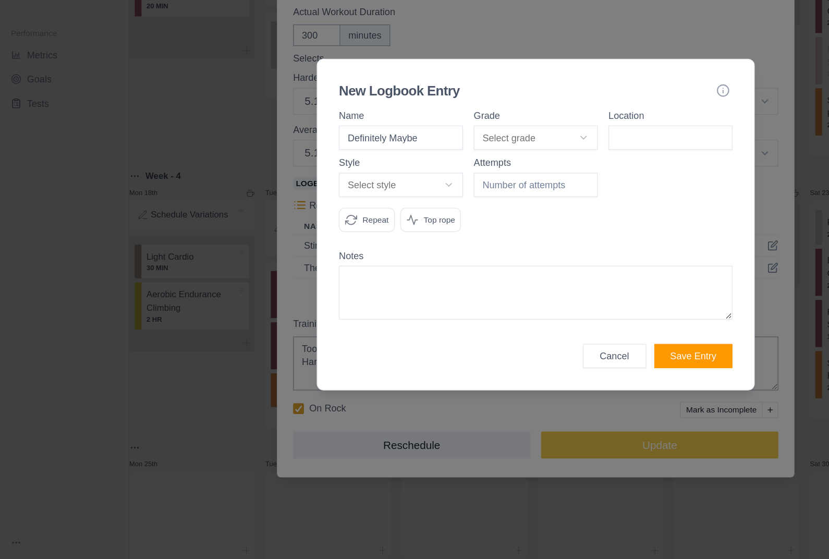
type input "Definitely Maybe"
click at [449, 203] on button "Select grade" at bounding box center [415, 212] width 96 height 19
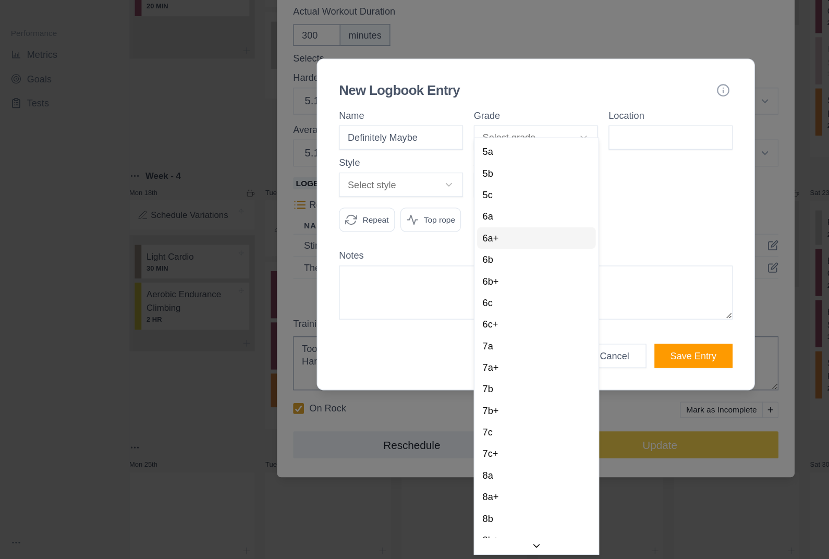
click at [424, 282] on div "6a+" at bounding box center [415, 290] width 92 height 17
select select "25f671ce-718c-40f8-8212-444a3a6db425"
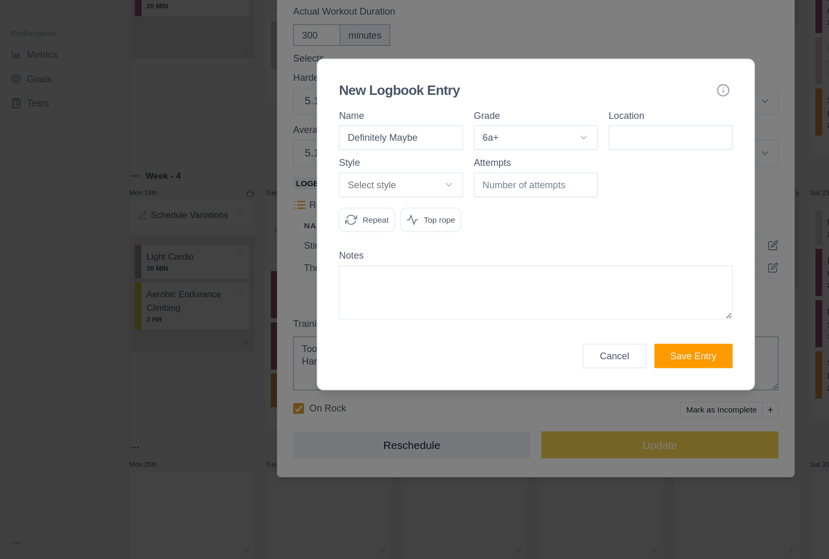
click at [519, 203] on input at bounding box center [519, 212] width 96 height 19
type input "Cuttings"
click at [350, 239] on button "Select style" at bounding box center [310, 248] width 96 height 19
click at [422, 184] on div at bounding box center [414, 279] width 829 height 559
click at [531, 291] on div at bounding box center [414, 279] width 829 height 559
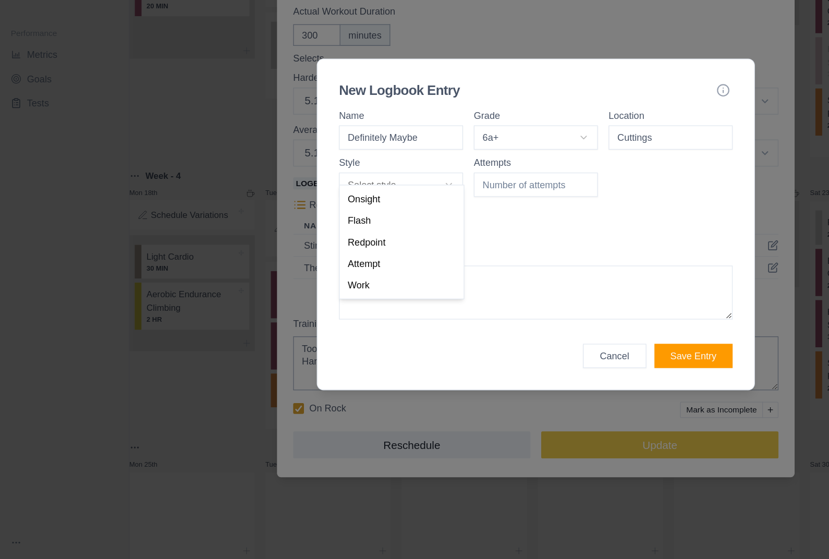
click at [533, 282] on div at bounding box center [414, 279] width 829 height 559
click at [543, 299] on div at bounding box center [414, 279] width 829 height 559
click at [331, 97] on div at bounding box center [414, 279] width 829 height 559
click at [388, 209] on div at bounding box center [414, 279] width 829 height 559
click at [282, 254] on span "Onsight" at bounding box center [281, 259] width 25 height 10
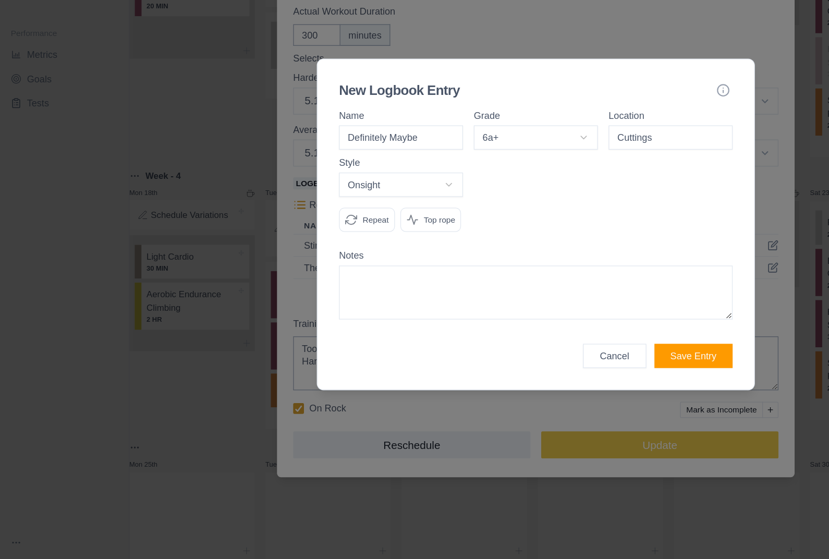
click at [333, 203] on input "Definitely Maybe" at bounding box center [310, 212] width 96 height 19
type input "Definitely Maybe tr"
click at [435, 228] on div at bounding box center [415, 261] width 96 height 66
click at [531, 372] on button "Save Entry" at bounding box center [536, 381] width 60 height 19
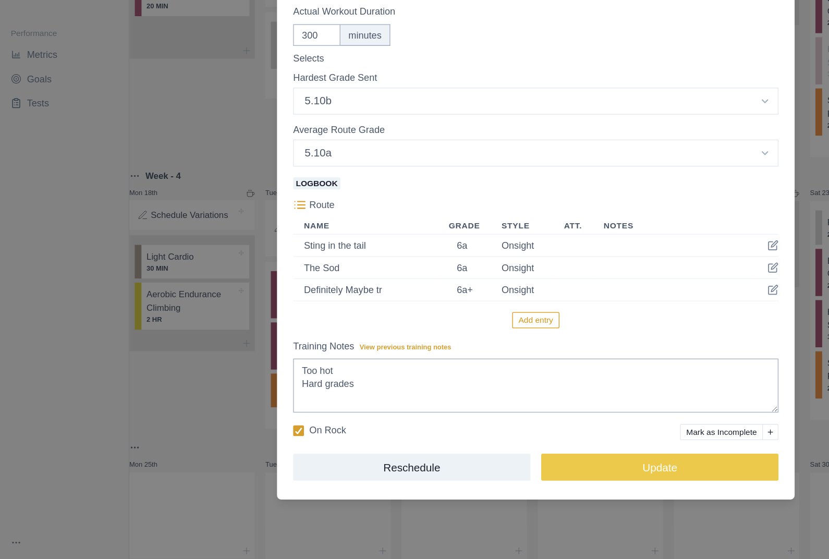
click at [529, 457] on button "Update" at bounding box center [511, 467] width 184 height 21
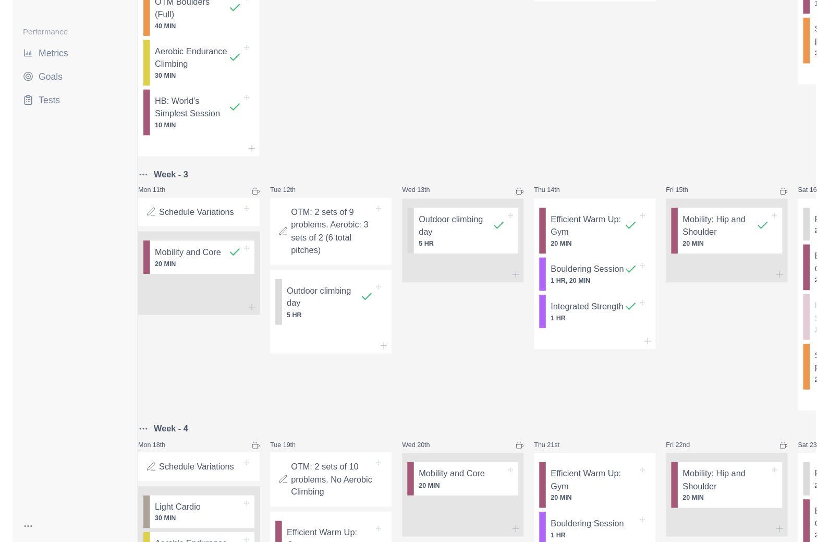
scroll to position [339, 0]
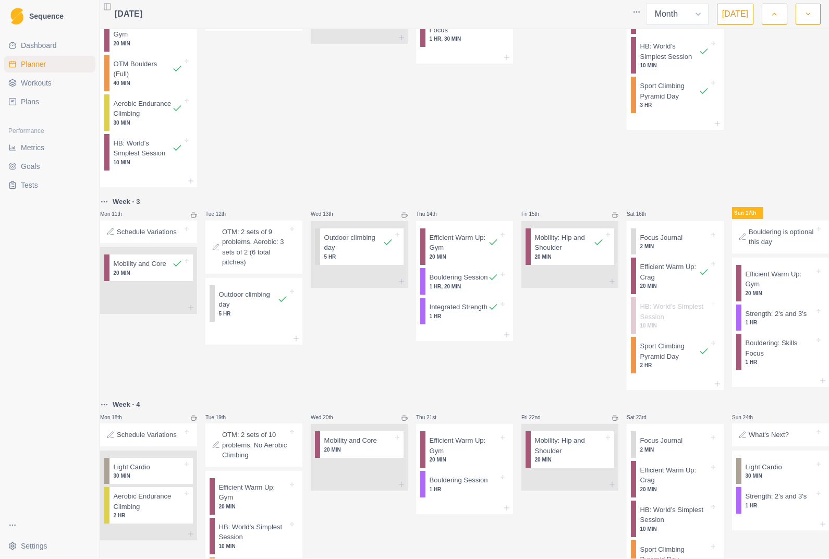
click at [64, 77] on link "Workouts" at bounding box center [49, 83] width 91 height 17
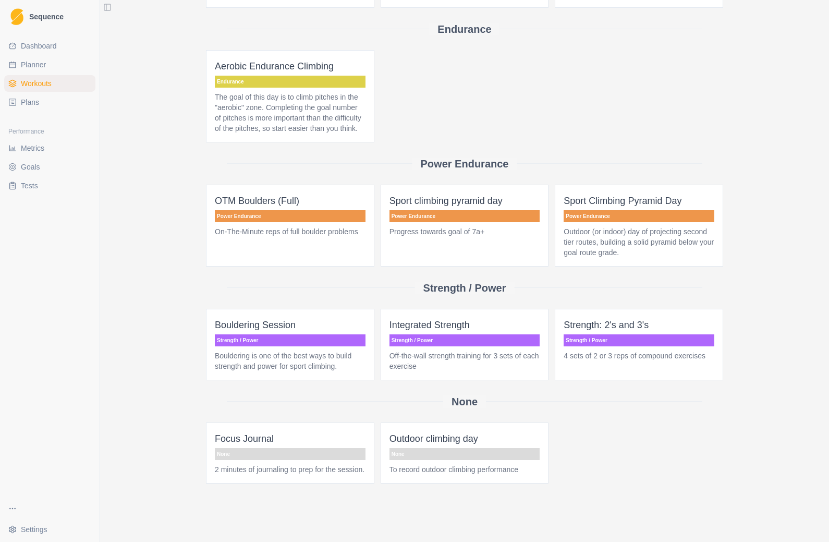
scroll to position [378, 0]
click at [498, 453] on span "Outdoor climbing day None To record outdoor climbing performance" at bounding box center [465, 452] width 168 height 61
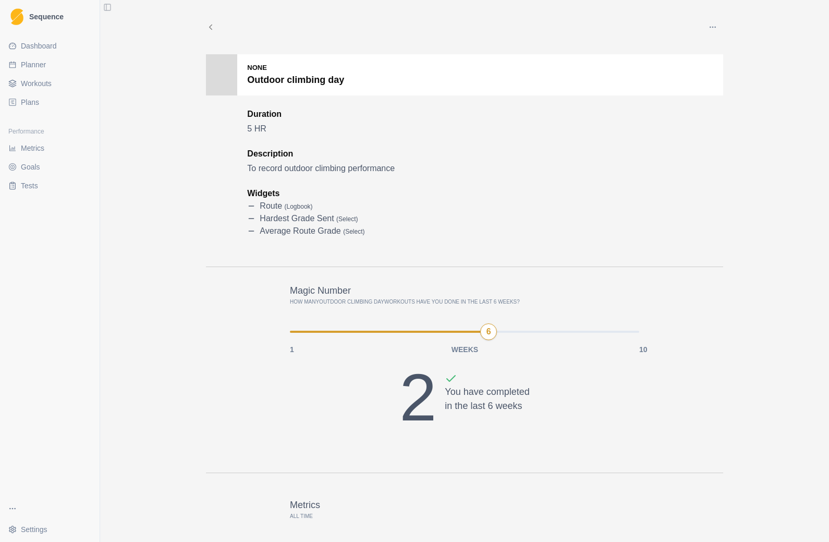
click at [621, 30] on button "button" at bounding box center [712, 27] width 21 height 21
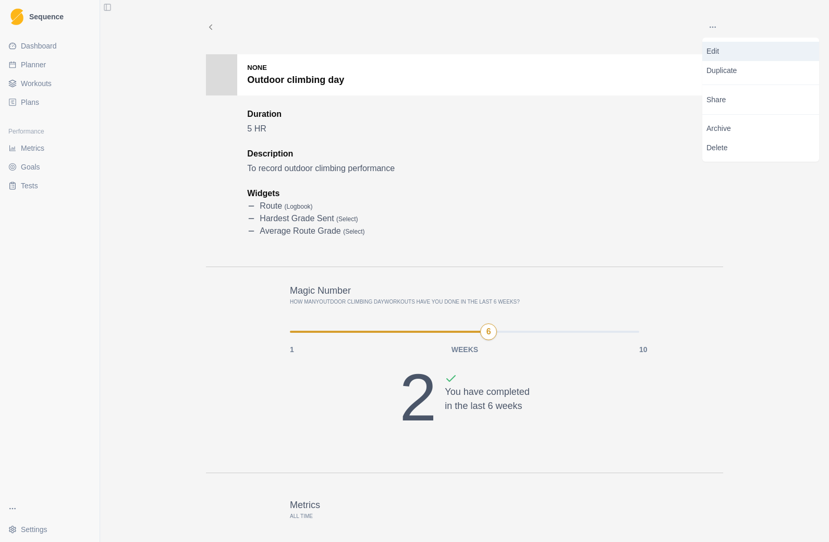
click at [621, 54] on p "Edit" at bounding box center [760, 51] width 108 height 11
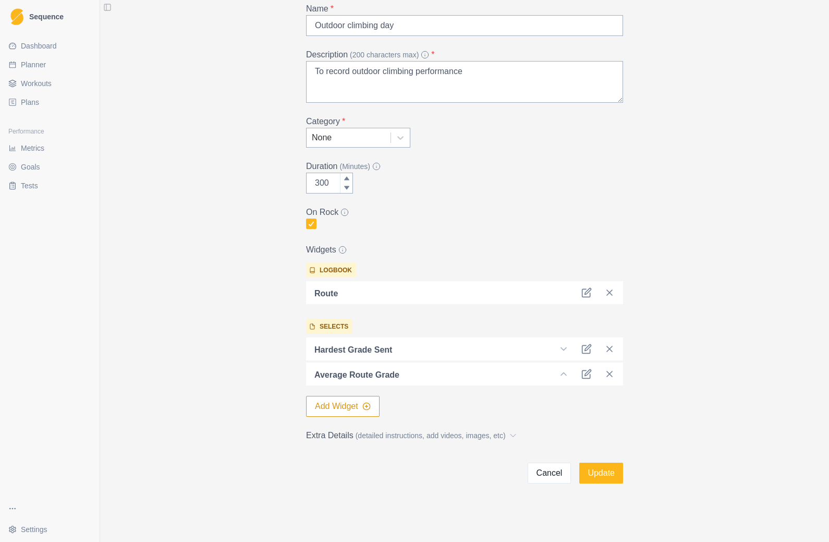
scroll to position [75, 0]
click at [339, 270] on p "logbook" at bounding box center [336, 269] width 32 height 9
click at [536, 301] on div "Route" at bounding box center [464, 292] width 317 height 23
click at [590, 295] on icon at bounding box center [586, 293] width 8 height 8
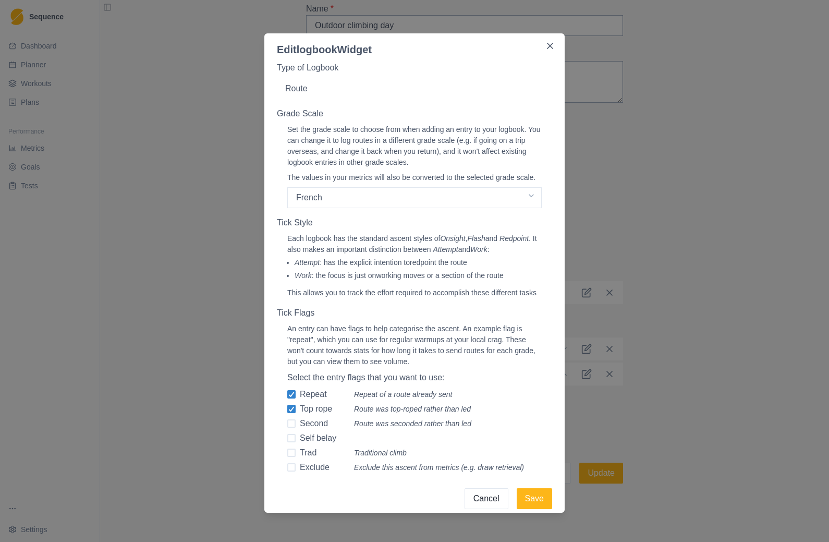
click at [549, 46] on icon "Close" at bounding box center [550, 46] width 6 height 6
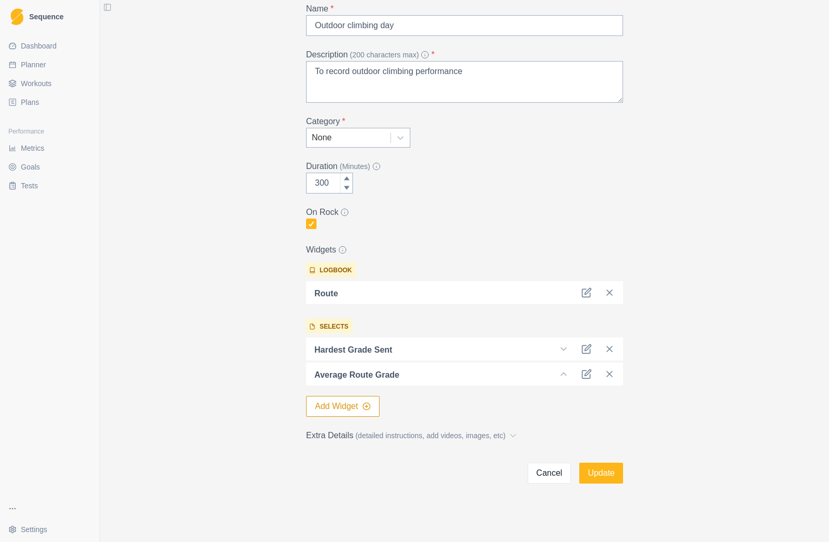
click at [587, 351] on icon at bounding box center [586, 349] width 10 height 10
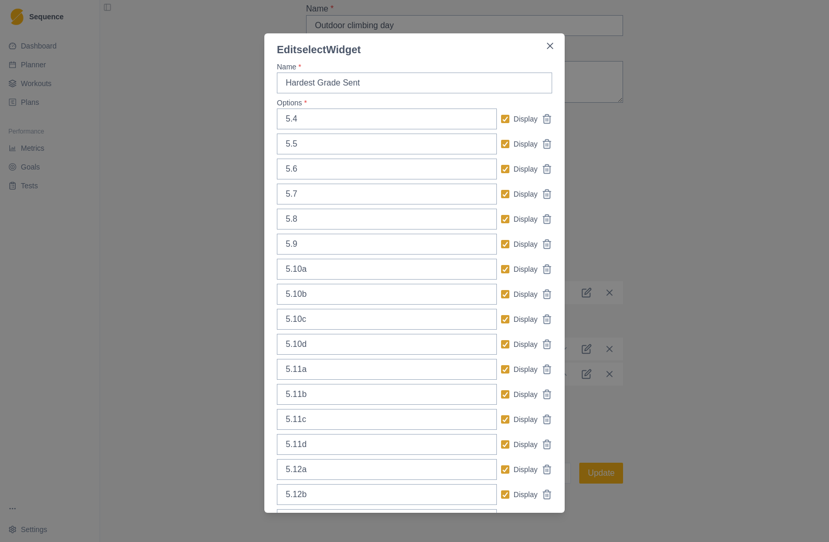
click at [621, 146] on div "Edit select Widget Name * Hardest Grade Sent Options * 5.4 Display 5.5 Display …" at bounding box center [414, 271] width 829 height 542
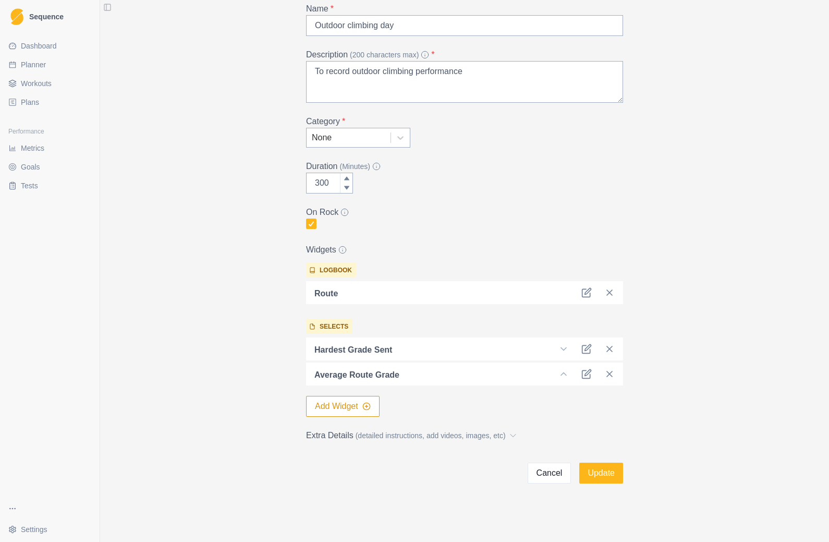
click at [539, 190] on div "Duration (Minutes) 300" at bounding box center [464, 176] width 317 height 33
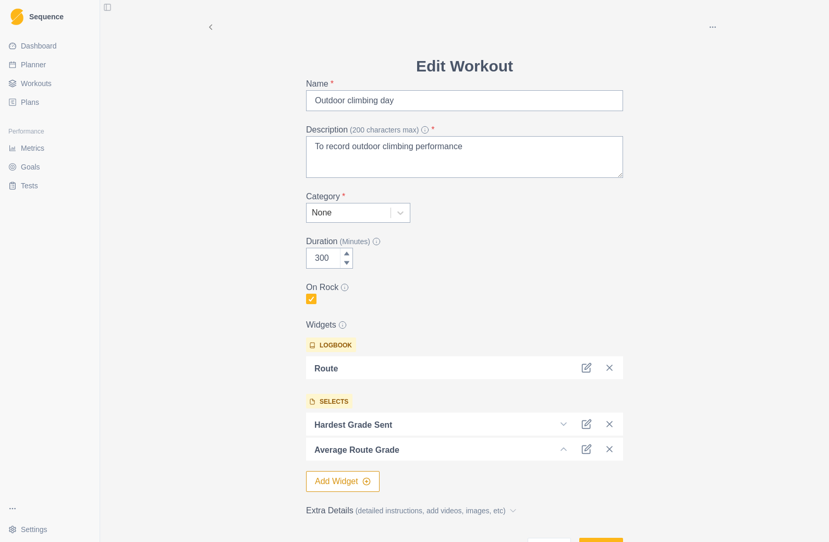
scroll to position [0, 0]
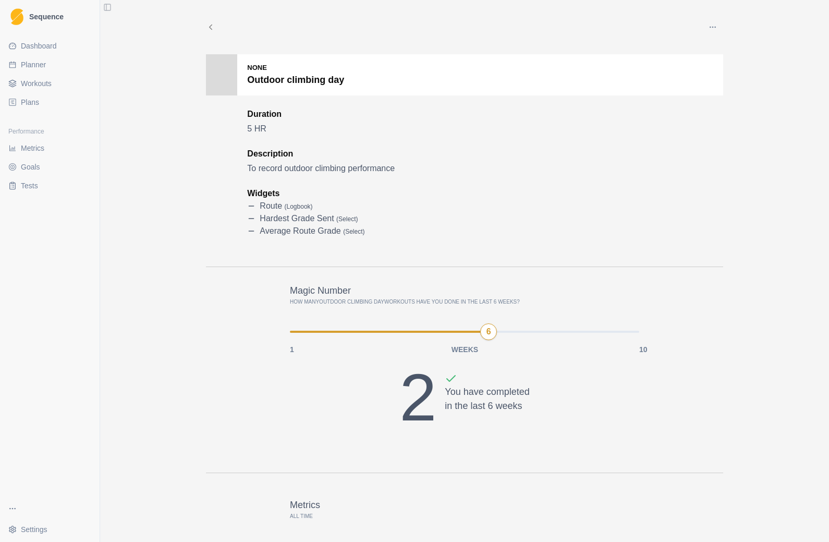
click at [621, 30] on button "button" at bounding box center [712, 27] width 21 height 21
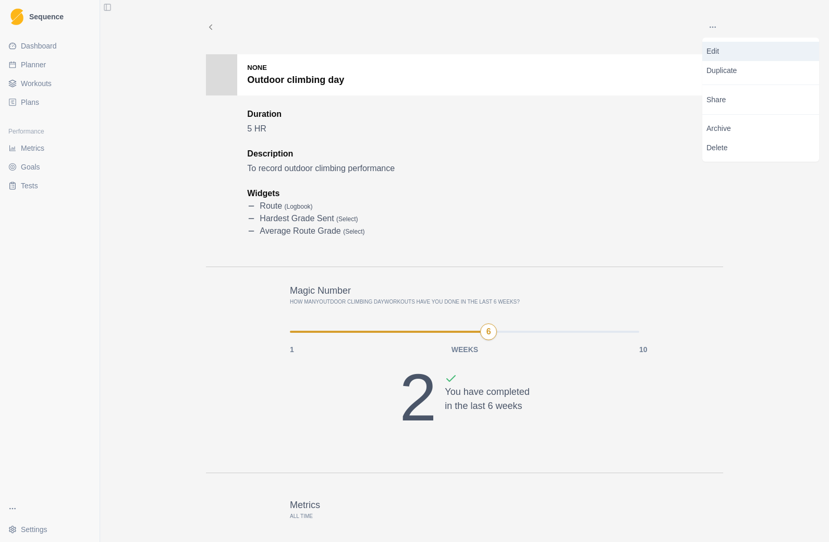
click at [621, 56] on p "Edit" at bounding box center [760, 51] width 108 height 11
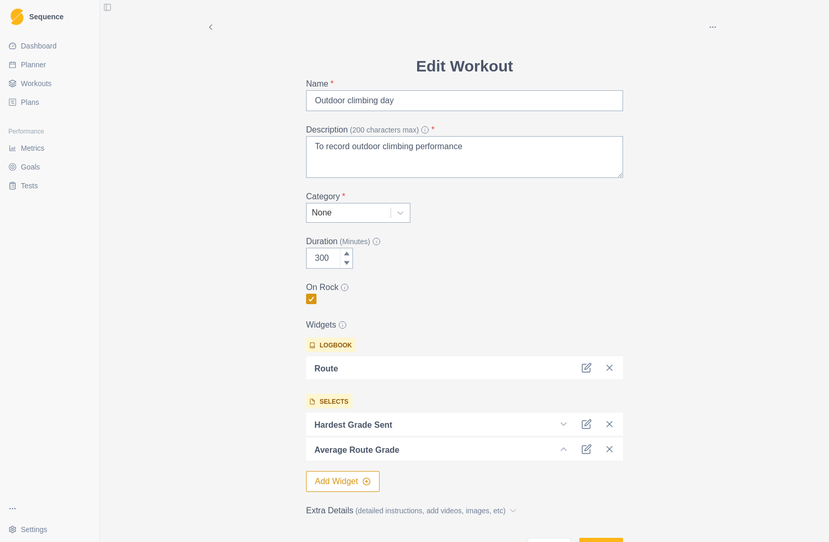
click at [315, 294] on span at bounding box center [311, 299] width 10 height 10
click at [306, 299] on input "checkbox" at bounding box center [306, 299] width 1 height 1
click at [312, 302] on span at bounding box center [311, 299] width 10 height 10
click at [306, 299] on input "checkbox" at bounding box center [306, 299] width 1 height 1
checkbox input "true"
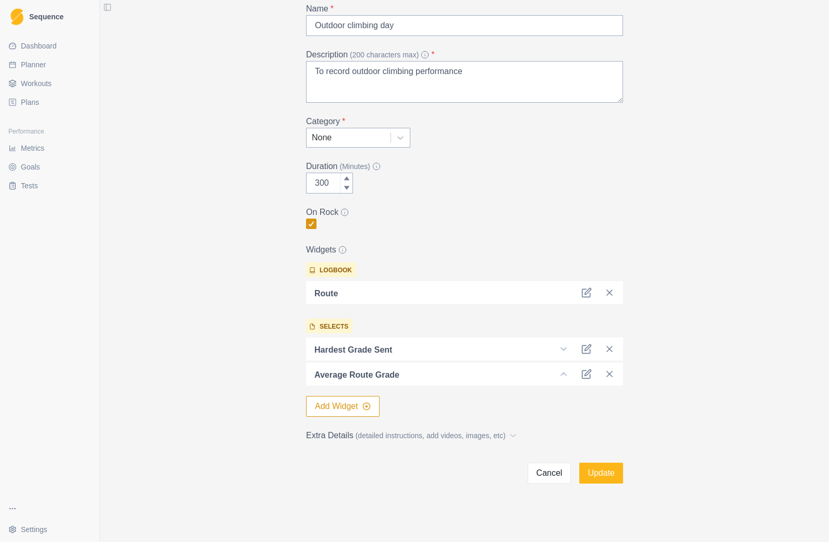
scroll to position [75, 0]
click at [352, 409] on button "Add Widget" at bounding box center [343, 406] width 74 height 21
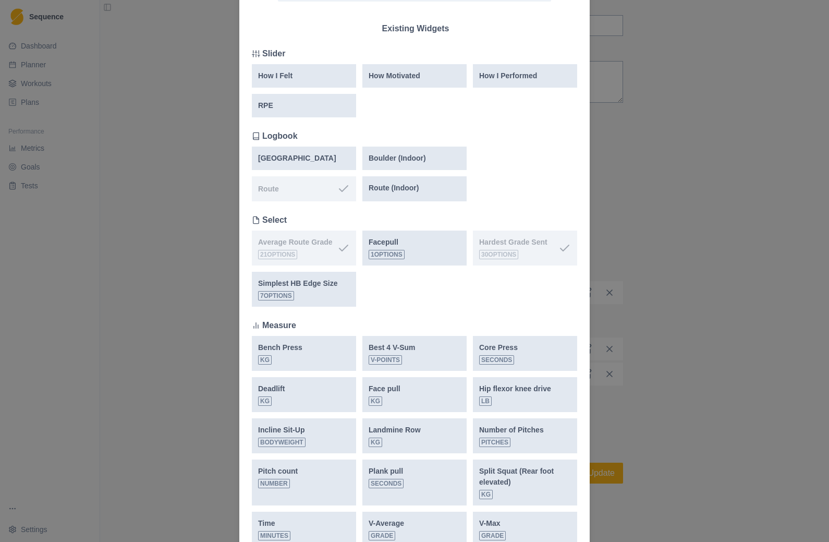
scroll to position [0, 0]
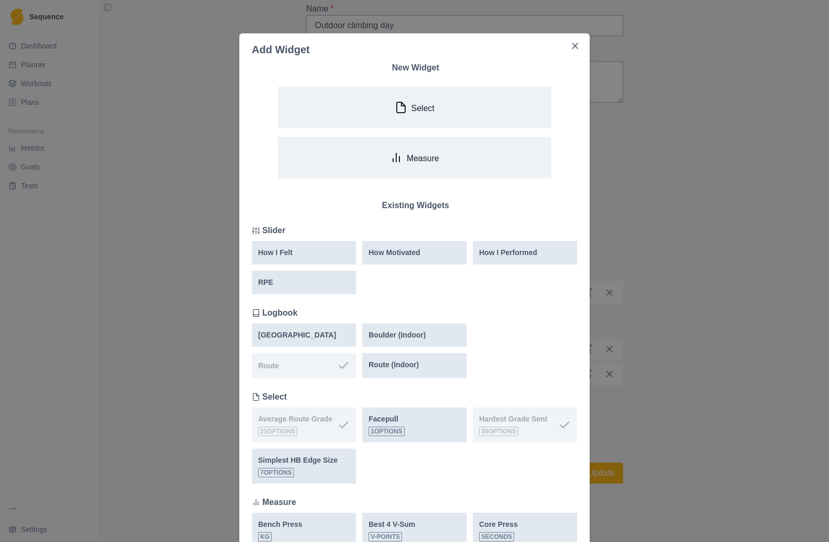
click at [568, 46] on button "Close" at bounding box center [575, 46] width 17 height 17
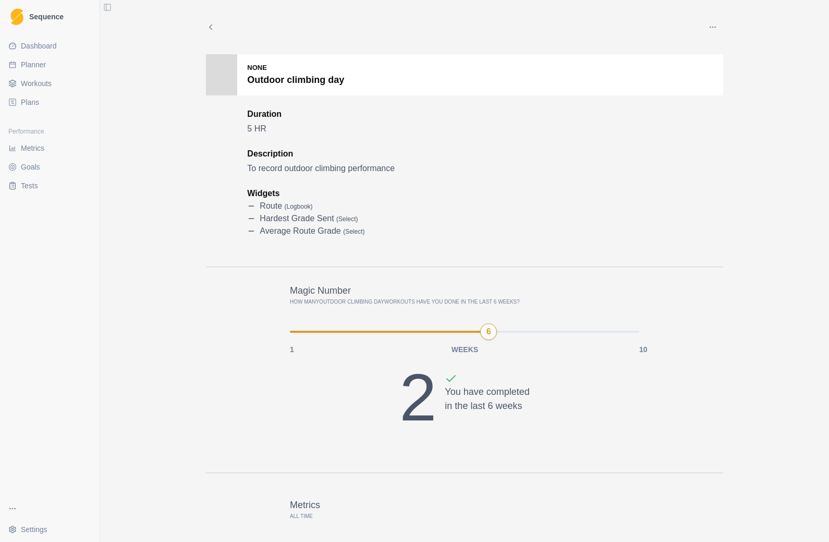
click at [48, 66] on link "Planner" at bounding box center [49, 64] width 91 height 17
select select "month"
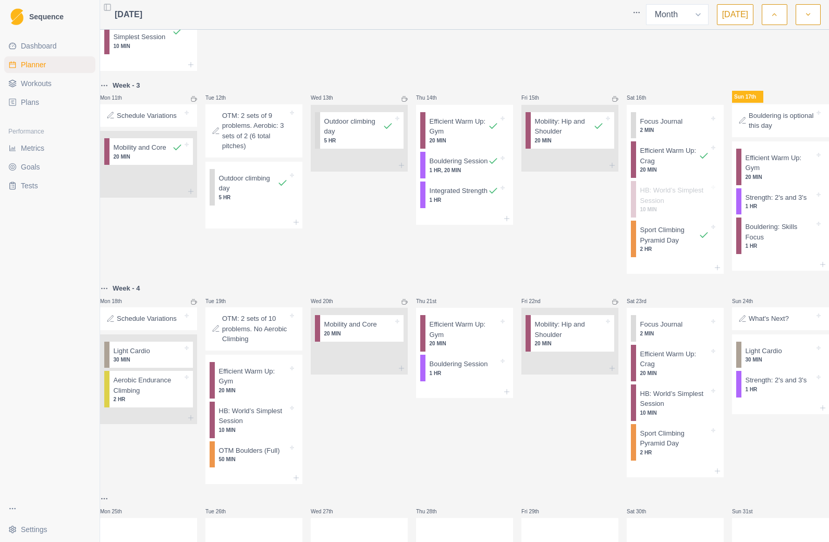
scroll to position [456, 0]
click at [174, 356] on div at bounding box center [166, 350] width 32 height 10
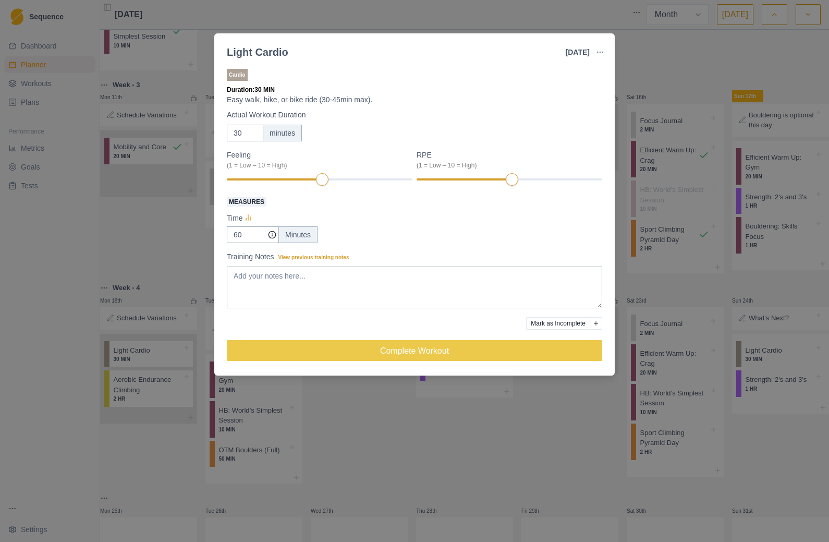
click at [606, 52] on button "button" at bounding box center [600, 52] width 21 height 21
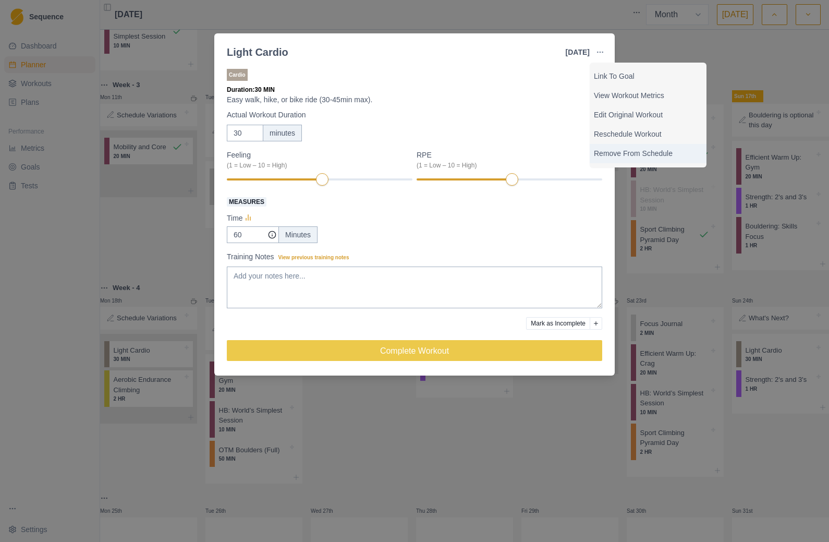
click at [621, 158] on p "Remove From Schedule" at bounding box center [648, 153] width 108 height 11
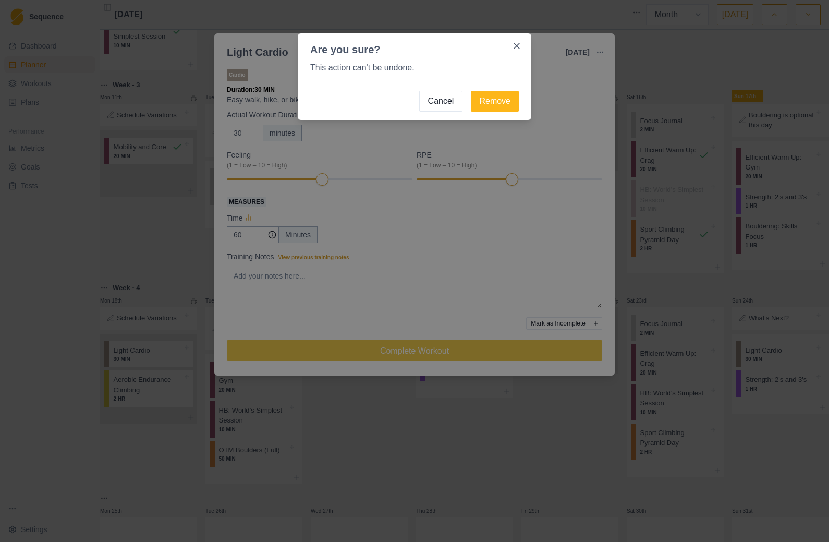
click at [494, 100] on button "Remove" at bounding box center [495, 101] width 48 height 21
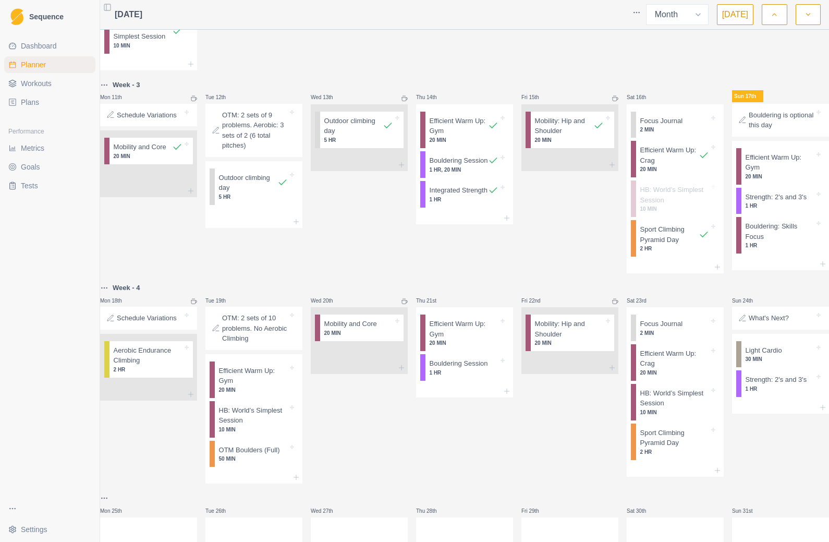
click at [291, 398] on div "Efficient Warm Up: Gym 20 MIN" at bounding box center [256, 379] width 83 height 36
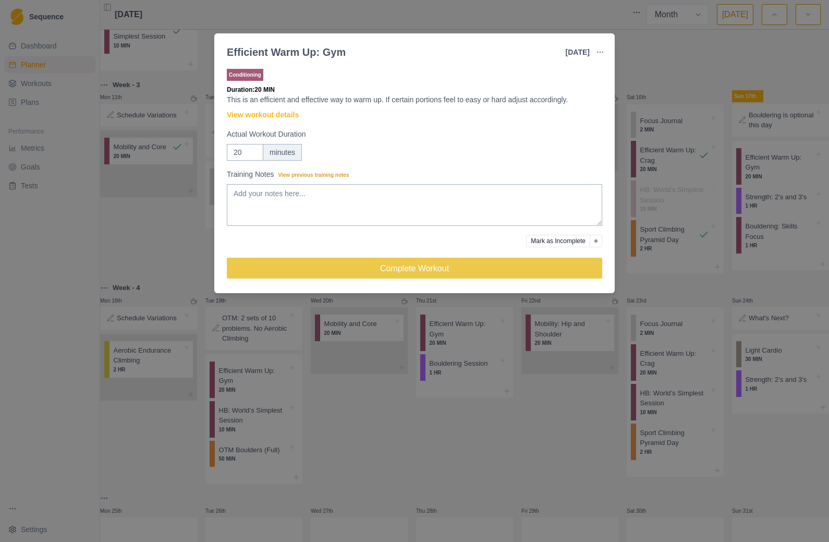
click at [608, 45] on button "button" at bounding box center [600, 52] width 21 height 21
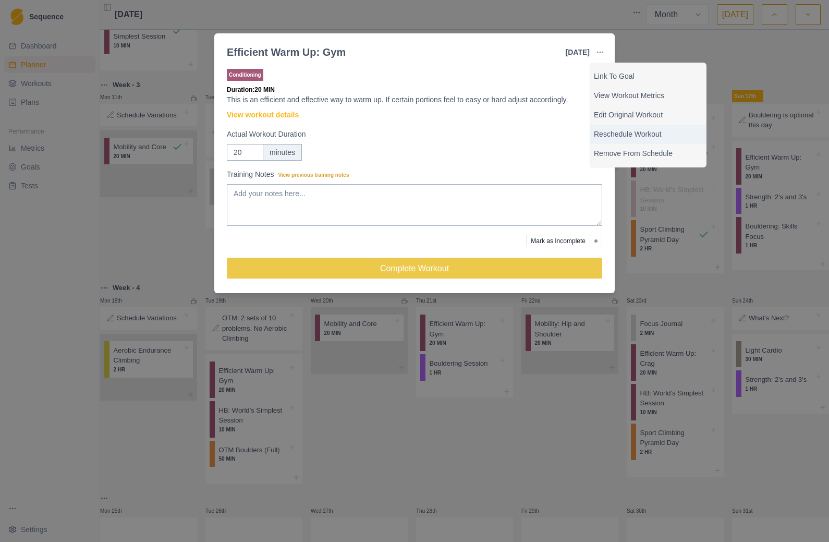
click at [621, 137] on p "Reschedule Workout" at bounding box center [648, 134] width 108 height 11
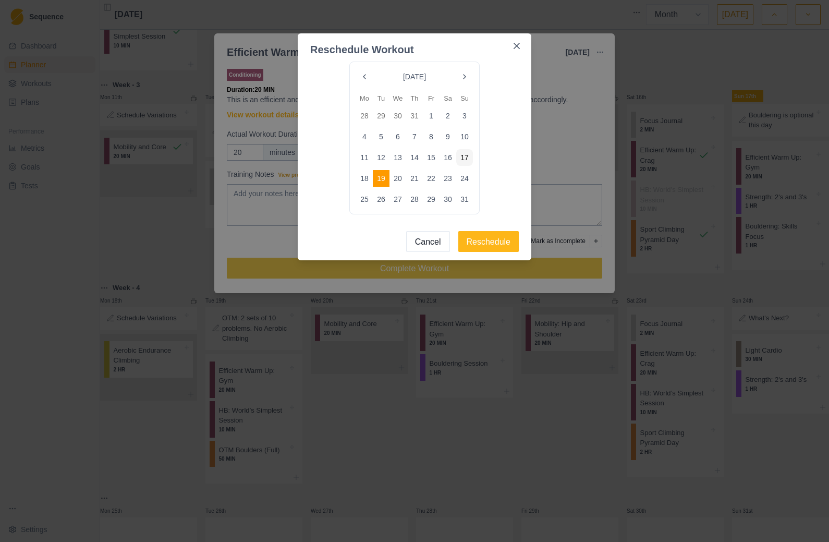
click at [399, 181] on button "20" at bounding box center [397, 178] width 17 height 17
click at [497, 247] on button "Reschedule" at bounding box center [488, 241] width 61 height 21
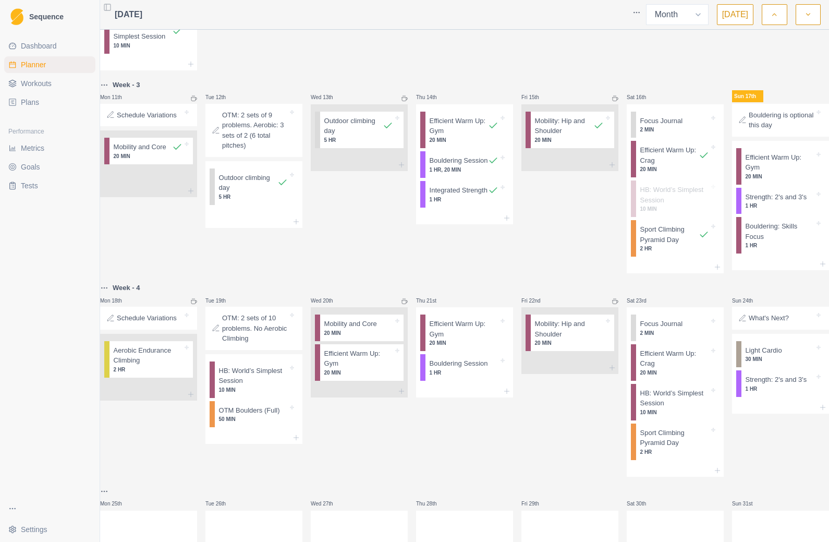
click at [294, 370] on icon at bounding box center [292, 367] width 4 height 4
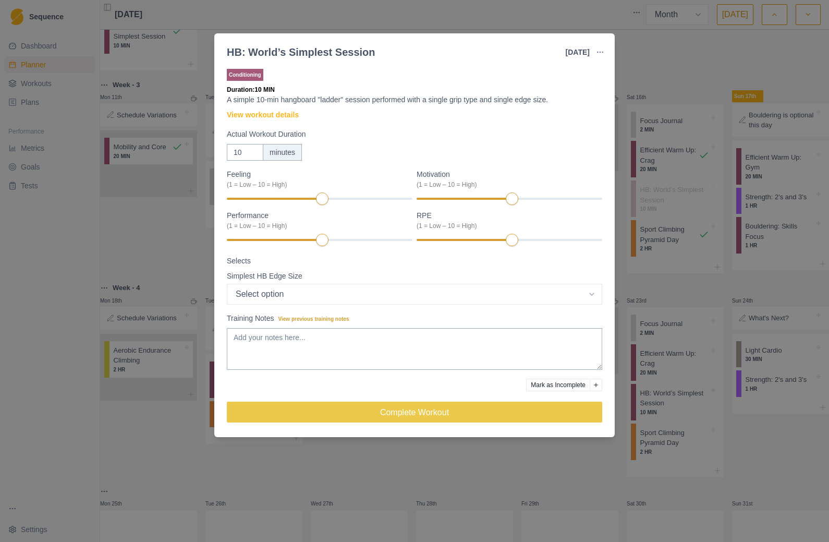
click at [601, 57] on button "button" at bounding box center [600, 52] width 21 height 21
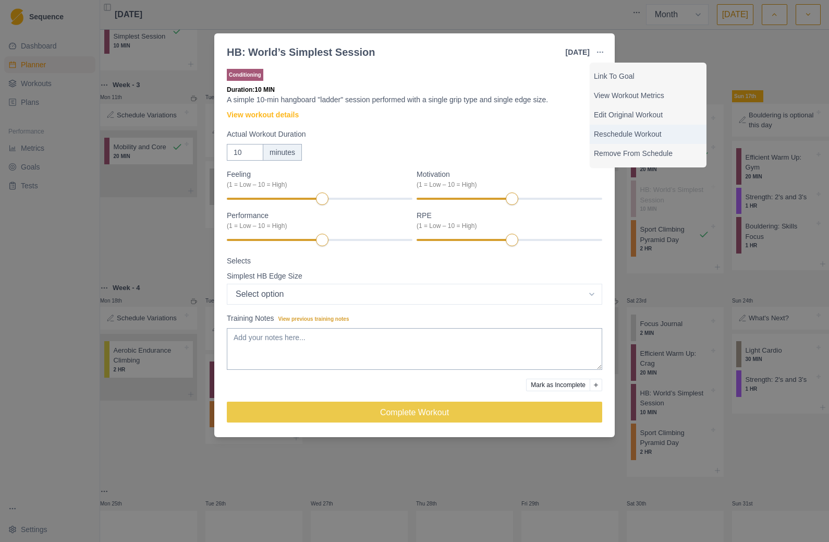
click at [621, 135] on p "Reschedule Workout" at bounding box center [648, 134] width 108 height 11
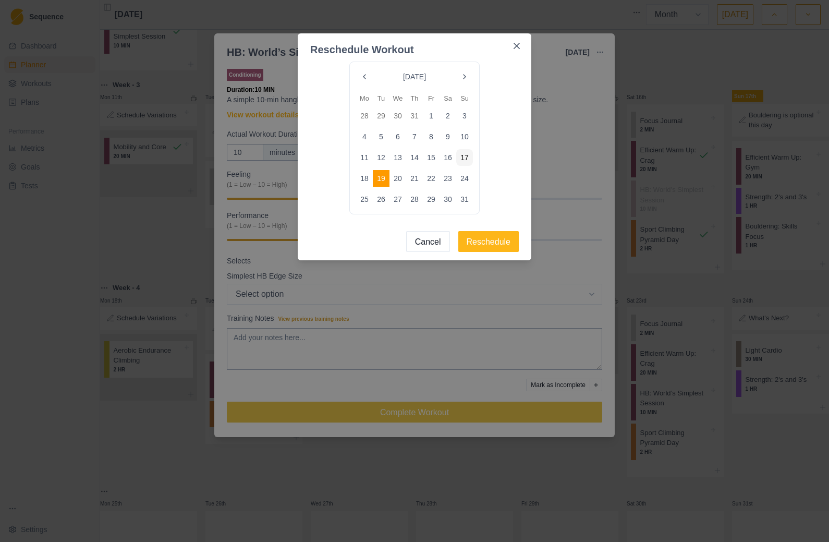
click at [403, 181] on button "20" at bounding box center [397, 178] width 17 height 17
click at [498, 247] on button "Reschedule" at bounding box center [488, 241] width 61 height 21
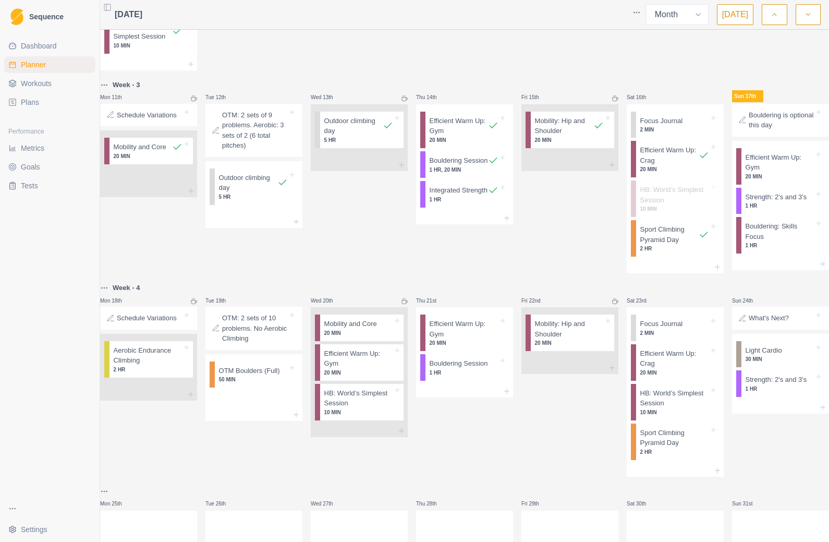
click at [270, 376] on p "OTM Boulders (Full)" at bounding box center [249, 370] width 61 height 10
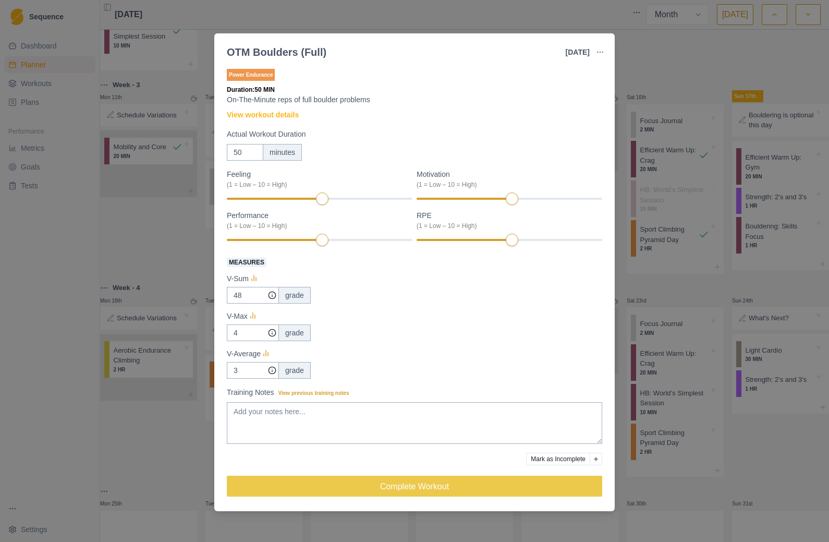
click at [604, 51] on button "button" at bounding box center [600, 52] width 21 height 21
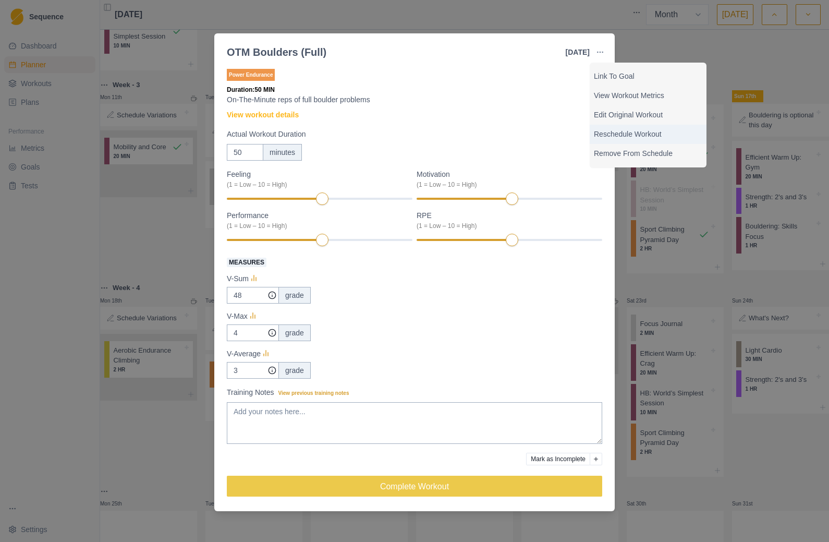
click at [621, 139] on p "Reschedule Workout" at bounding box center [648, 134] width 108 height 11
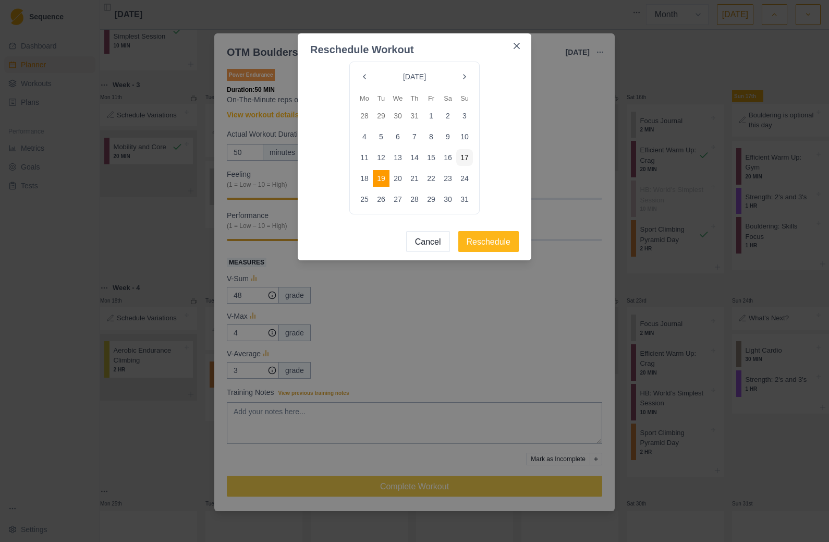
click at [401, 178] on button "20" at bounding box center [397, 178] width 17 height 17
click at [501, 244] on button "Reschedule" at bounding box center [488, 241] width 61 height 21
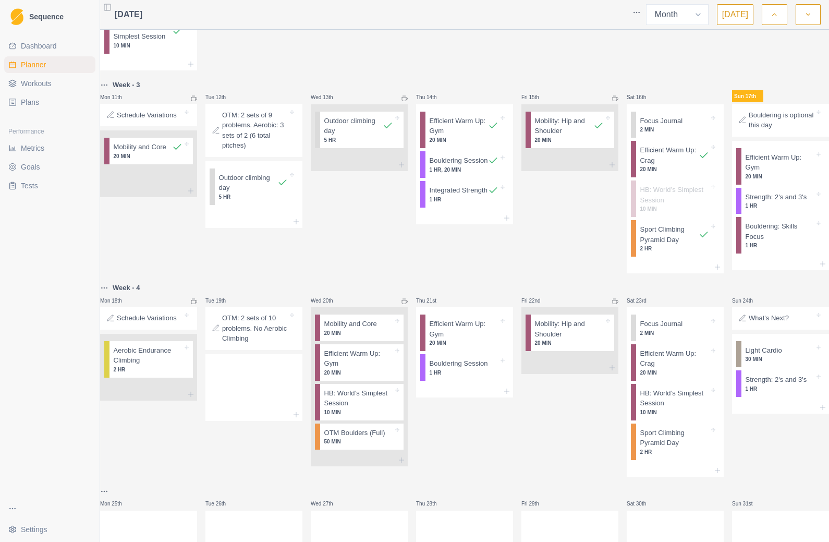
click at [273, 344] on p "OTM: 2 sets of 10 problems. No Aerobic Climbing" at bounding box center [255, 328] width 66 height 31
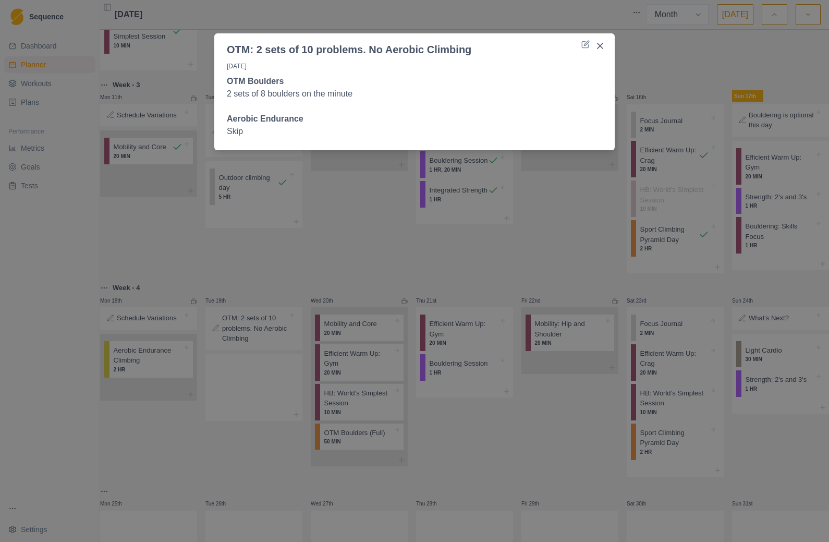
click at [301, 360] on div "OTM: 2 sets of 10 problems. No Aerobic Climbing [DATE] OTM Boulders 2 sets of 8…" at bounding box center [414, 271] width 829 height 542
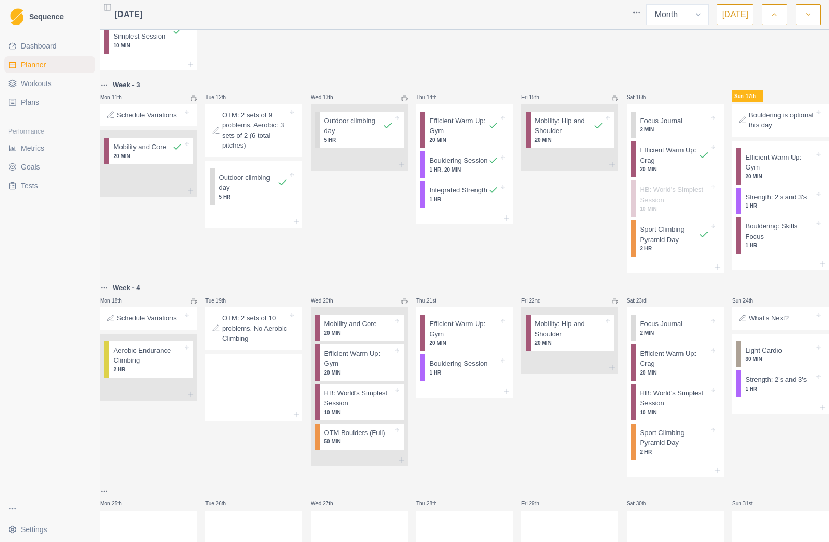
click at [302, 350] on div "OTM: 2 sets of 10 problems. No Aerobic Climbing" at bounding box center [253, 328] width 97 height 43
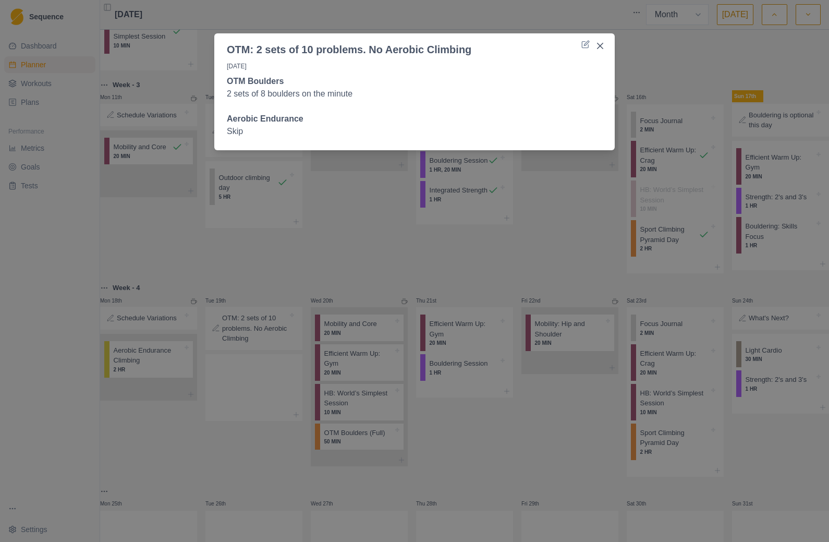
click at [364, 291] on div "OTM: 2 sets of 10 problems. No Aerobic Climbing [DATE] OTM Boulders 2 sets of 8…" at bounding box center [414, 271] width 829 height 542
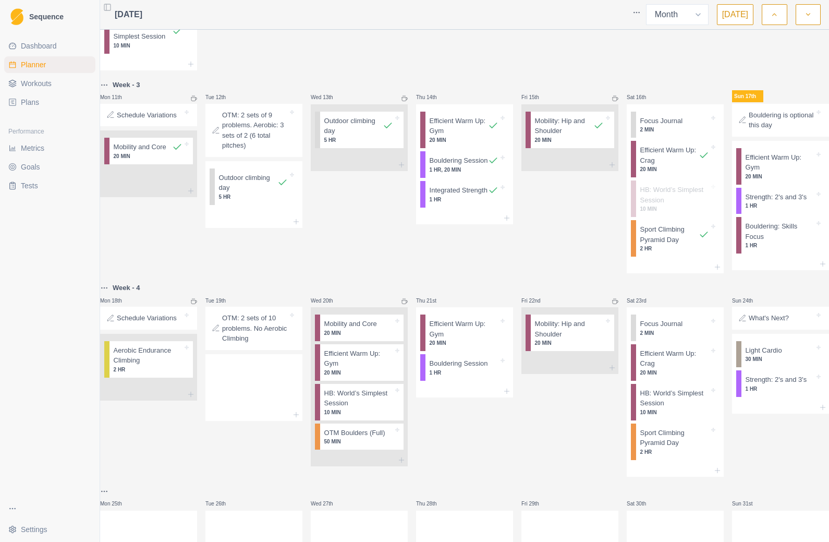
click at [298, 346] on div "OTM: 2 sets of 10 problems. No Aerobic Climbing" at bounding box center [254, 328] width 89 height 35
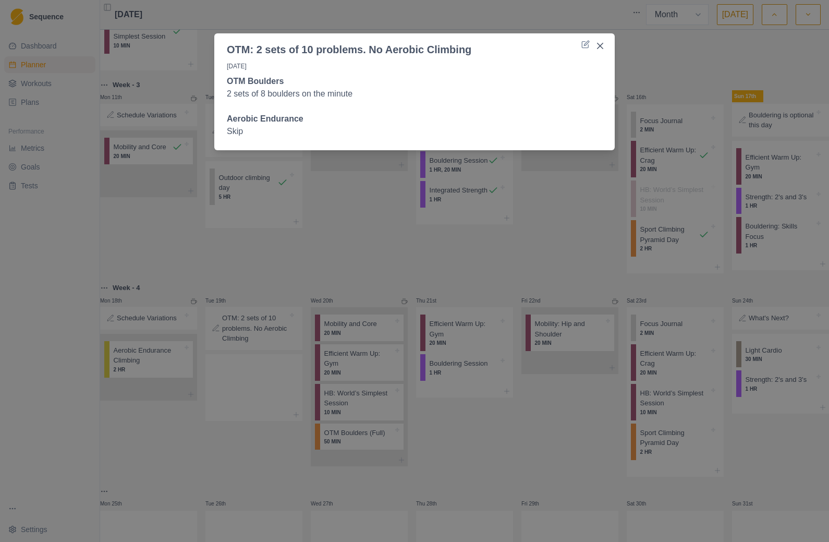
click at [584, 46] on icon at bounding box center [585, 44] width 8 height 8
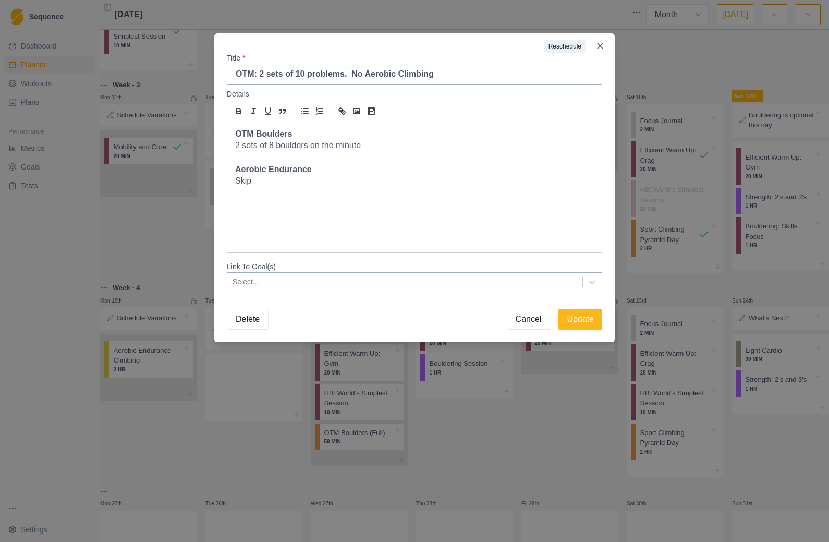
click at [567, 48] on button "Reschedule" at bounding box center [564, 46] width 41 height 13
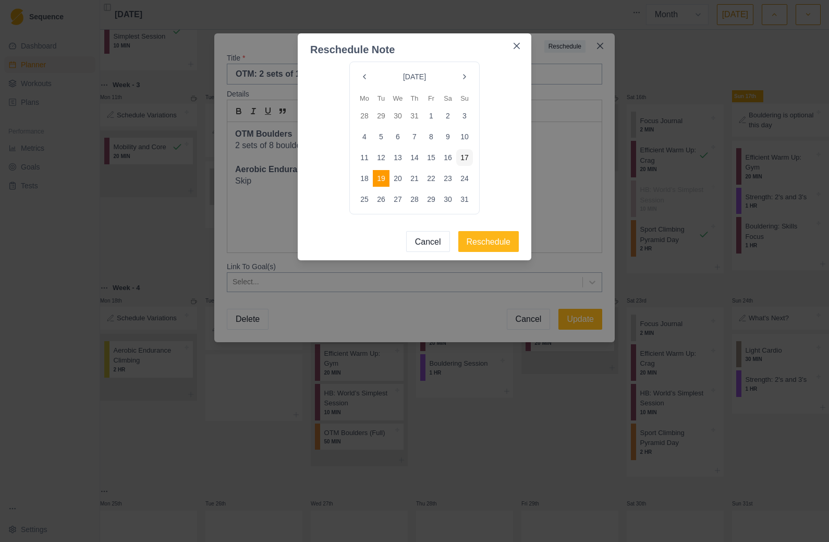
click at [406, 180] on button "20" at bounding box center [397, 178] width 17 height 17
click at [496, 240] on button "Reschedule" at bounding box center [488, 241] width 61 height 21
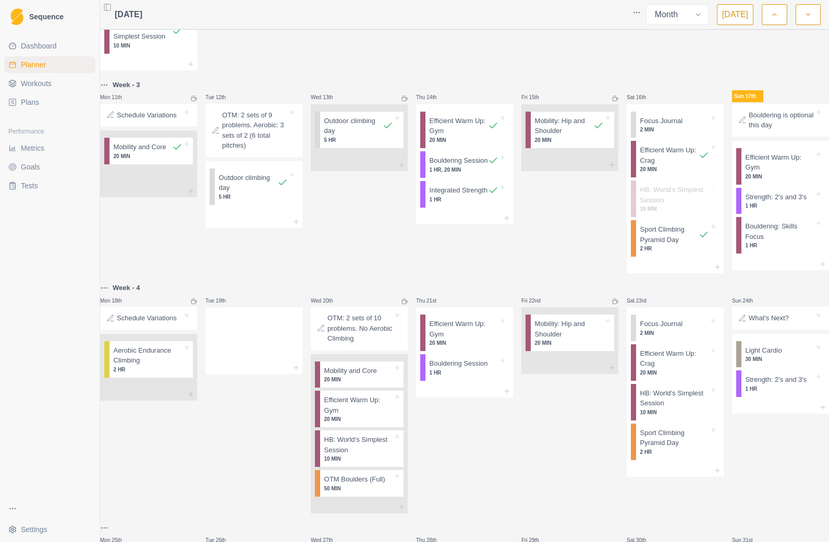
click at [401, 388] on div "Mobility and Core 20 MIN" at bounding box center [361, 374] width 83 height 27
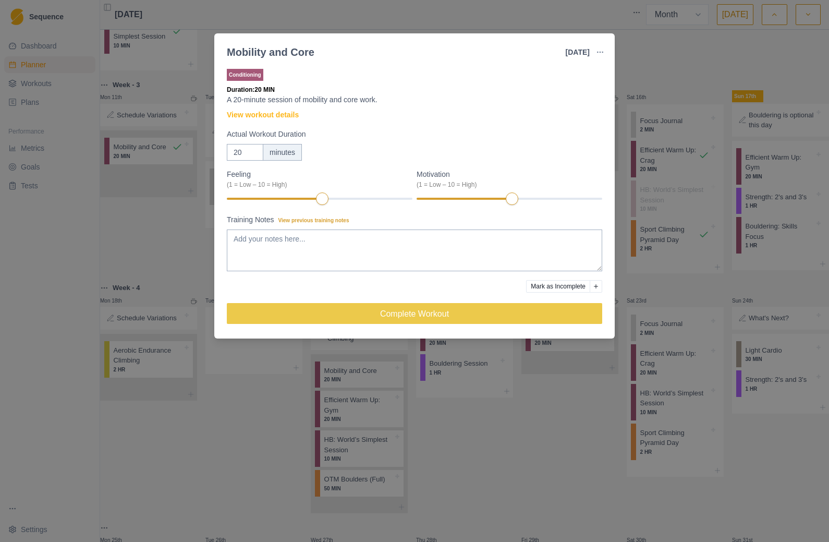
click at [601, 50] on icon "button" at bounding box center [600, 52] width 8 height 8
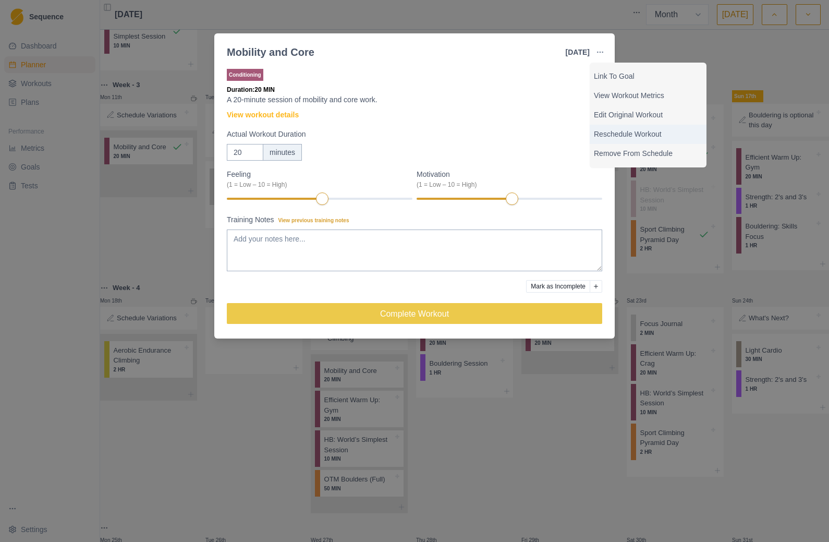
click at [621, 138] on p "Reschedule Workout" at bounding box center [648, 134] width 108 height 11
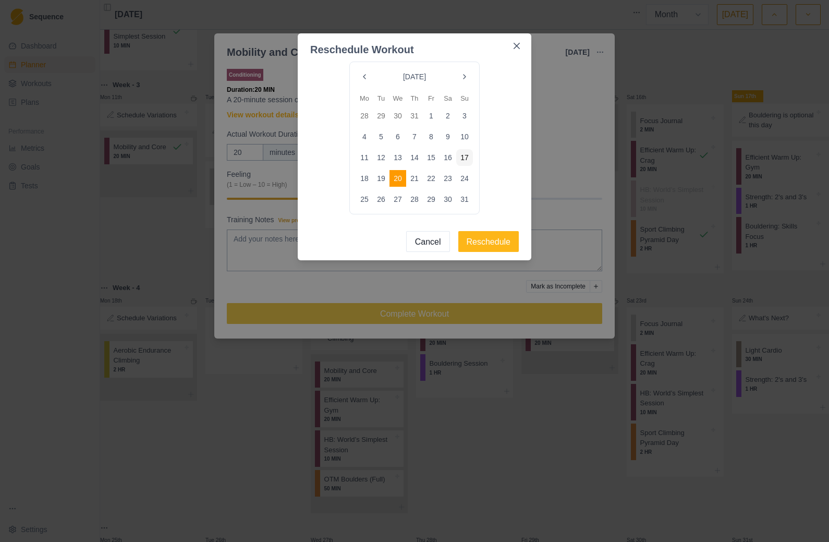
click at [386, 180] on button "19" at bounding box center [381, 178] width 17 height 17
click at [486, 250] on button "Reschedule" at bounding box center [488, 241] width 61 height 21
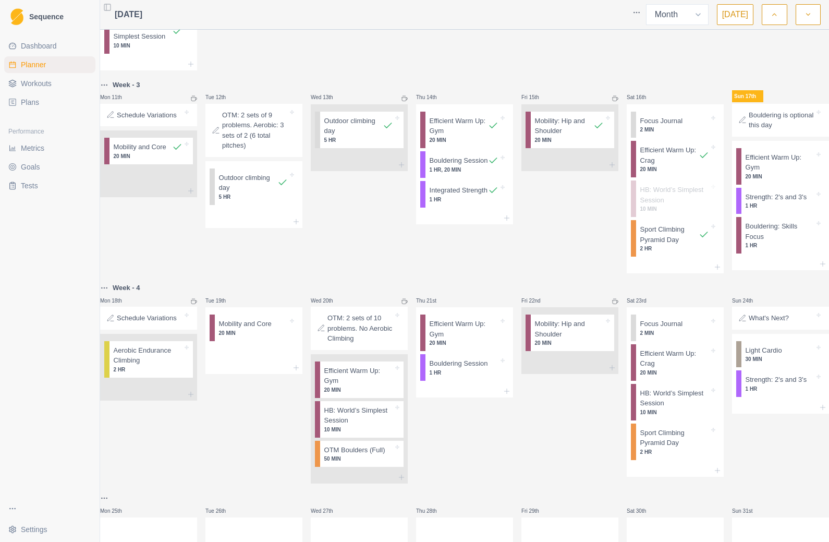
click at [150, 365] on p "Aerobic Endurance Climbing" at bounding box center [148, 355] width 69 height 20
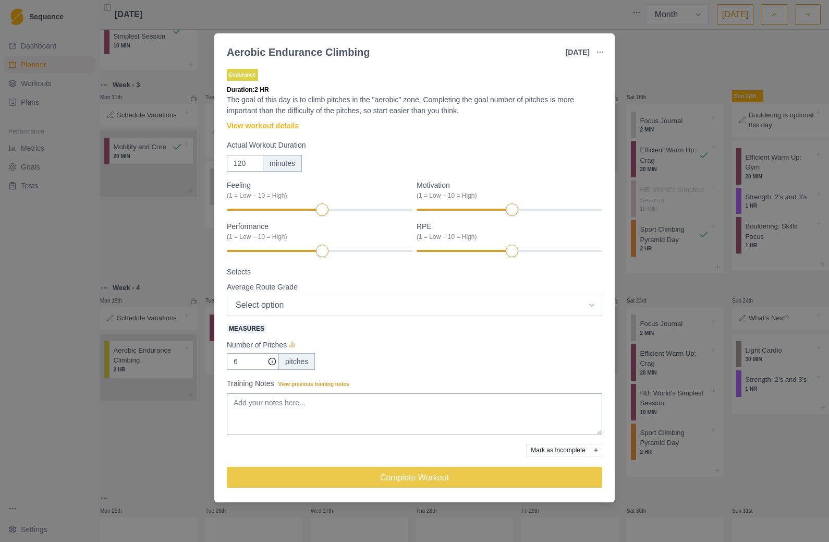
click at [621, 114] on div "Aerobic Endurance Climbing [DATE] Link To Goal View Workout Metrics Edit Origin…" at bounding box center [414, 271] width 829 height 542
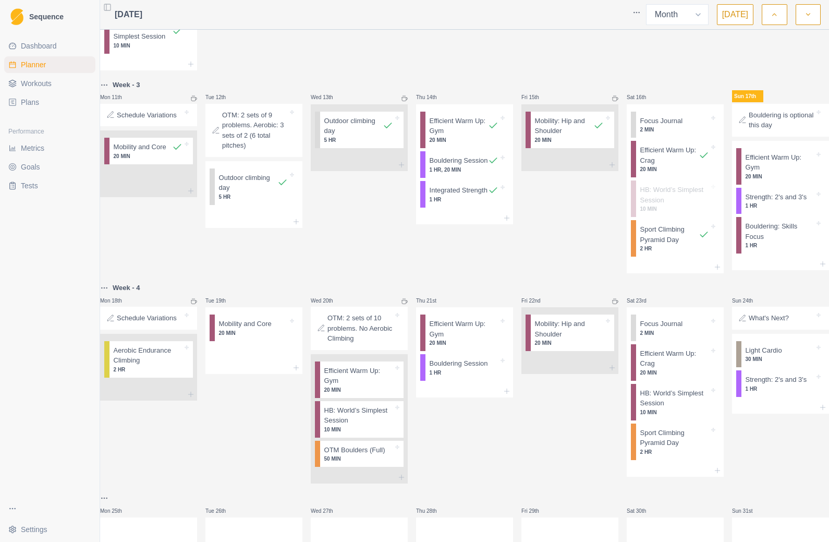
click at [621, 173] on p "Efficient Warm Up: Gym" at bounding box center [780, 162] width 69 height 20
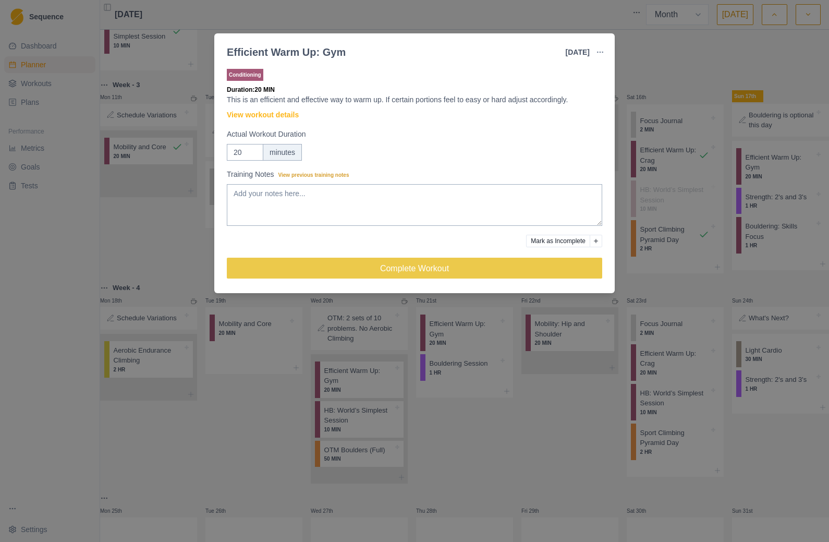
click at [603, 54] on icon "button" at bounding box center [600, 52] width 8 height 8
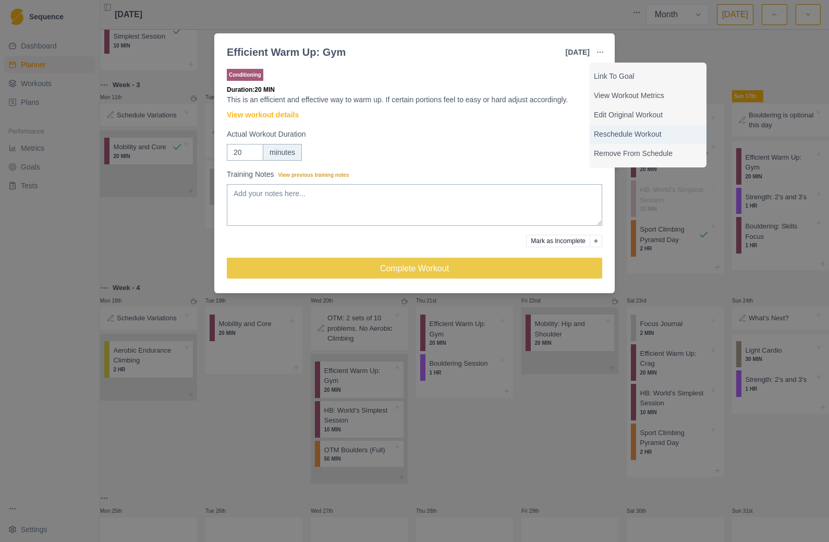
click at [621, 141] on div "Reschedule Workout" at bounding box center [648, 134] width 117 height 19
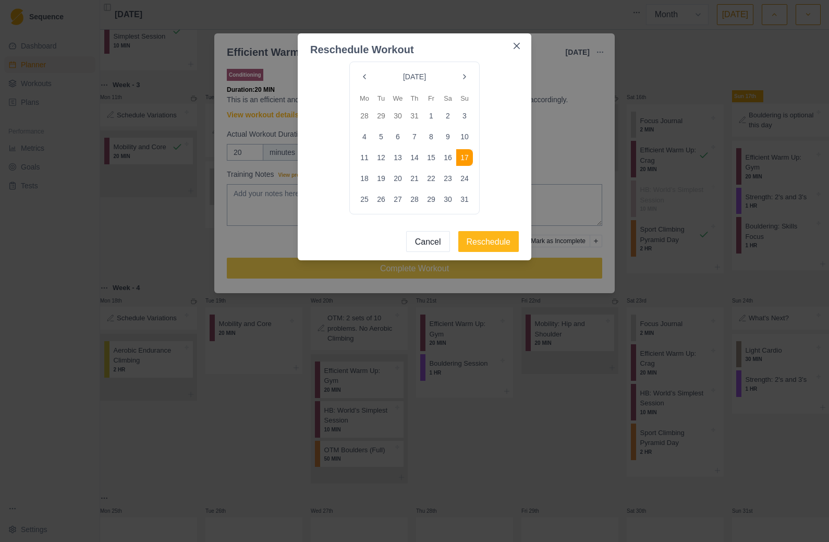
click at [366, 180] on button "18" at bounding box center [364, 178] width 17 height 17
click at [496, 246] on button "Reschedule" at bounding box center [488, 241] width 61 height 21
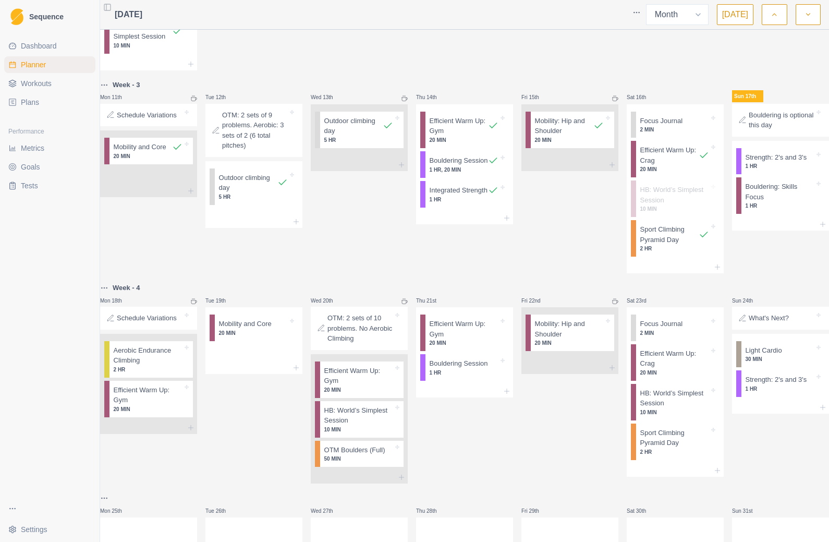
click at [621, 170] on p "1 HR" at bounding box center [780, 166] width 69 height 8
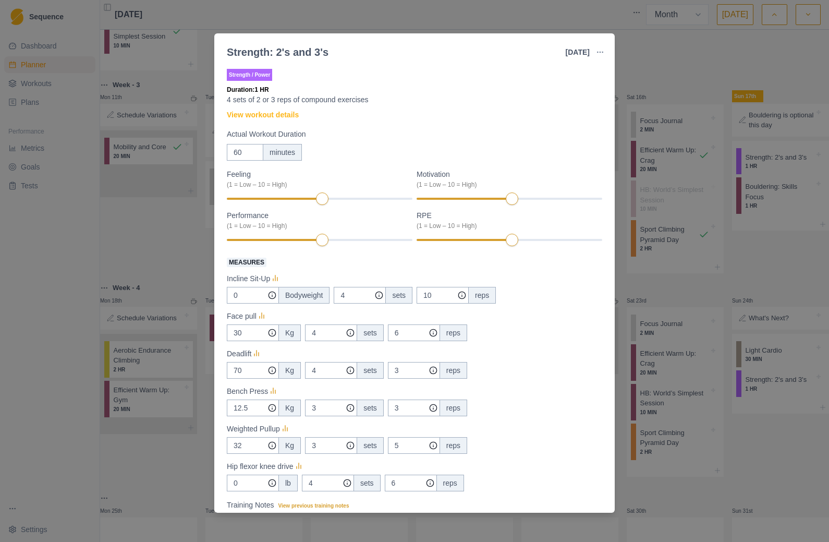
click at [603, 53] on icon "button" at bounding box center [600, 52] width 8 height 8
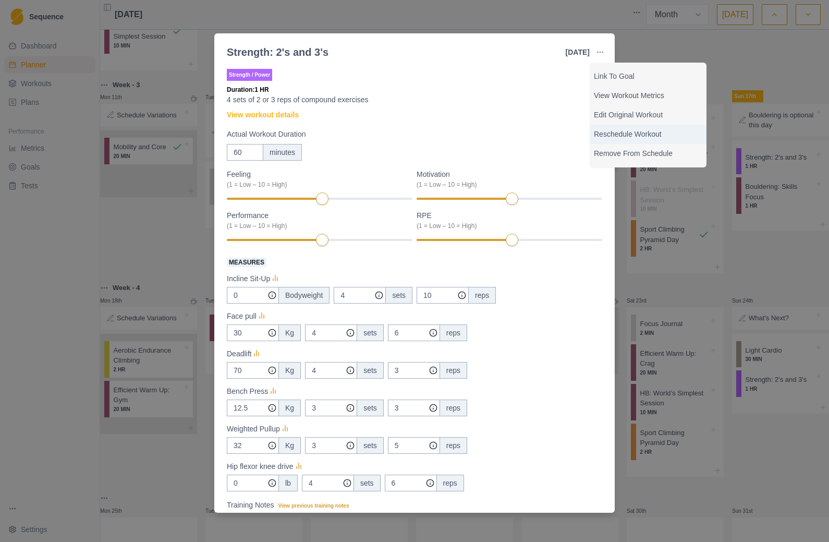
click at [621, 136] on p "Reschedule Workout" at bounding box center [648, 134] width 108 height 11
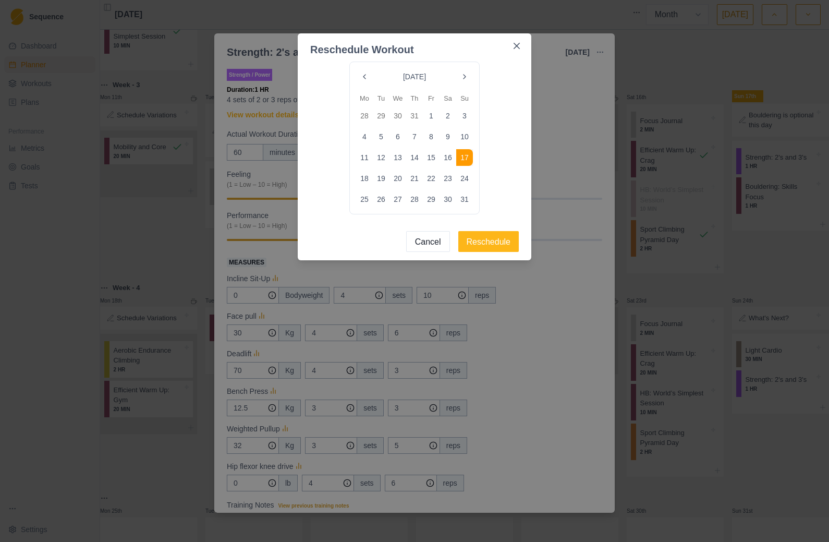
click at [368, 181] on button "18" at bounding box center [364, 178] width 17 height 17
click at [491, 246] on button "Reschedule" at bounding box center [488, 241] width 61 height 21
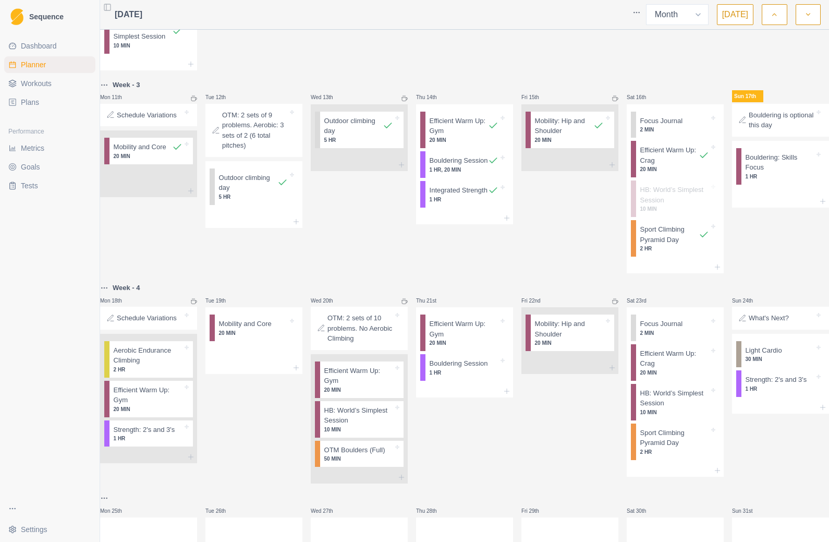
click at [606, 351] on div "Mobility: Hip and Shoulder 20 MIN" at bounding box center [572, 332] width 83 height 36
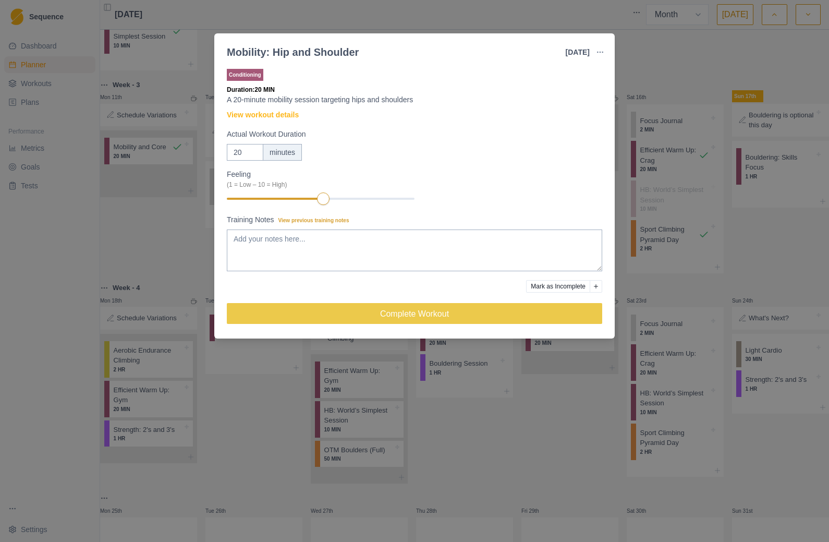
click at [602, 54] on icon "button" at bounding box center [600, 52] width 8 height 8
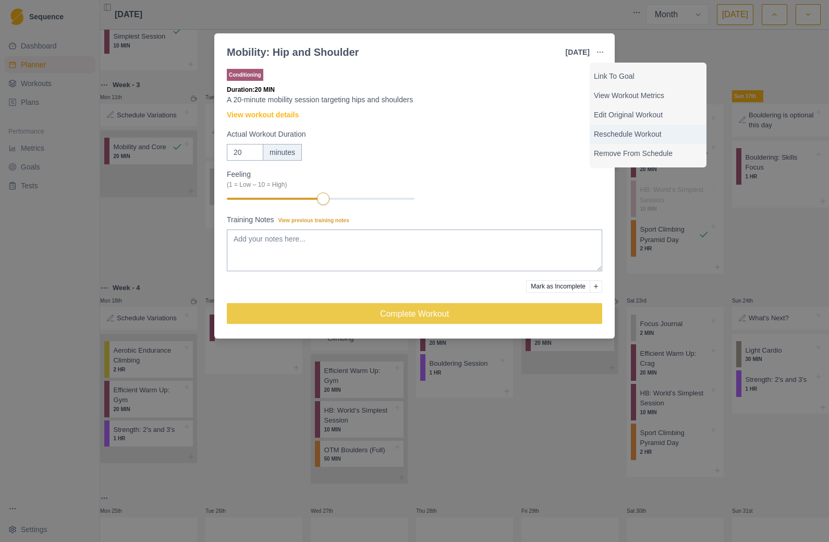
click at [621, 133] on p "Reschedule Workout" at bounding box center [648, 134] width 108 height 11
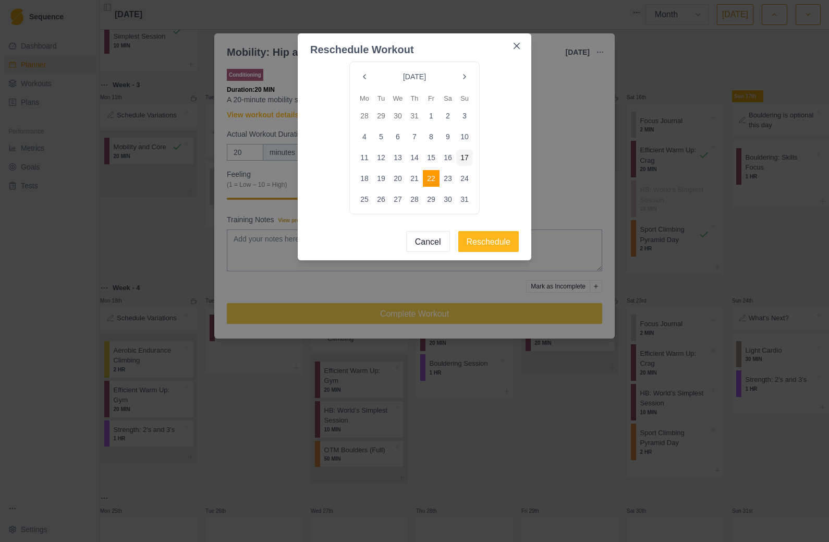
click at [420, 179] on button "21" at bounding box center [414, 178] width 17 height 17
click at [491, 246] on button "Reschedule" at bounding box center [488, 241] width 61 height 21
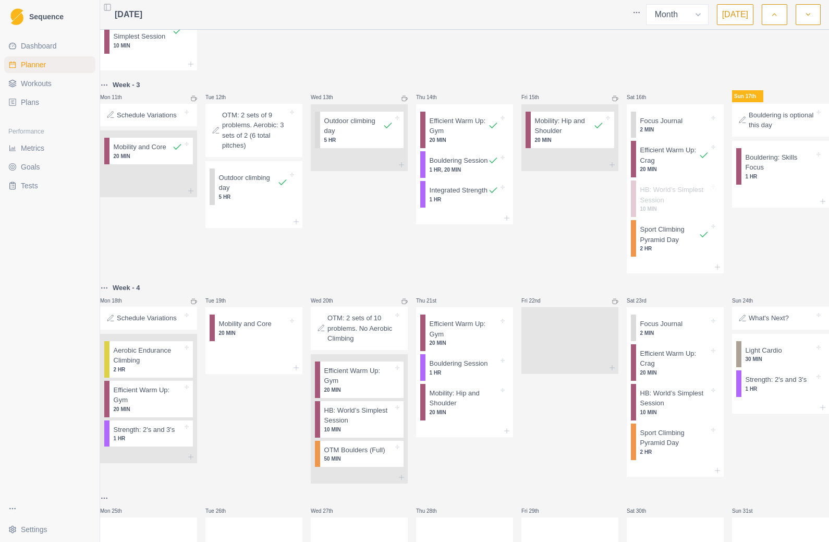
click at [504, 351] on div "Efficient Warm Up: Gym 20 MIN" at bounding box center [466, 332] width 83 height 36
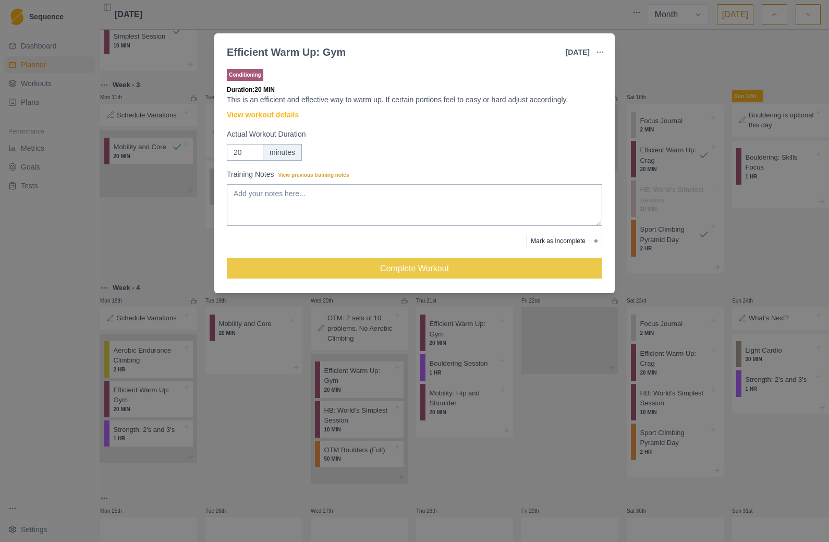
click at [603, 51] on icon "button" at bounding box center [600, 52] width 8 height 8
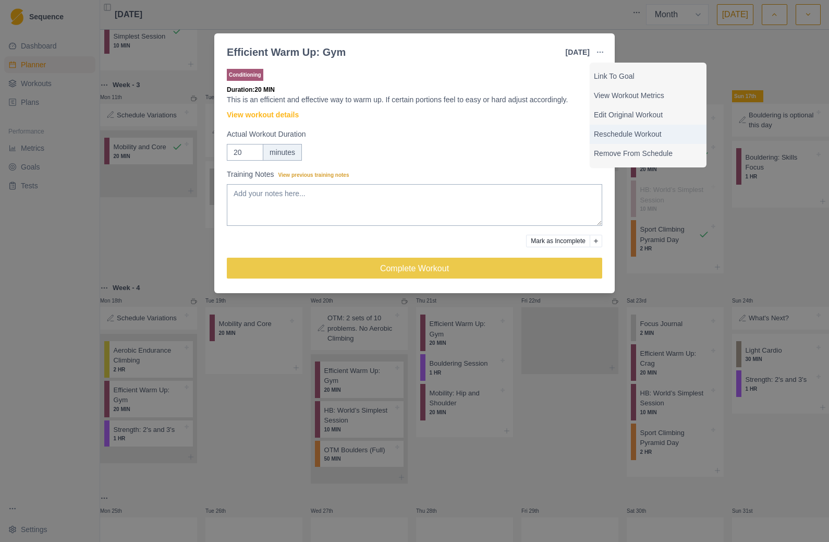
click at [621, 137] on p "Reschedule Workout" at bounding box center [648, 134] width 108 height 11
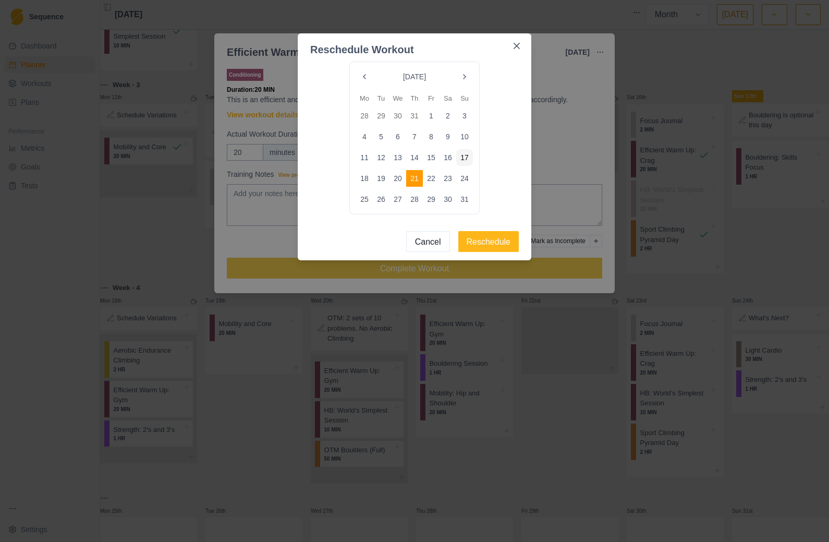
click at [436, 181] on button "22" at bounding box center [431, 178] width 17 height 17
click at [490, 247] on button "Reschedule" at bounding box center [488, 241] width 61 height 21
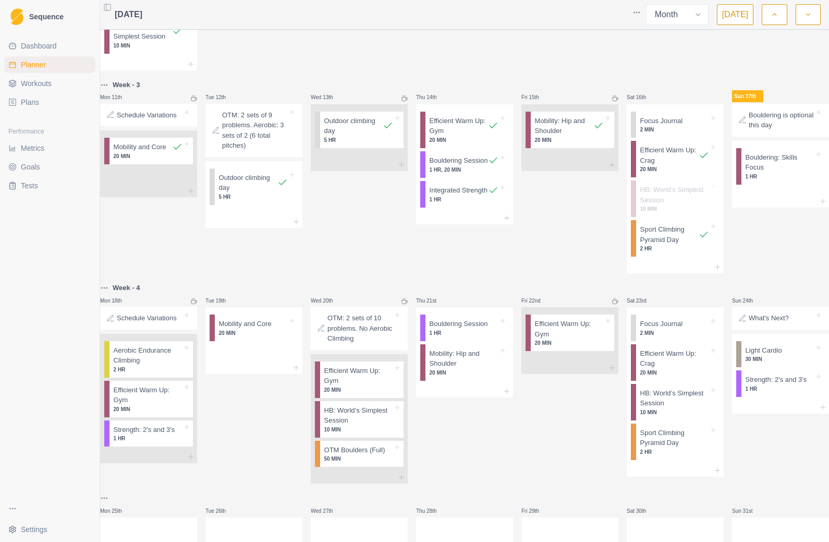
click at [471, 329] on p "Bouldering Session" at bounding box center [459, 324] width 58 height 10
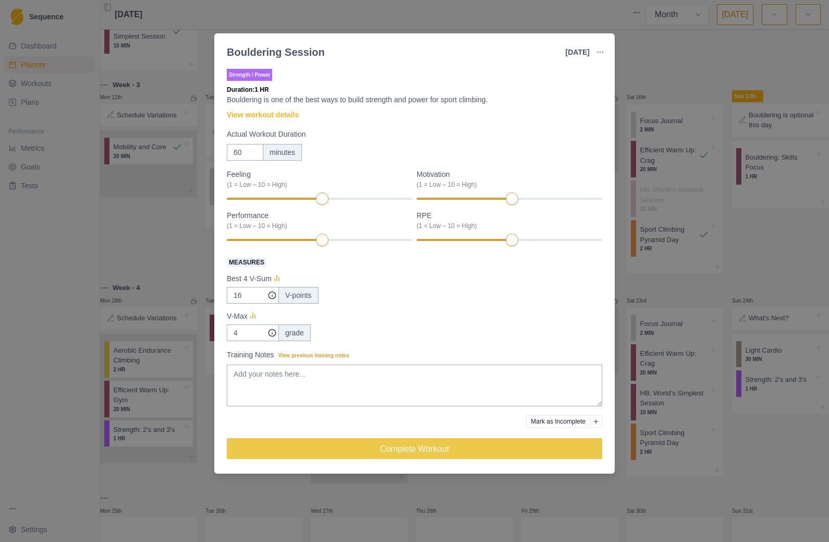
click at [603, 47] on button "button" at bounding box center [600, 52] width 21 height 21
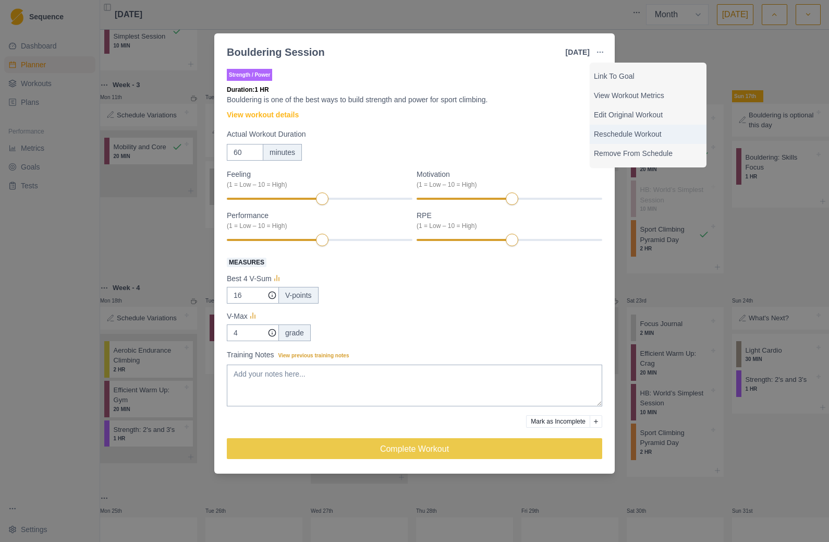
click at [621, 137] on p "Reschedule Workout" at bounding box center [648, 134] width 108 height 11
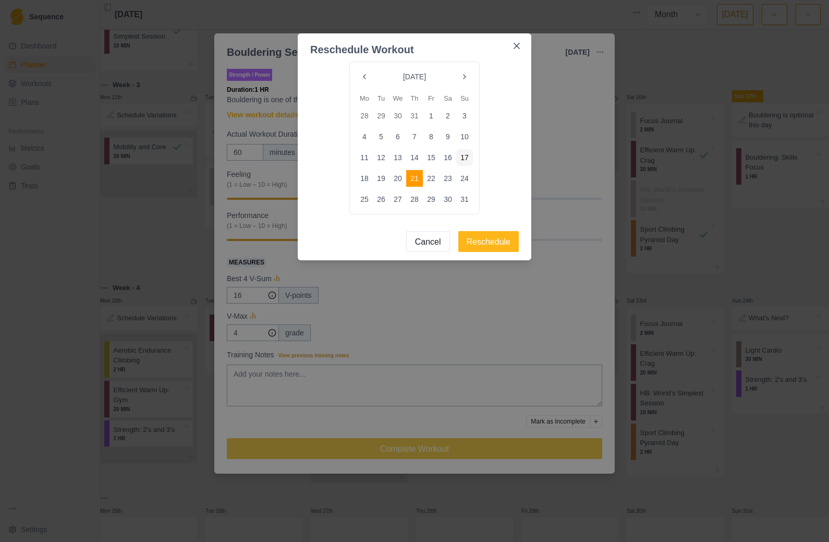
click at [431, 178] on button "22" at bounding box center [431, 178] width 17 height 17
click at [496, 246] on button "Reschedule" at bounding box center [488, 241] width 61 height 21
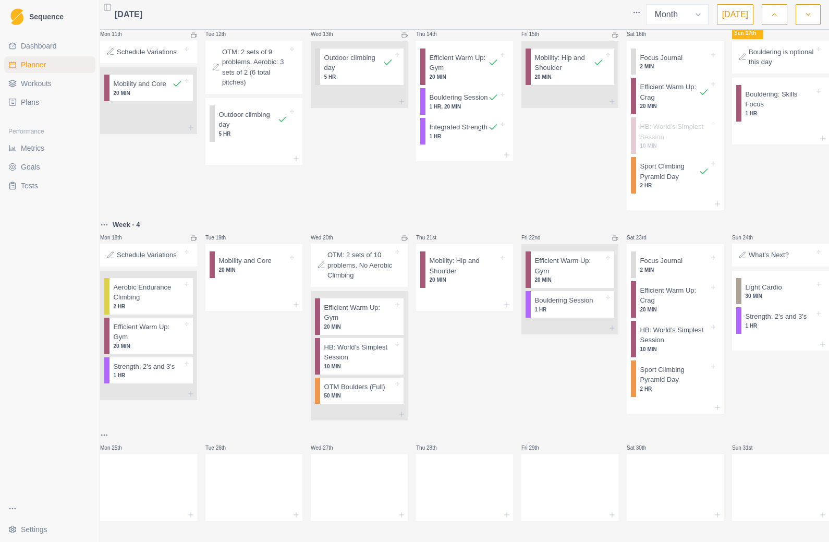
scroll to position [574, 0]
click at [621, 341] on div at bounding box center [780, 344] width 97 height 13
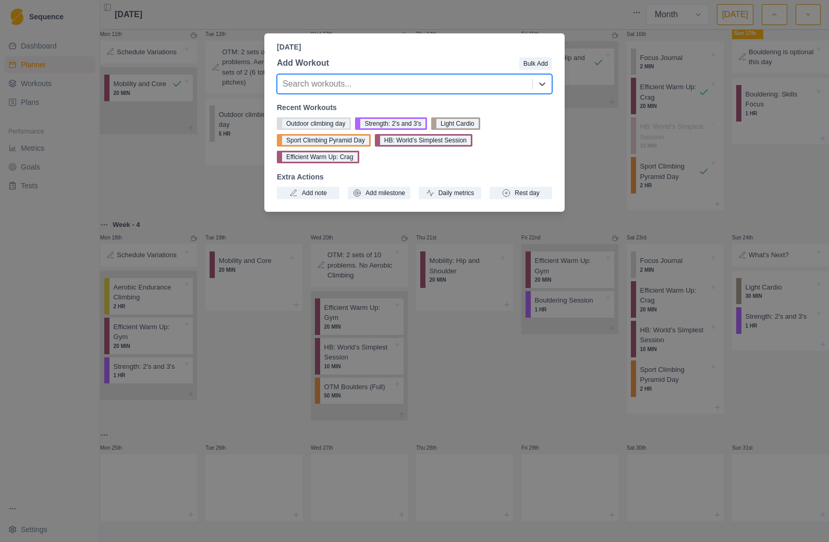
click at [533, 143] on div "Outdoor climbing day Strength: 2's and 3's Light Cardio Sport Climbing Pyramid …" at bounding box center [414, 140] width 275 height 46
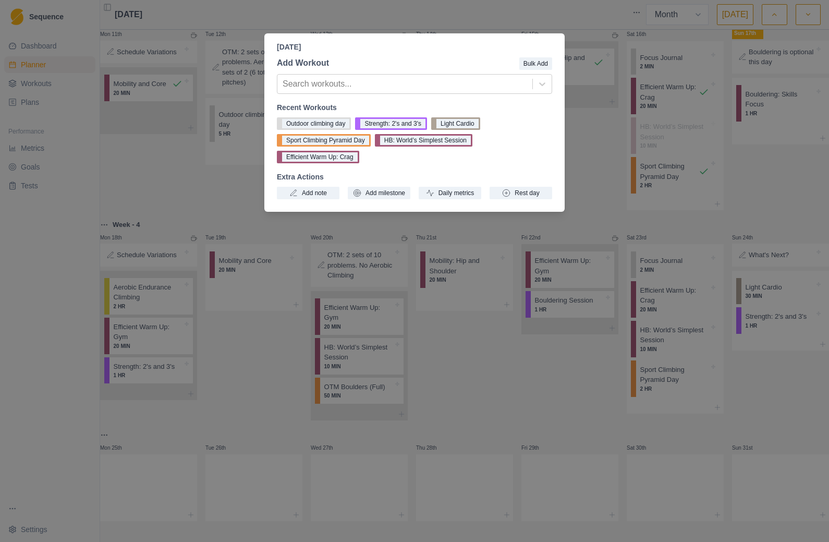
click at [621, 459] on div "[DATE] Add Workout Bulk Add Search workouts... Recent Workouts Outdoor climbing…" at bounding box center [414, 271] width 829 height 542
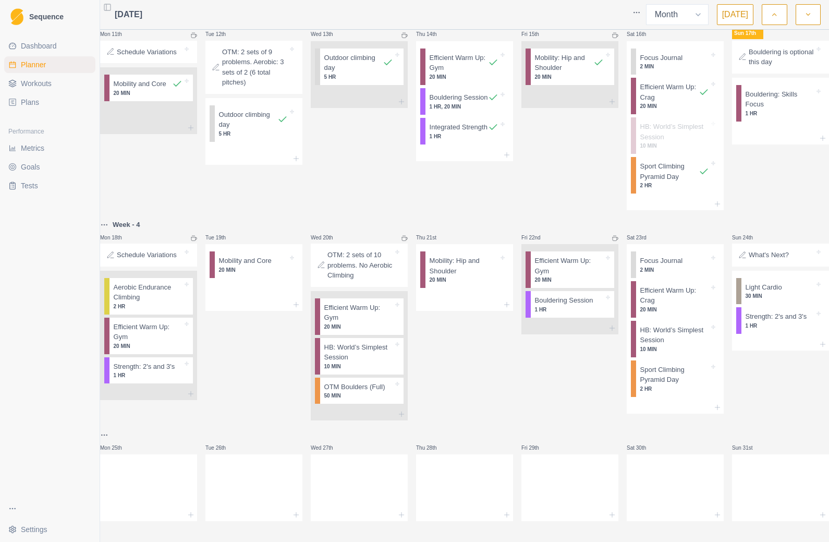
click at [621, 322] on p "1 HR" at bounding box center [780, 326] width 69 height 8
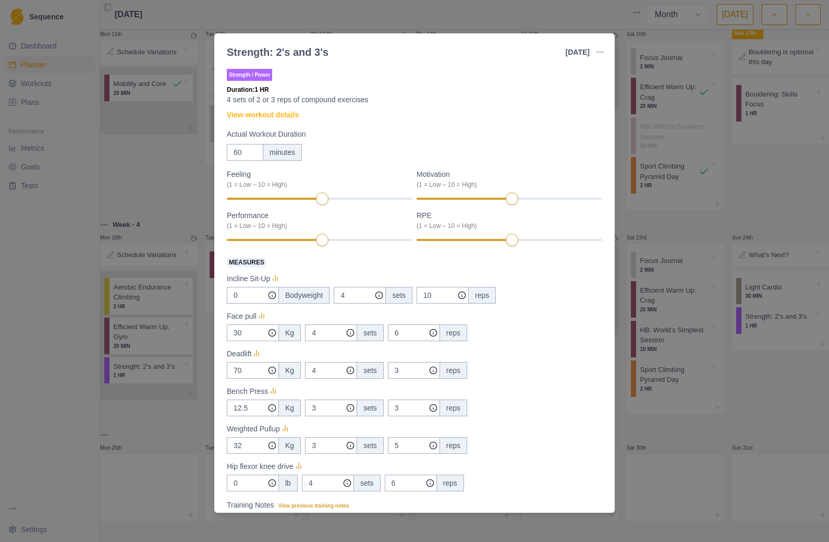
click at [600, 50] on icon "button" at bounding box center [600, 52] width 8 height 8
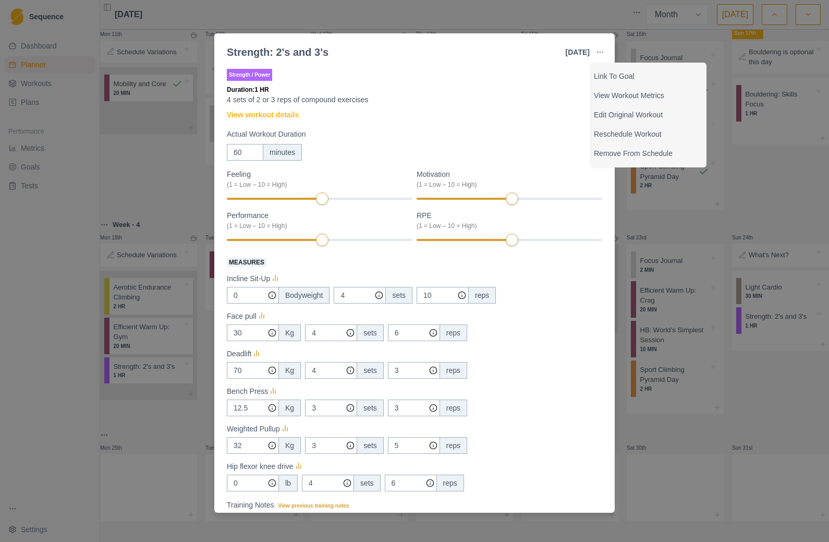
click at [621, 407] on div "Strength: 2's and 3's [DATE] Link To Goal View Workout Metrics Edit Original Wo…" at bounding box center [414, 271] width 829 height 542
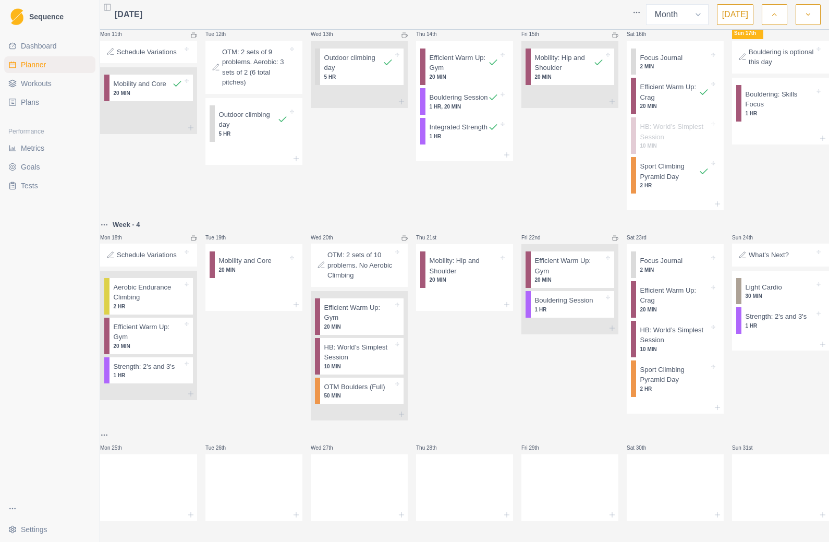
click at [621, 311] on p "Strength: 2's and 3's" at bounding box center [777, 316] width 62 height 10
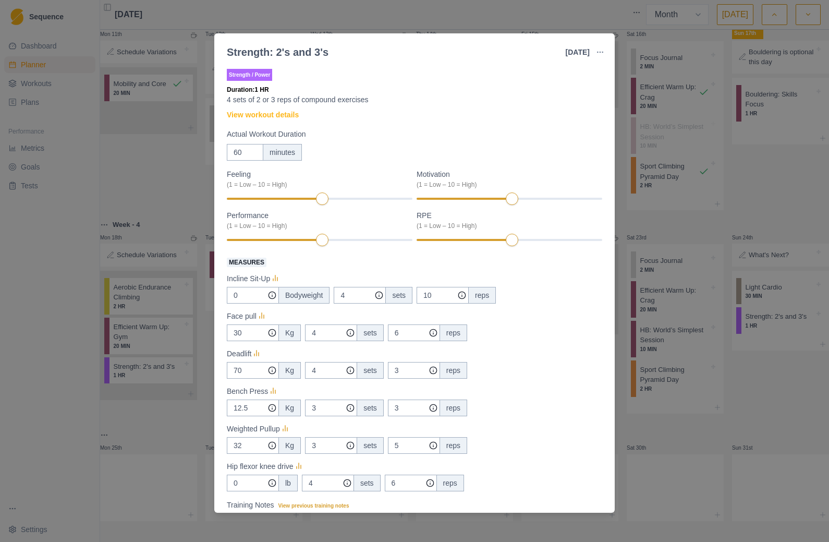
click at [601, 49] on icon "button" at bounding box center [600, 52] width 8 height 8
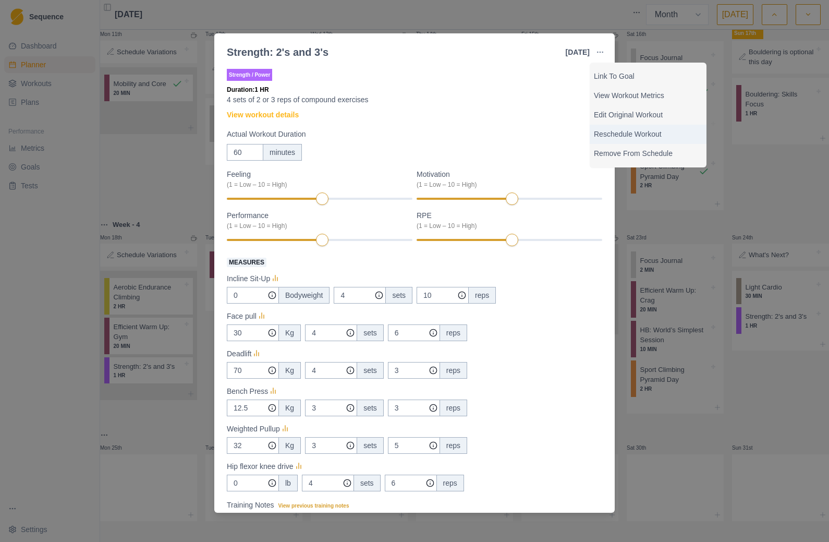
click at [621, 133] on p "Reschedule Workout" at bounding box center [648, 134] width 108 height 11
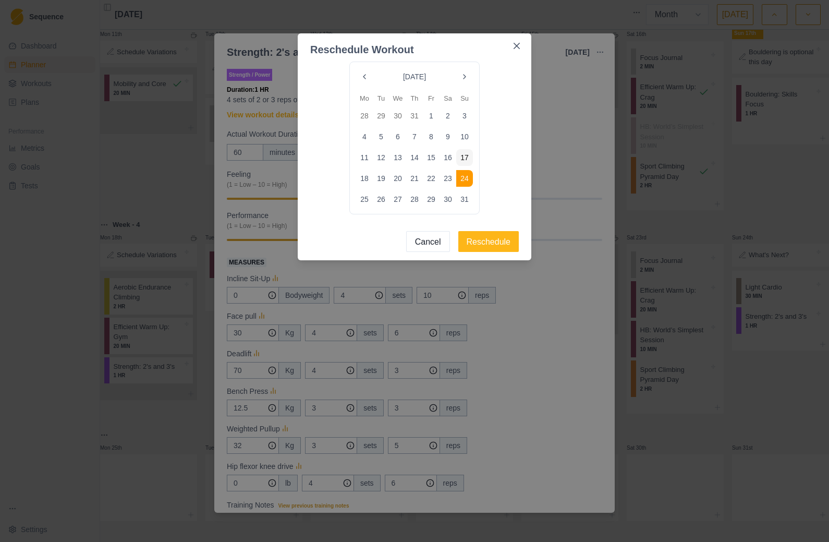
click at [434, 179] on button "22" at bounding box center [431, 178] width 17 height 17
click at [492, 249] on button "Reschedule" at bounding box center [488, 241] width 61 height 21
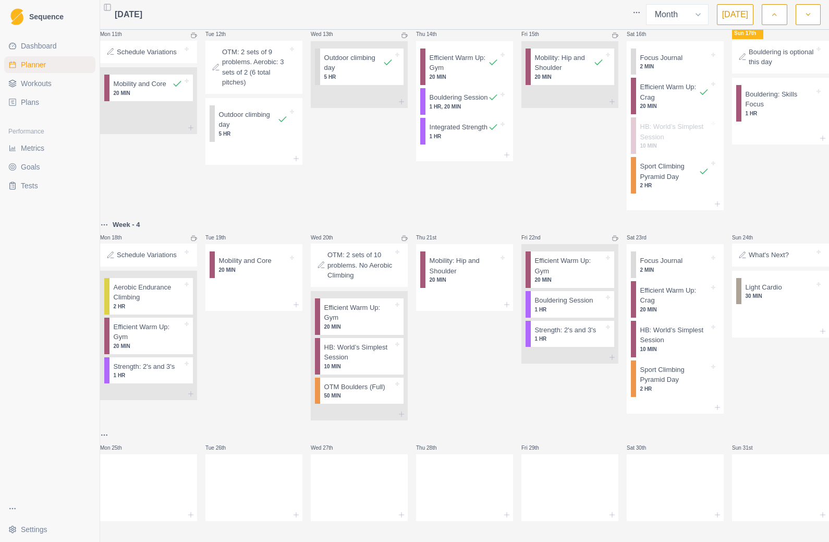
click at [621, 278] on div "Light Cardio 30 MIN" at bounding box center [782, 291] width 83 height 27
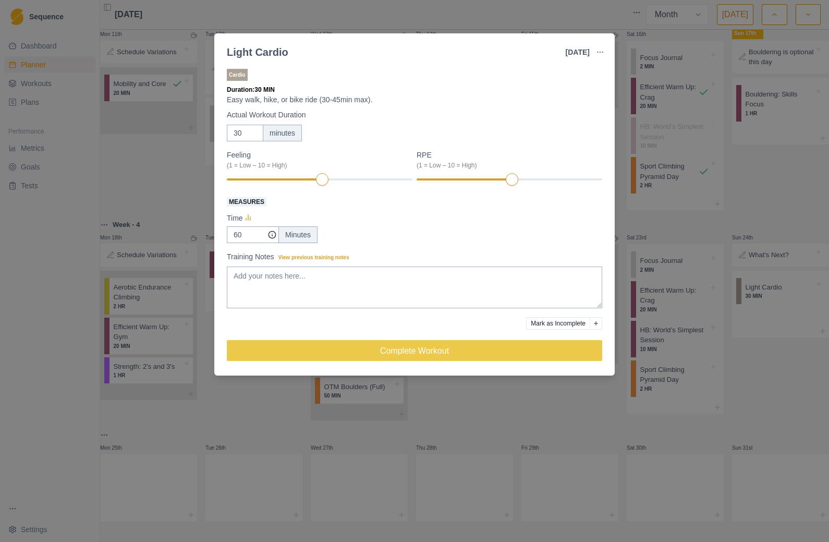
click at [602, 51] on icon "button" at bounding box center [600, 52] width 8 height 8
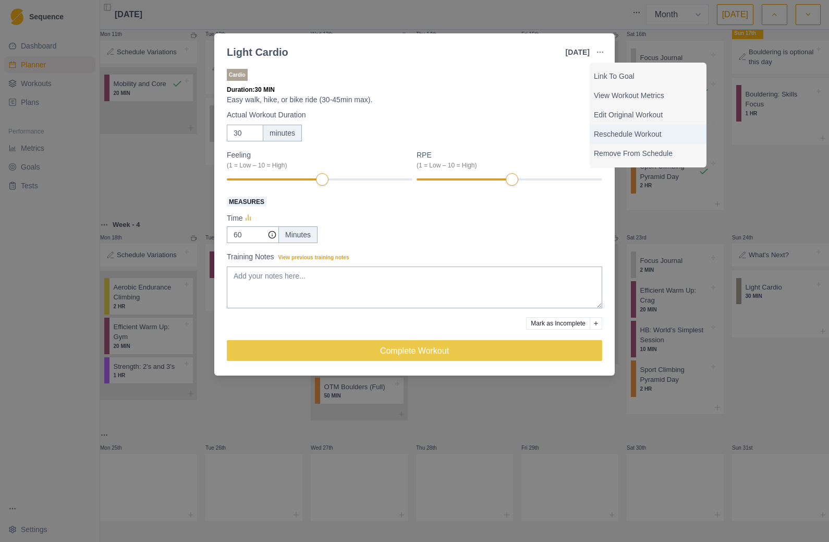
click at [621, 136] on p "Reschedule Workout" at bounding box center [648, 134] width 108 height 11
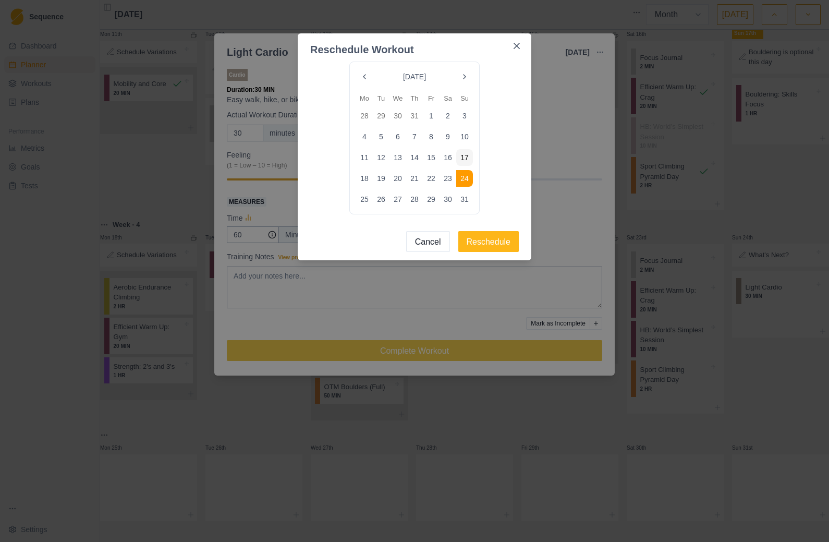
click at [435, 182] on button "22" at bounding box center [431, 178] width 17 height 17
click at [493, 248] on button "Reschedule" at bounding box center [488, 241] width 61 height 21
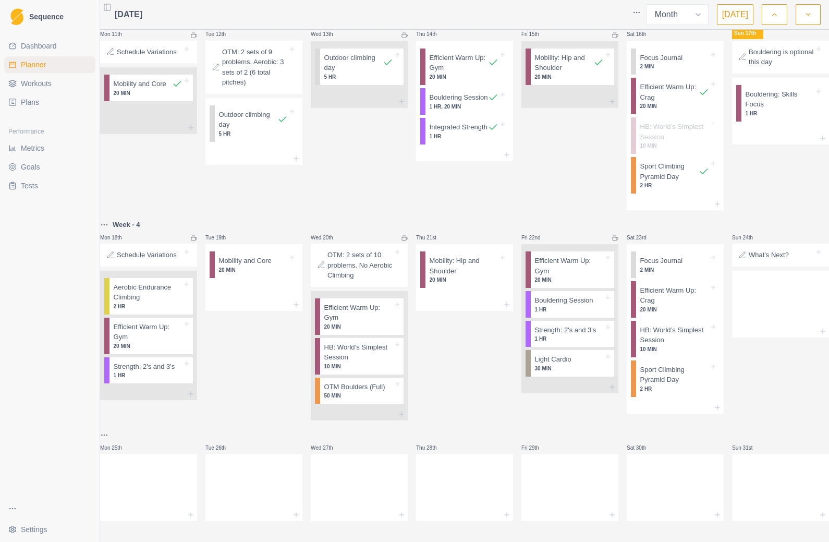
click at [621, 285] on div at bounding box center [780, 302] width 97 height 46
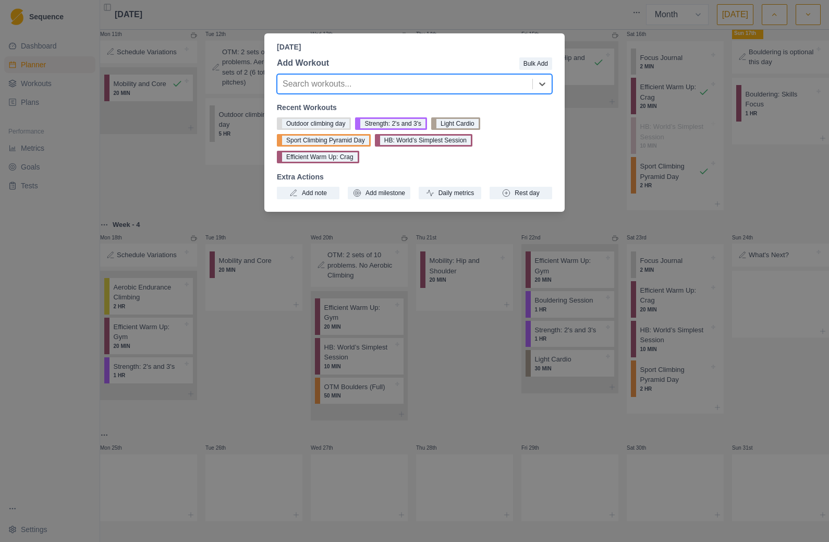
click at [595, 166] on div "[DATE] Add Workout Bulk Add Search workouts... Recent Workouts Outdoor climbing…" at bounding box center [414, 271] width 829 height 542
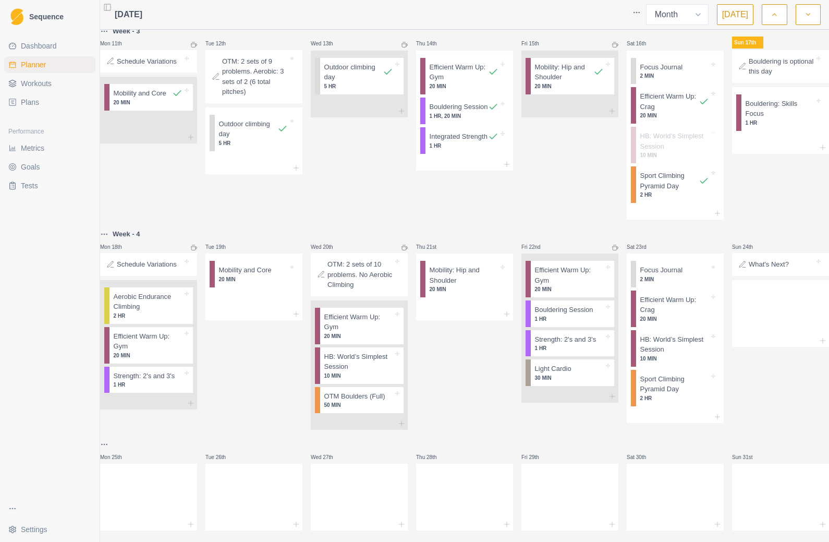
scroll to position [510, 0]
click at [621, 283] on p "2 MIN" at bounding box center [674, 279] width 69 height 8
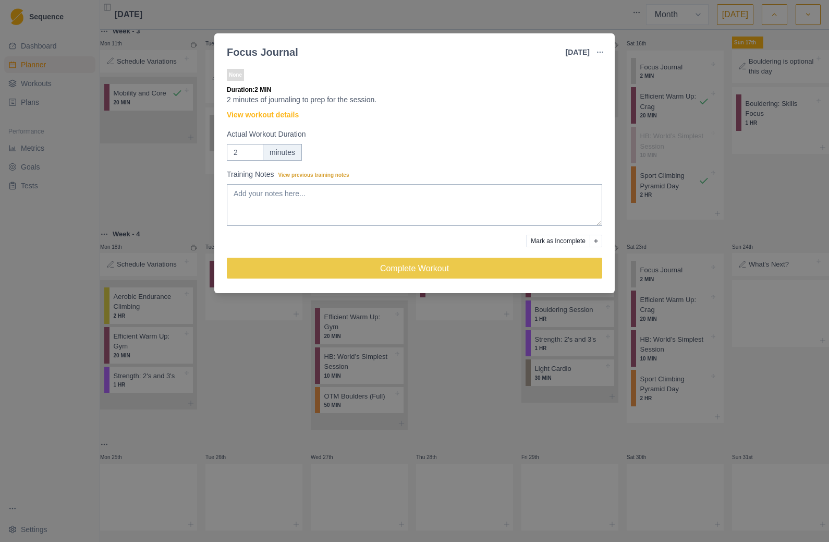
click at [595, 52] on button "button" at bounding box center [600, 52] width 21 height 21
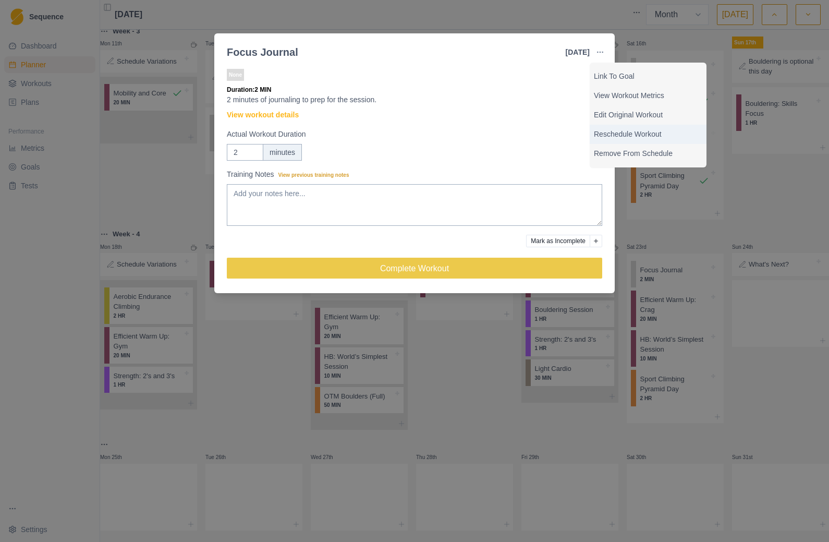
click at [621, 137] on p "Reschedule Workout" at bounding box center [648, 134] width 108 height 11
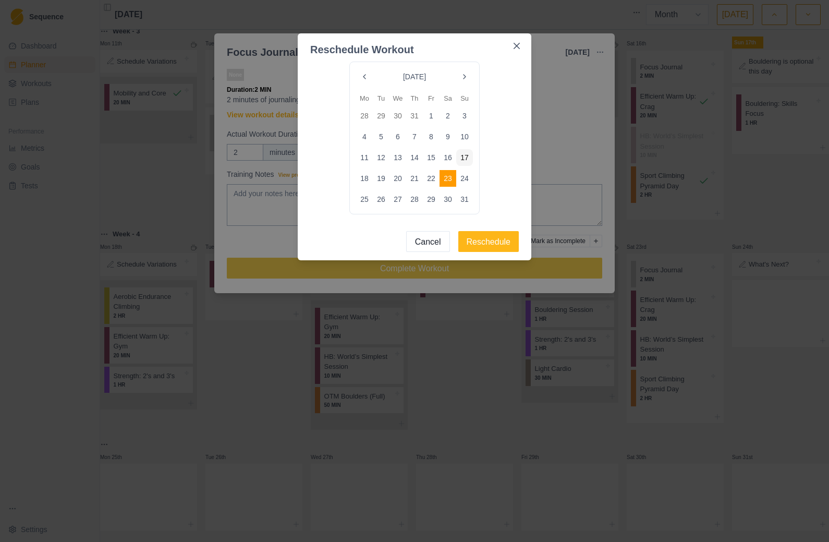
click at [465, 181] on button "24" at bounding box center [464, 178] width 17 height 17
click at [492, 249] on button "Reschedule" at bounding box center [488, 241] width 61 height 21
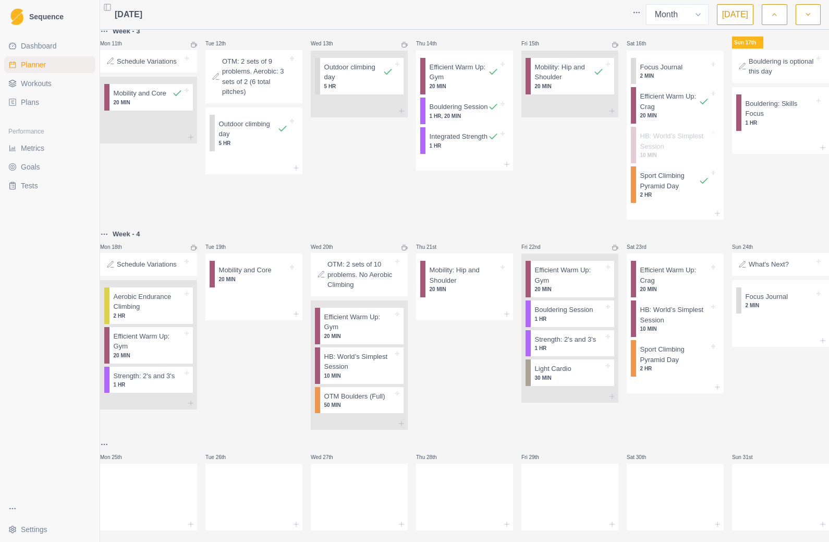
click at [621, 285] on p "Efficient Warm Up: Crag" at bounding box center [674, 275] width 69 height 20
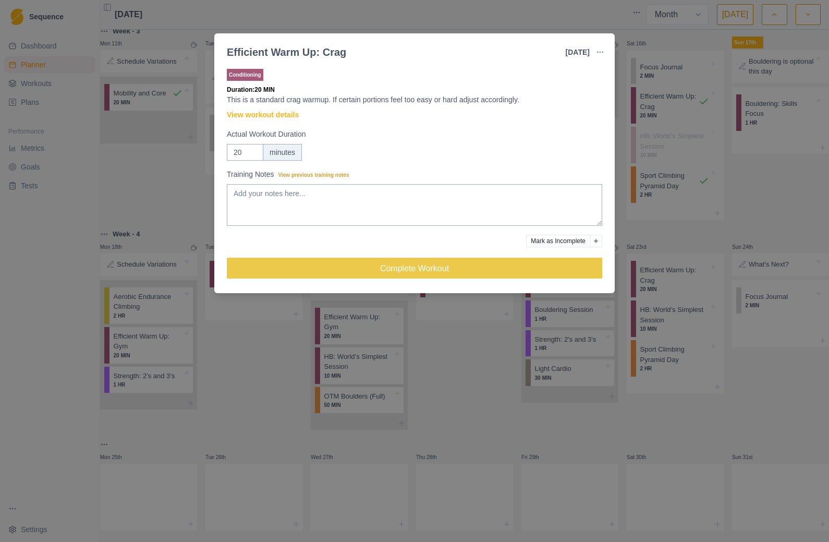
click at [601, 52] on icon "button" at bounding box center [600, 52] width 8 height 8
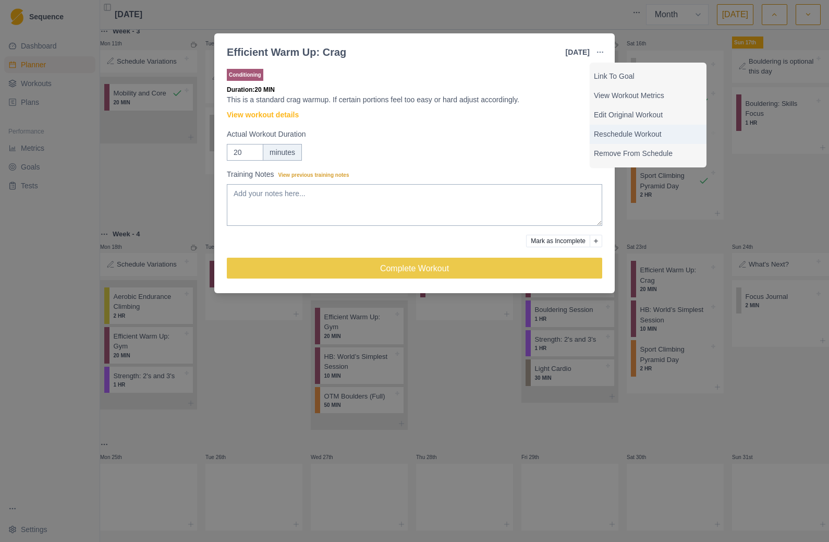
click at [621, 137] on p "Reschedule Workout" at bounding box center [648, 134] width 108 height 11
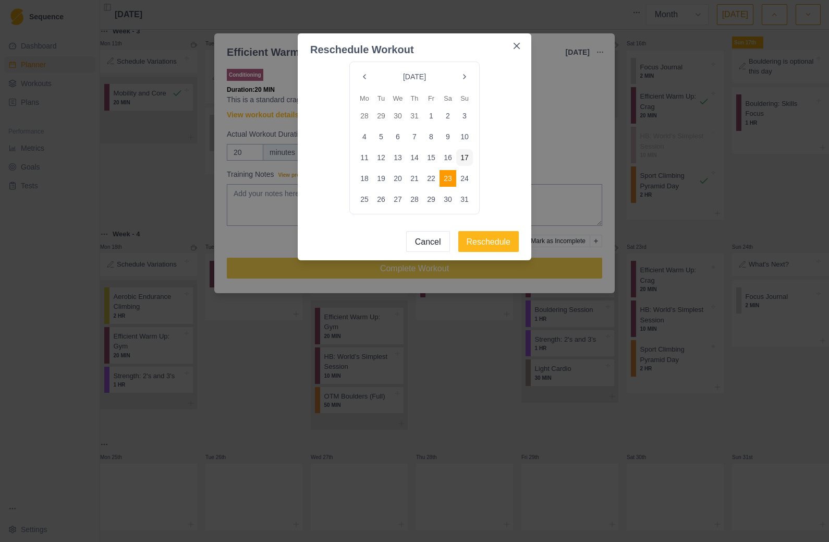
click at [469, 181] on button "24" at bounding box center [464, 178] width 17 height 17
click at [494, 245] on button "Reschedule" at bounding box center [488, 241] width 61 height 21
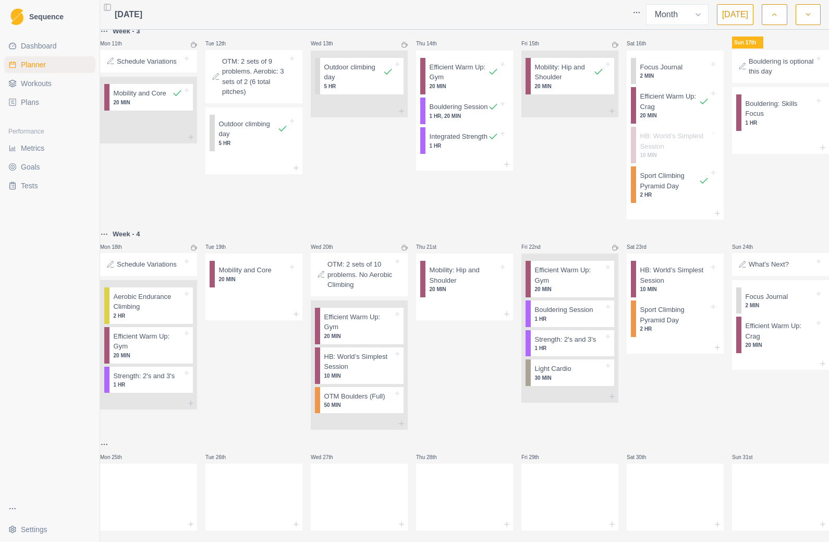
click at [621, 269] on icon at bounding box center [713, 267] width 4 height 4
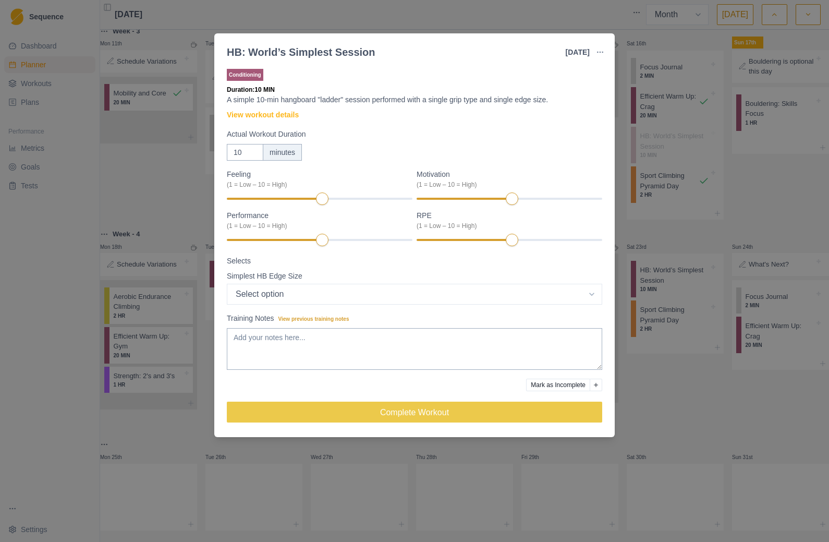
click at [606, 54] on button "button" at bounding box center [600, 52] width 21 height 21
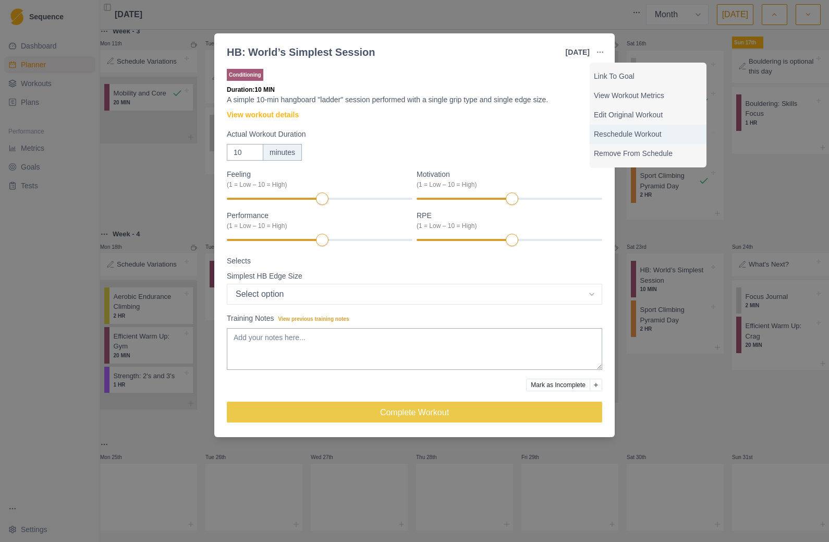
click at [621, 138] on p "Reschedule Workout" at bounding box center [648, 134] width 108 height 11
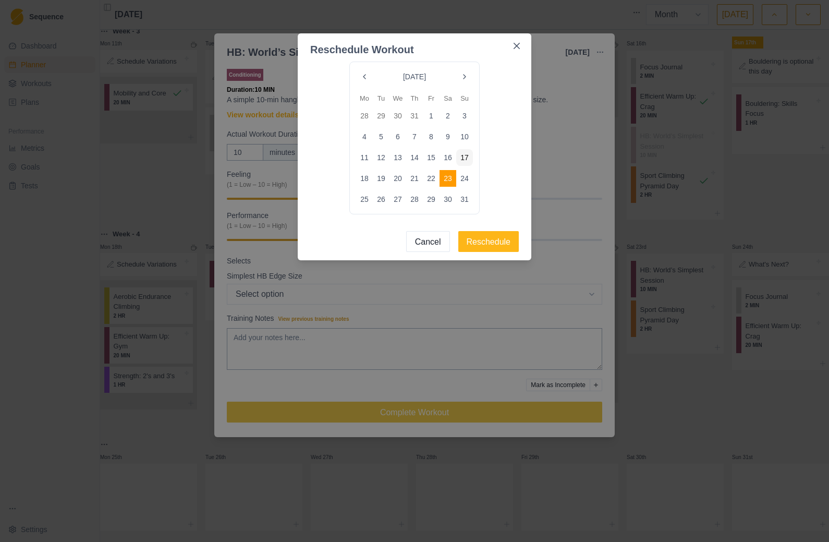
click at [470, 178] on button "24" at bounding box center [464, 178] width 17 height 17
click at [497, 251] on button "Reschedule" at bounding box center [488, 241] width 61 height 21
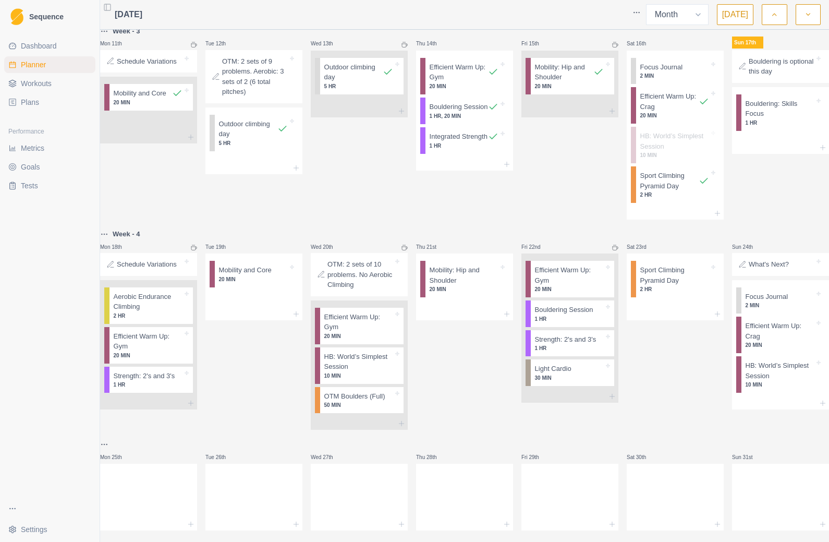
click at [621, 267] on polyline at bounding box center [712, 266] width 1 height 1
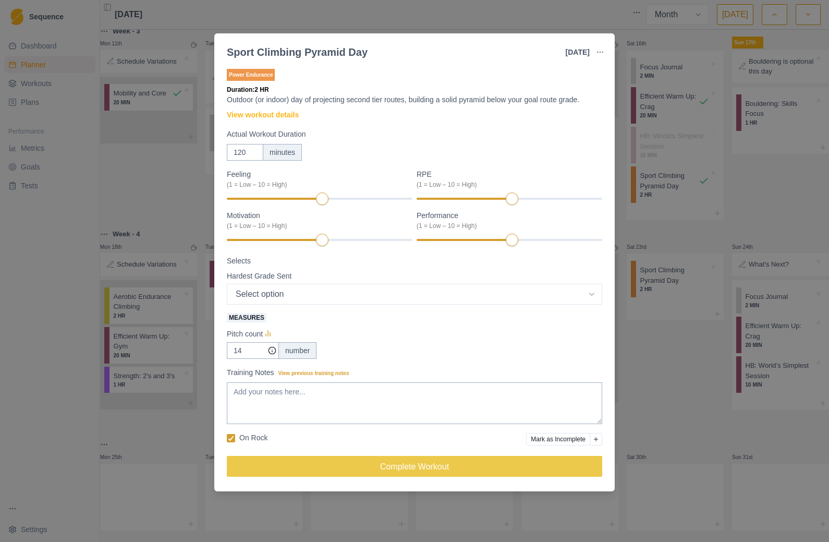
click at [603, 52] on circle "button" at bounding box center [602, 52] width 1 height 1
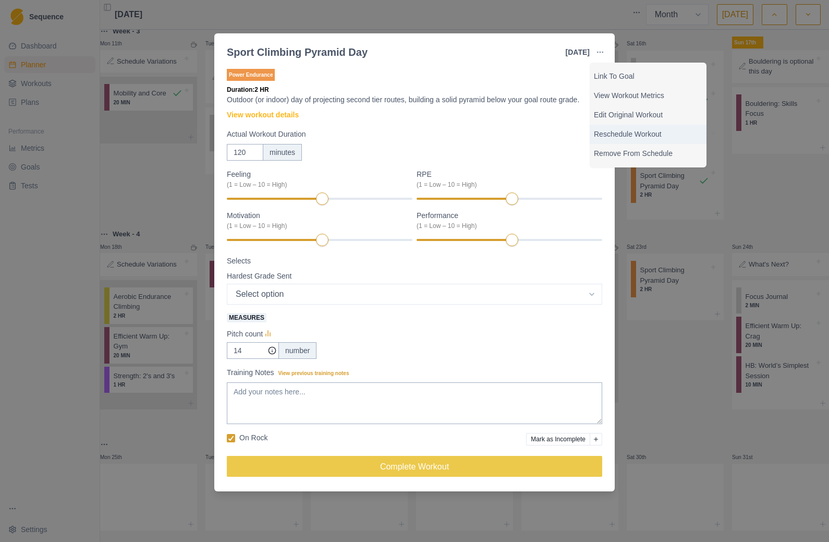
click at [621, 138] on p "Reschedule Workout" at bounding box center [648, 134] width 108 height 11
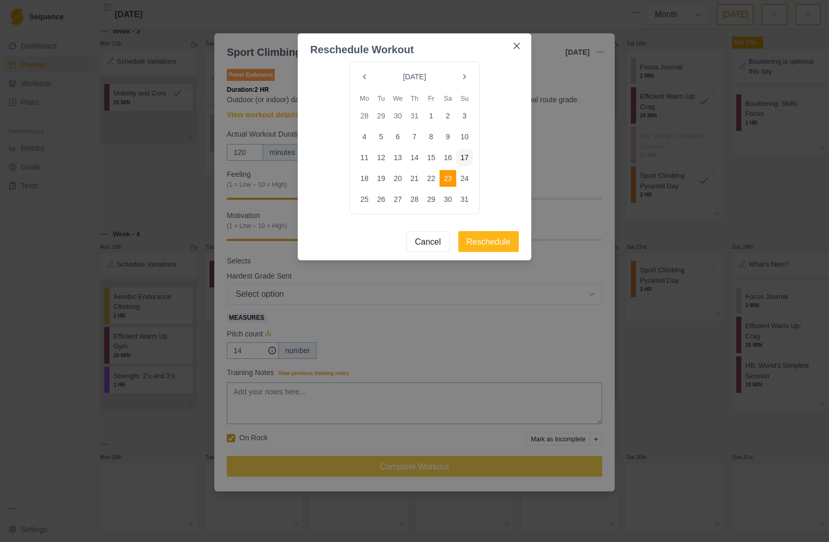
click at [470, 177] on button "24" at bounding box center [464, 178] width 17 height 17
click at [503, 247] on button "Reschedule" at bounding box center [488, 241] width 61 height 21
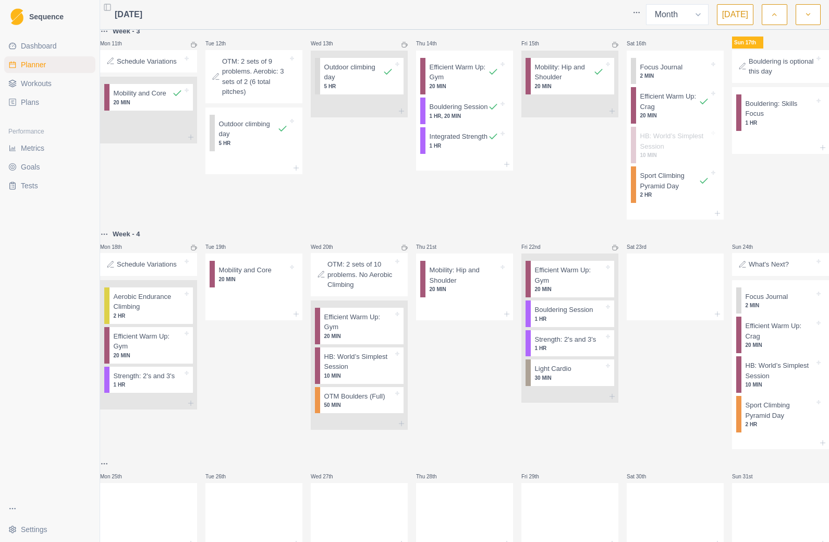
click at [621, 320] on div at bounding box center [675, 314] width 97 height 13
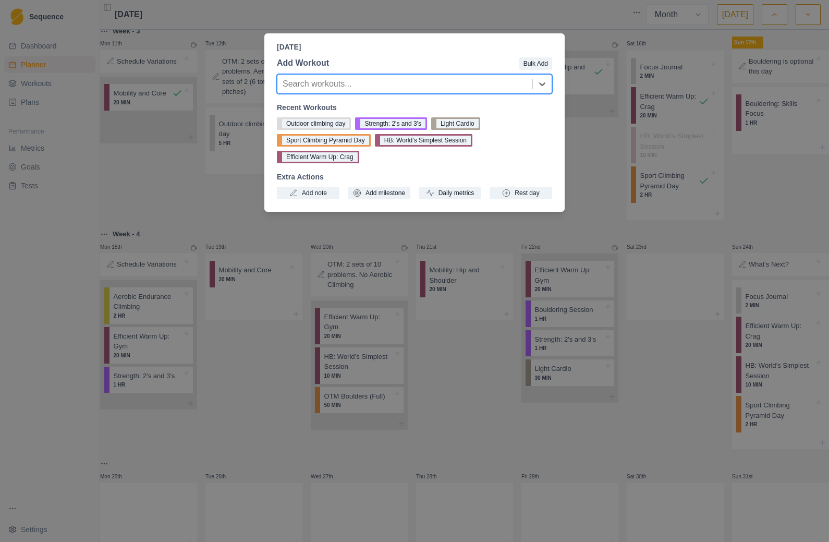
click at [530, 195] on button "Rest day" at bounding box center [521, 193] width 63 height 13
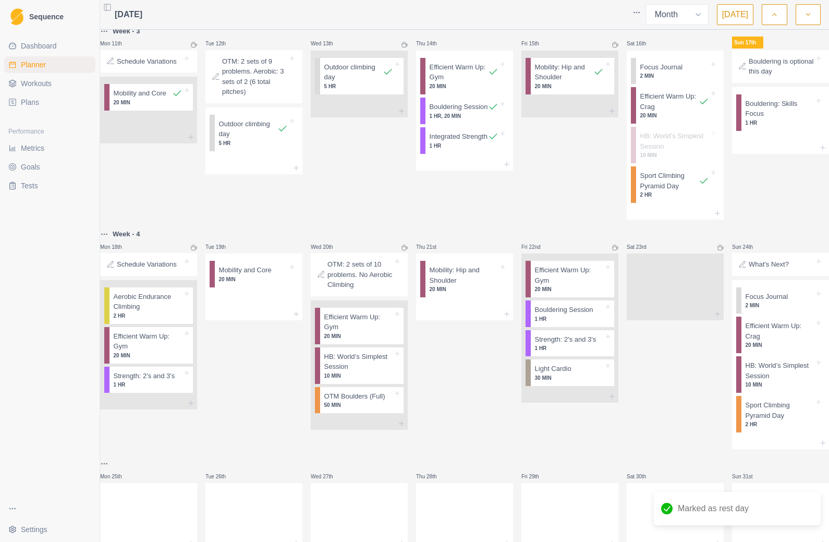
click at [621, 270] on p "What's Next?" at bounding box center [769, 264] width 40 height 10
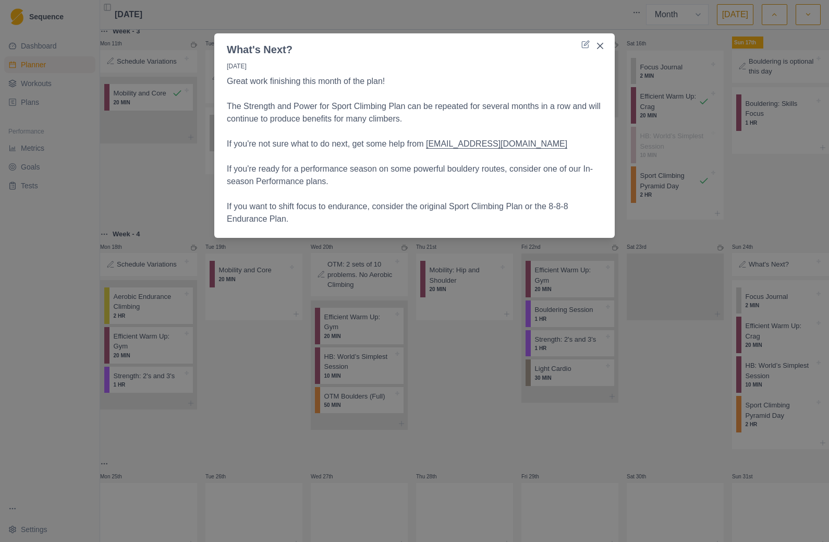
click at [607, 51] on button "Close" at bounding box center [600, 46] width 17 height 17
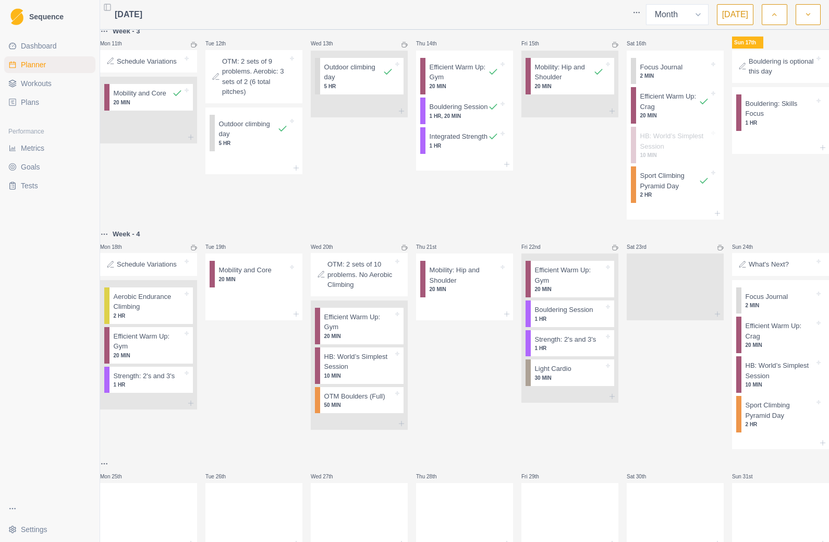
click at [621, 119] on p "Bouldering: Skills Focus" at bounding box center [780, 109] width 69 height 20
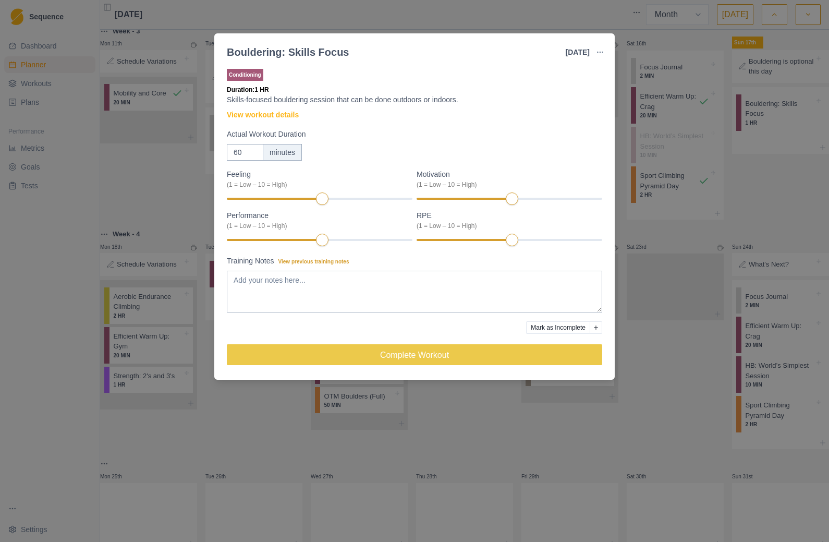
click at [603, 50] on icon "button" at bounding box center [600, 52] width 8 height 8
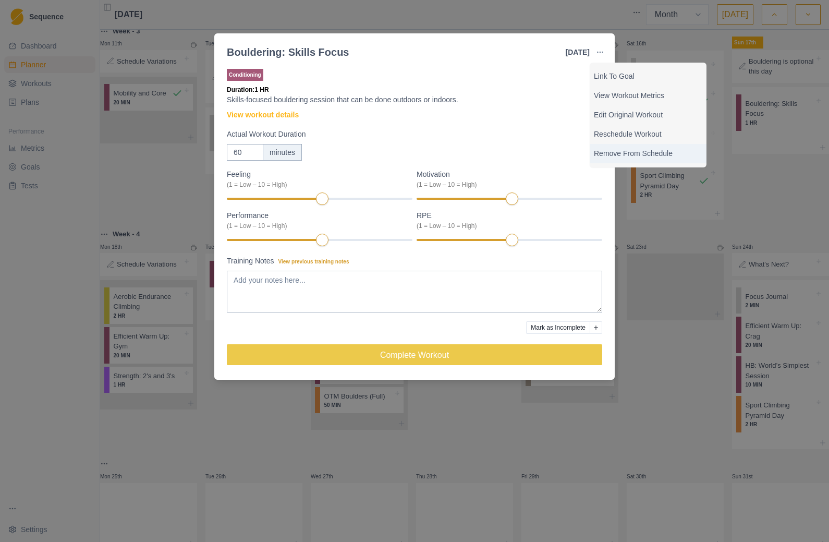
click at [621, 158] on p "Remove From Schedule" at bounding box center [648, 153] width 108 height 11
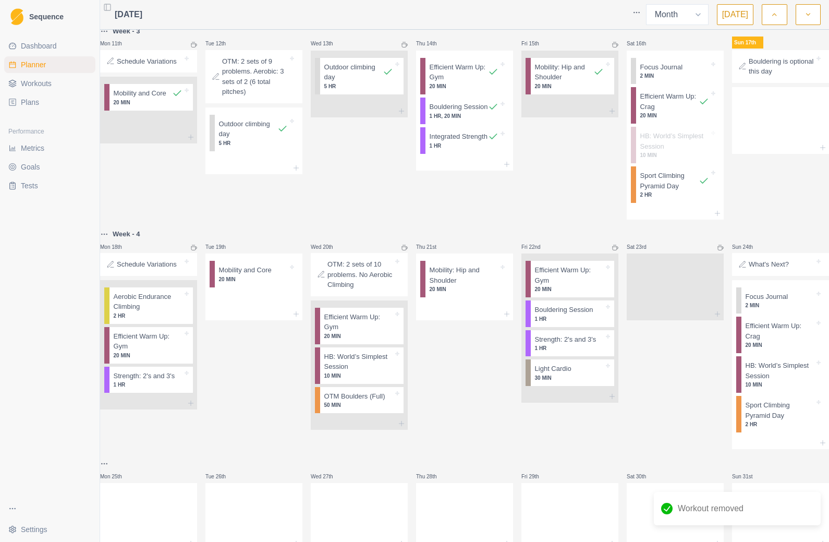
click at [621, 154] on div at bounding box center [780, 147] width 97 height 13
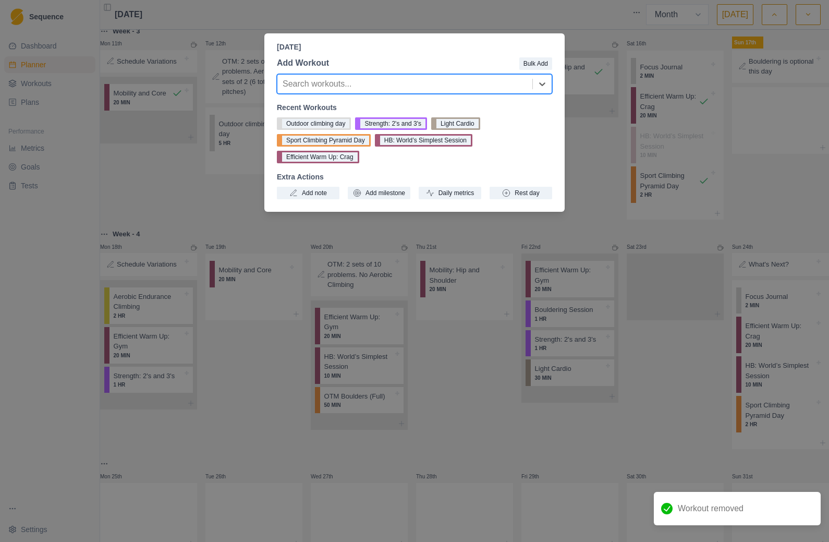
click at [531, 197] on button "Rest day" at bounding box center [521, 193] width 63 height 13
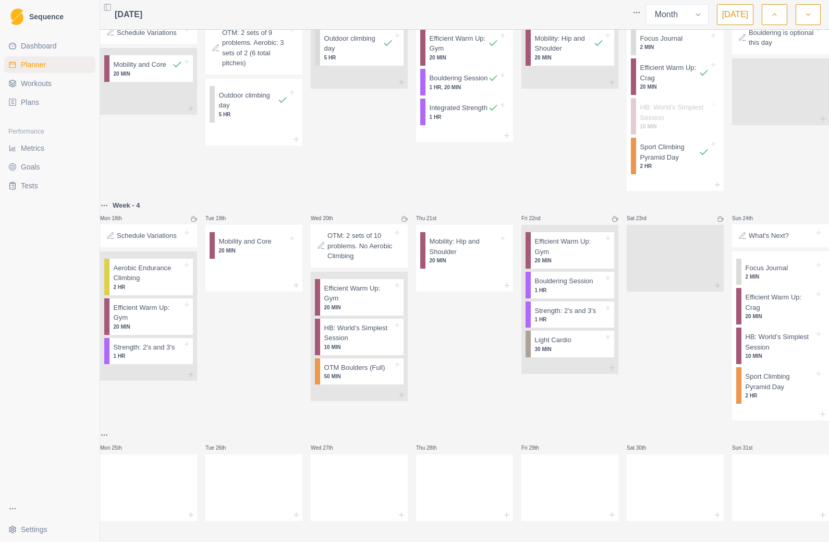
scroll to position [594, 0]
